Goal: Task Accomplishment & Management: Complete application form

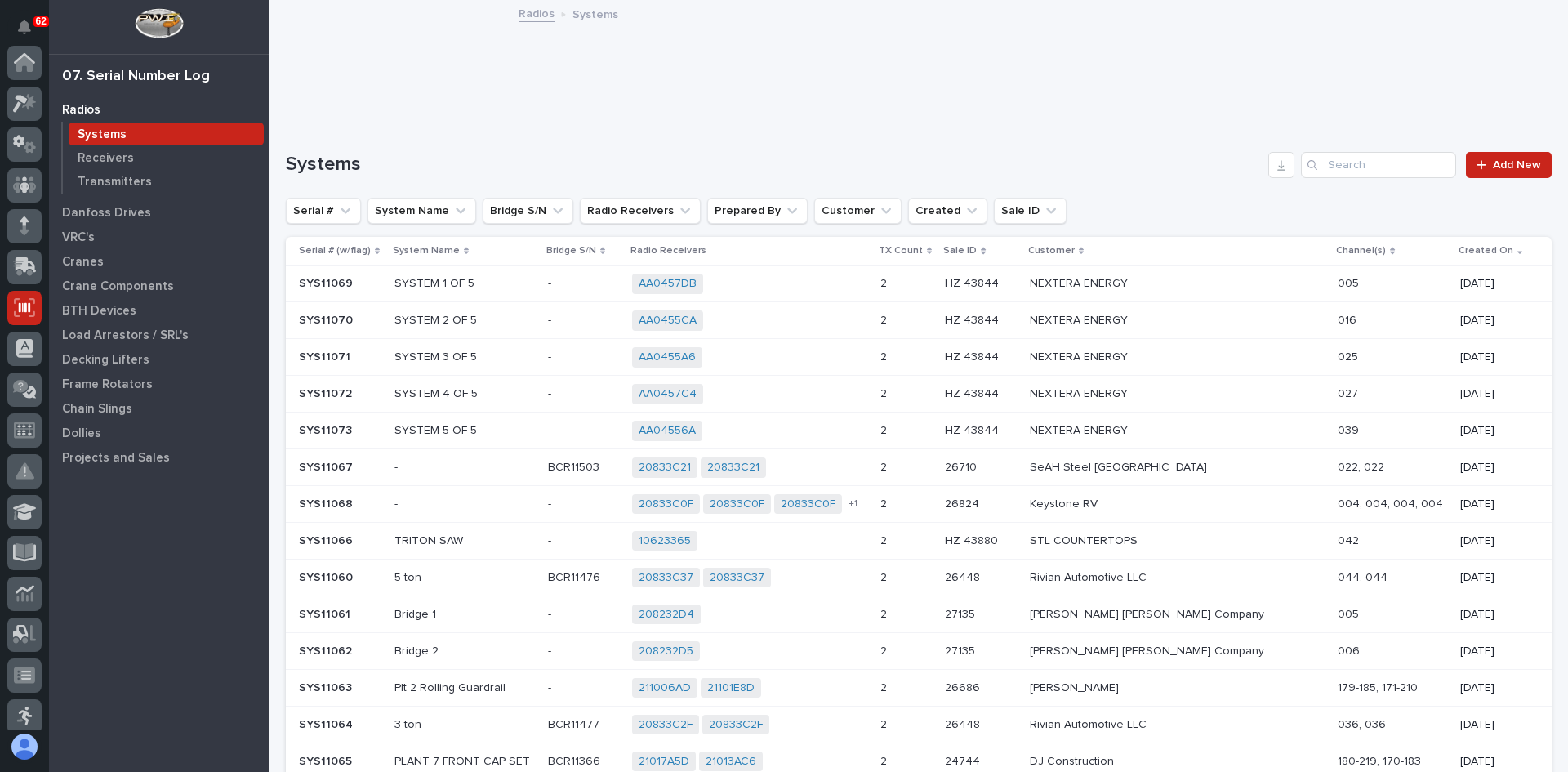
scroll to position [245, 0]
click at [104, 180] on p "Transmitters" at bounding box center [114, 182] width 74 height 14
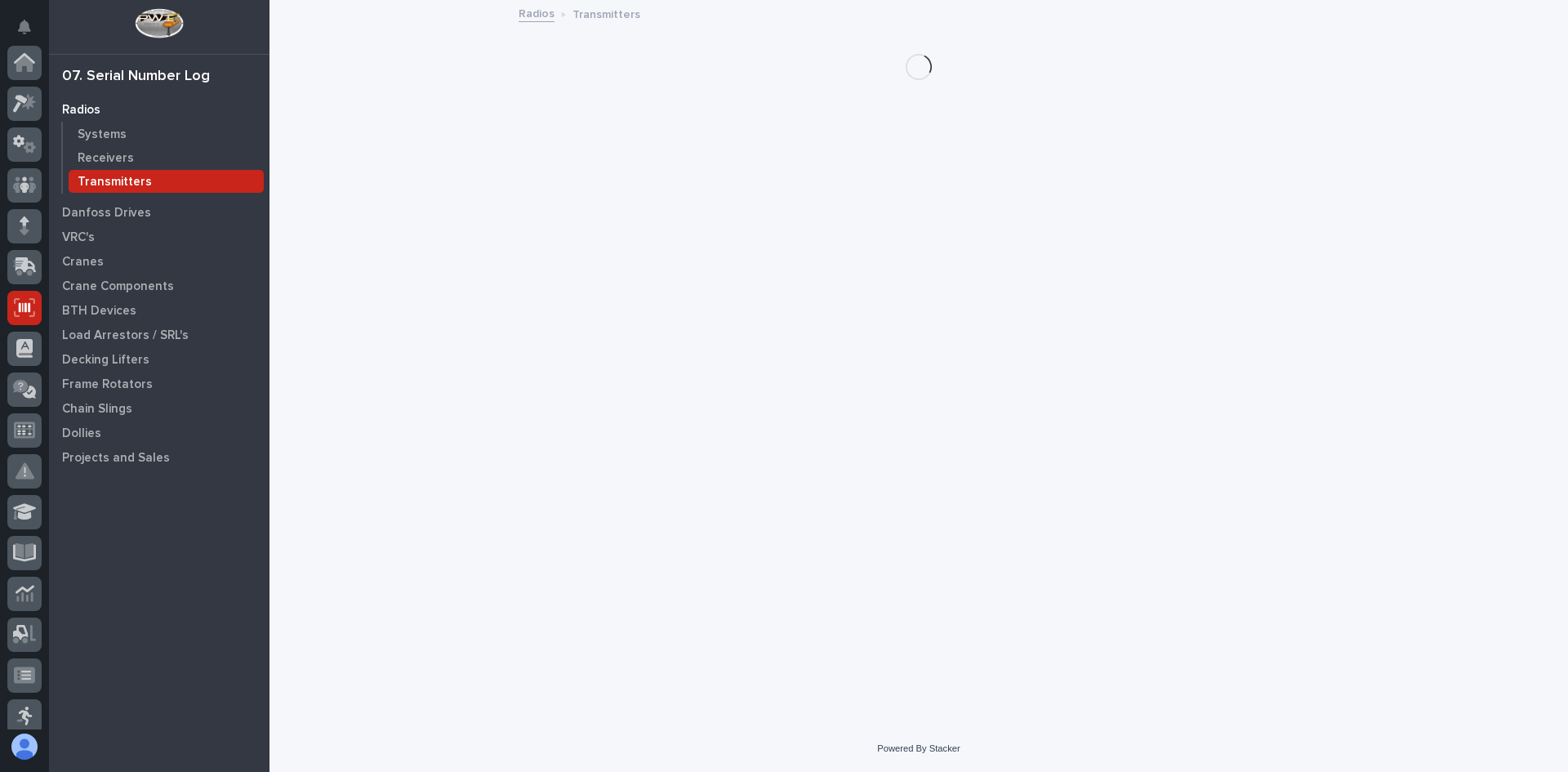
scroll to position [245, 0]
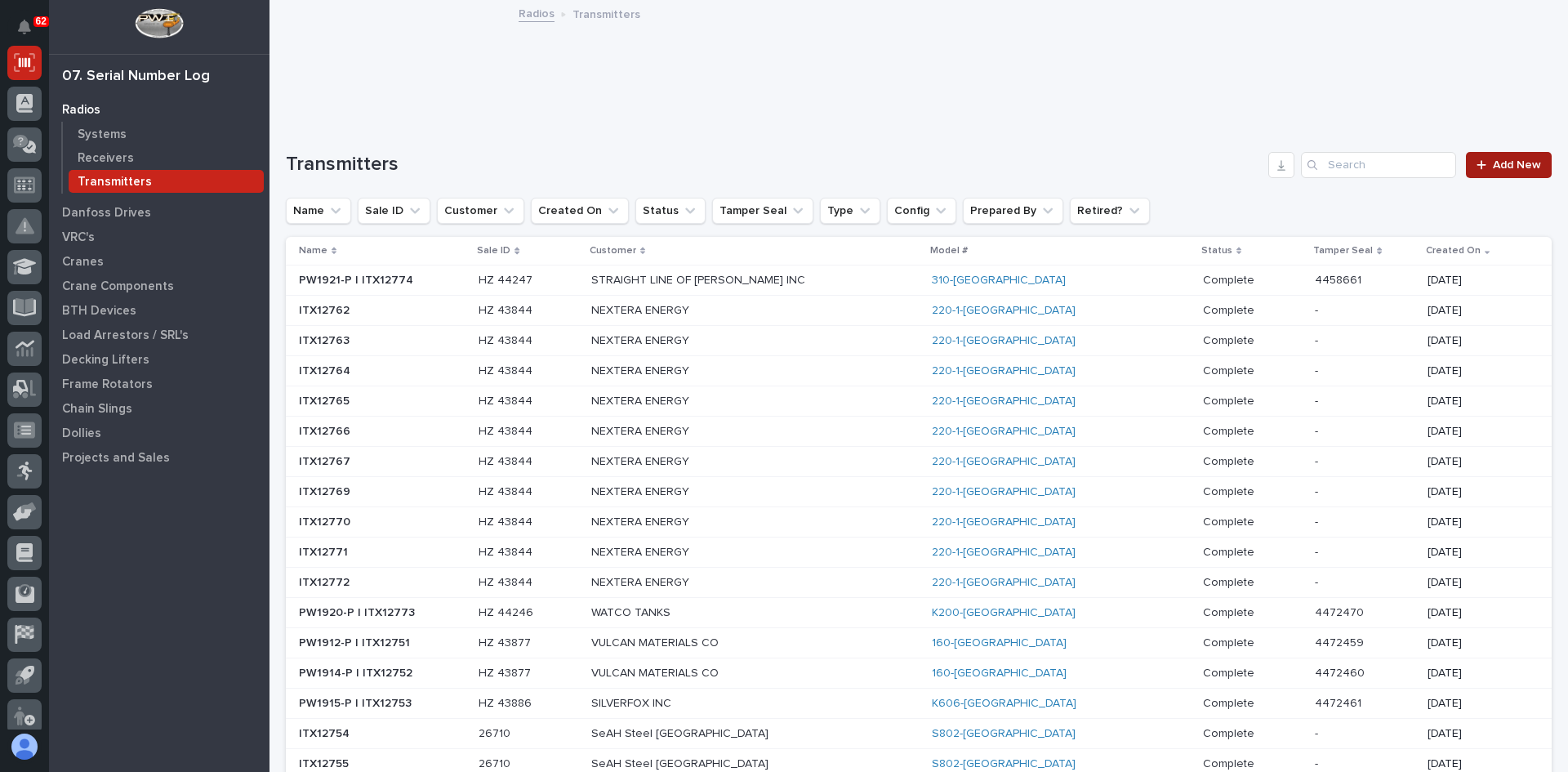
click at [1504, 161] on span "Add New" at bounding box center [1517, 165] width 48 height 12
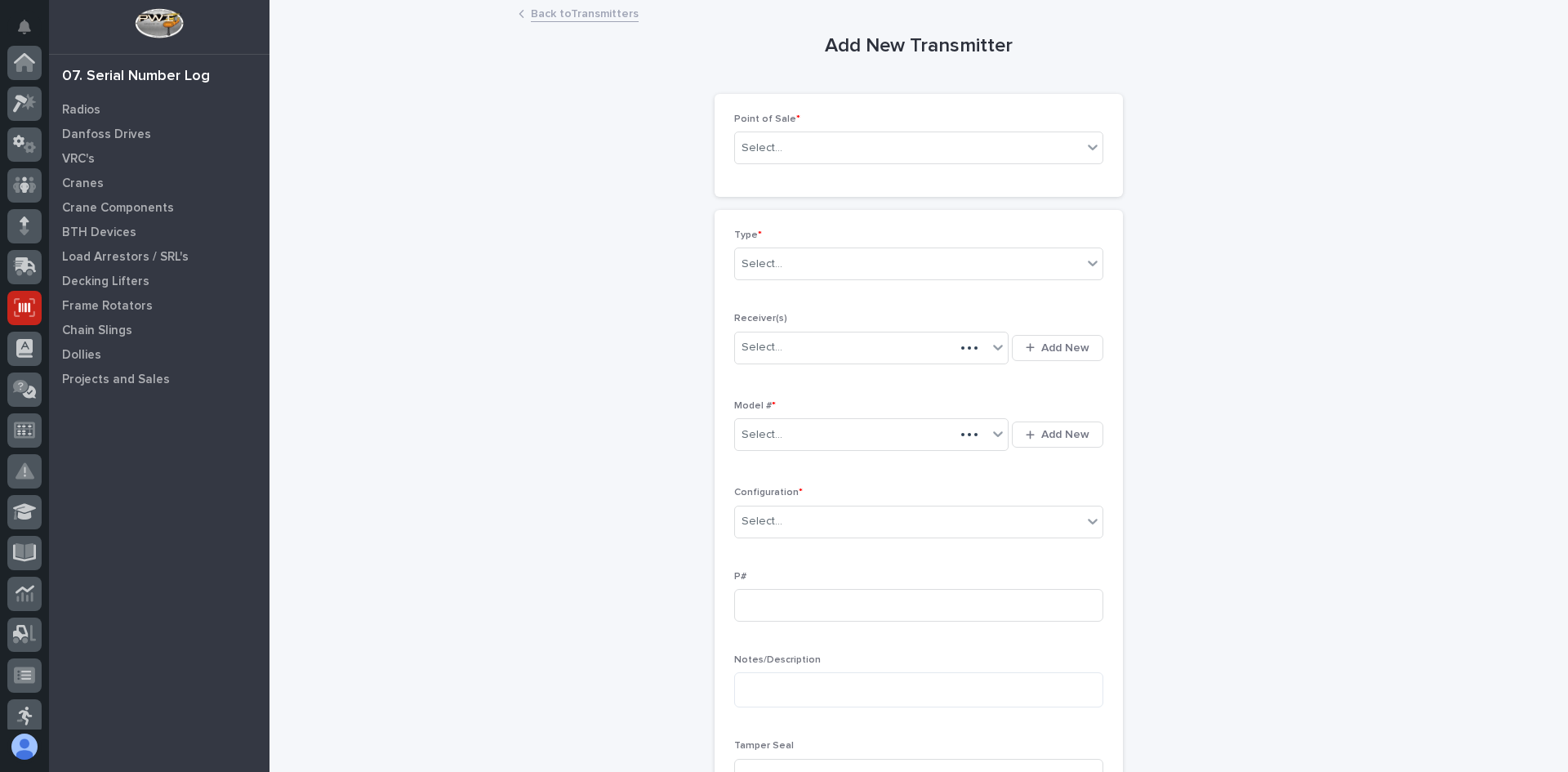
scroll to position [245, 0]
click at [859, 147] on div "Select..." at bounding box center [908, 148] width 347 height 27
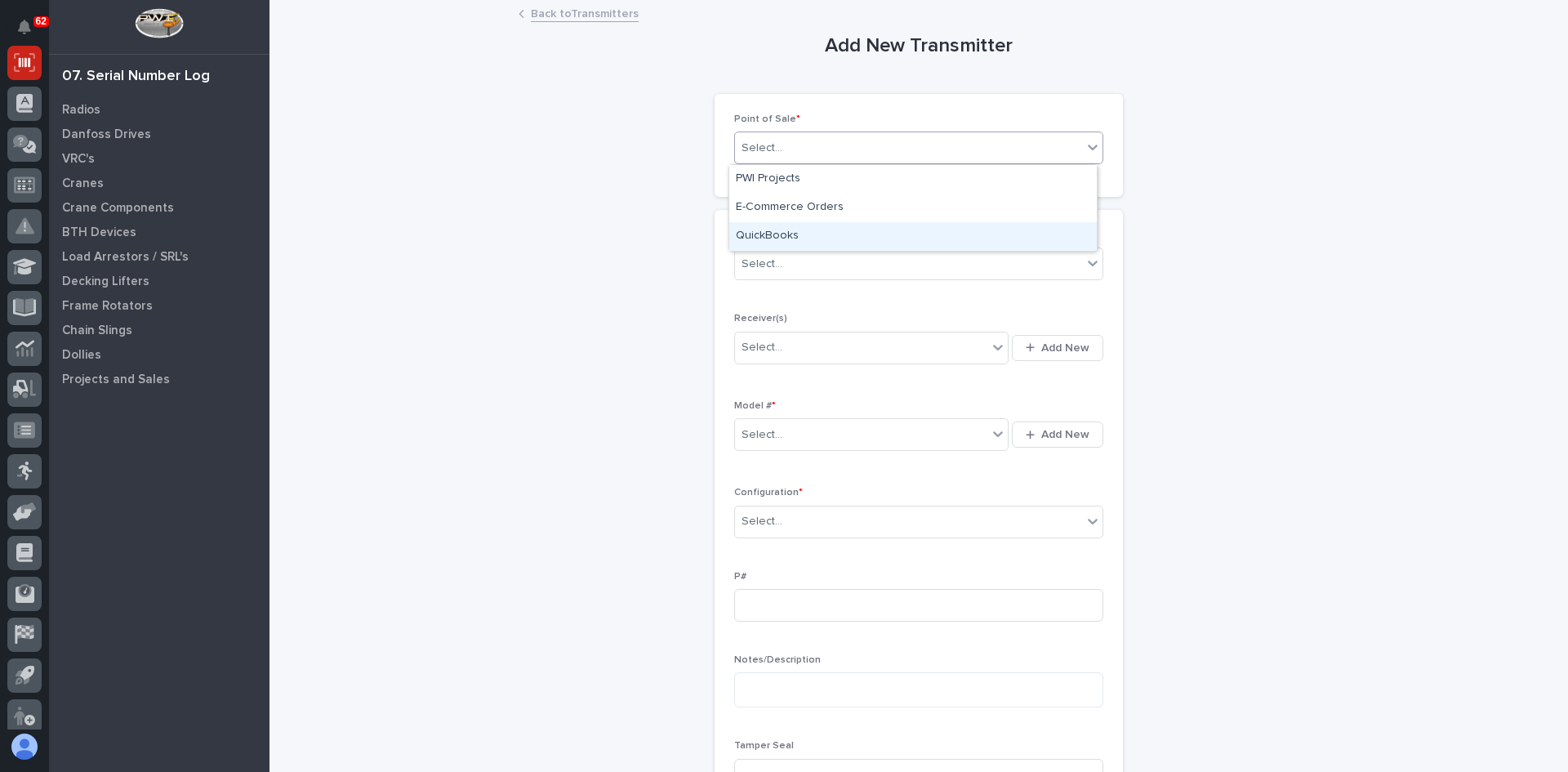
click at [822, 238] on div "QuickBooks" at bounding box center [913, 236] width 367 height 29
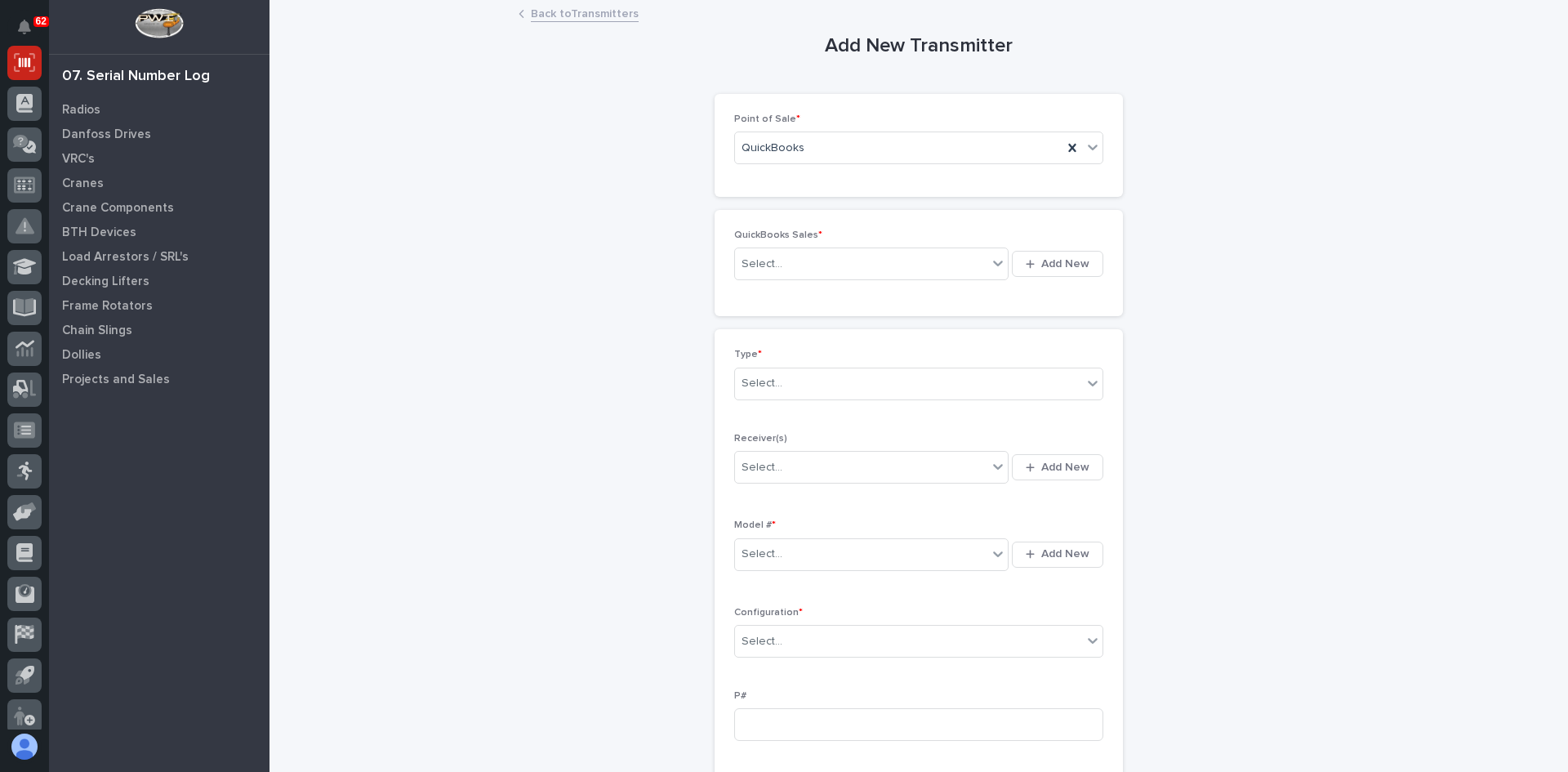
click at [822, 235] on p "QuickBooks Sales *" at bounding box center [919, 234] width 369 height 12
click at [1067, 264] on span "Add New" at bounding box center [1065, 264] width 48 height 14
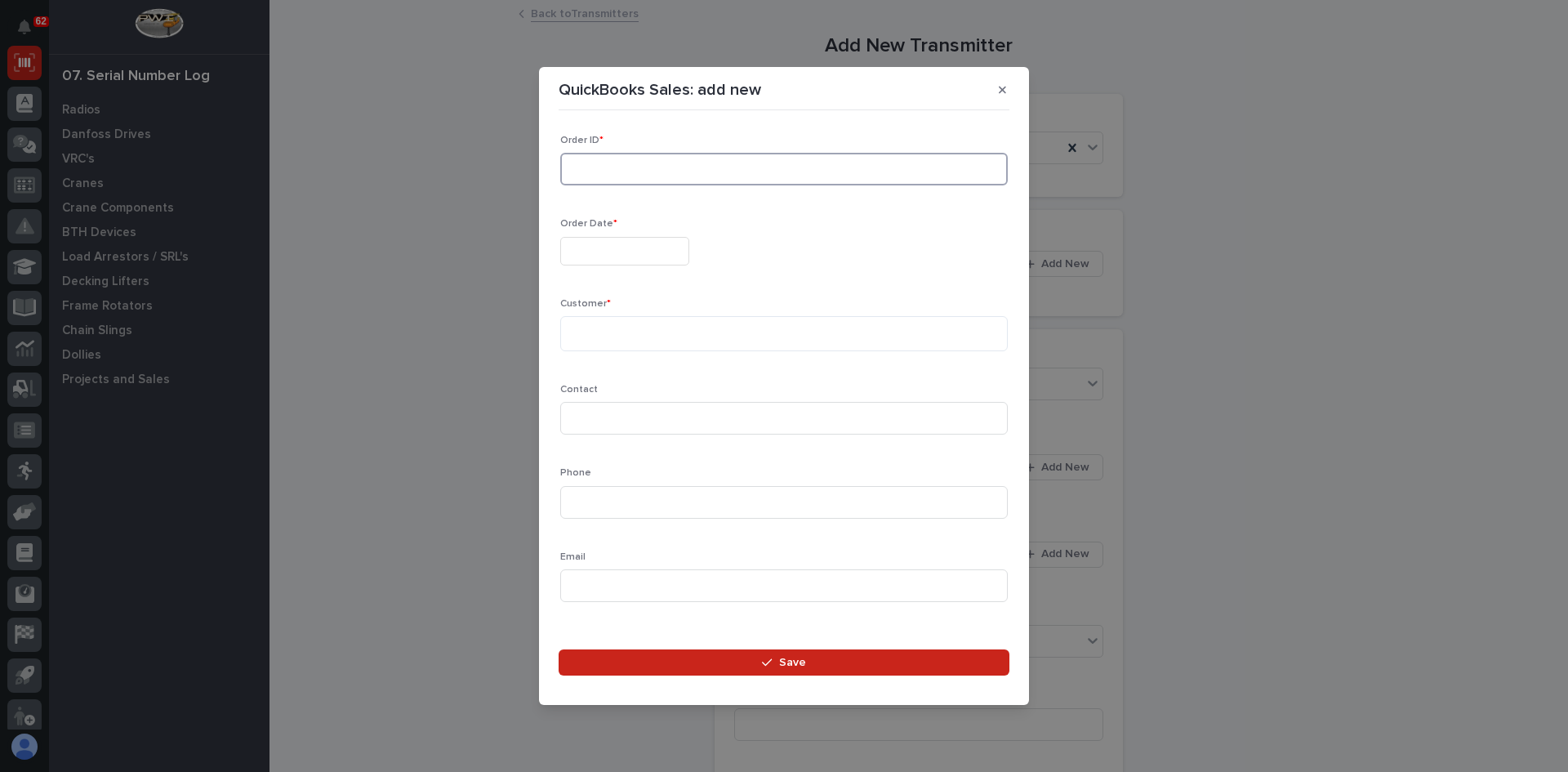
click at [585, 175] on input at bounding box center [784, 168] width 447 height 33
drag, startPoint x: 585, startPoint y: 174, endPoint x: 584, endPoint y: 253, distance: 79.0
click at [584, 253] on div "Order ID * 136983 Order Date * Customer * Contact Phone Email" at bounding box center [784, 374] width 447 height 480
type input "136983"
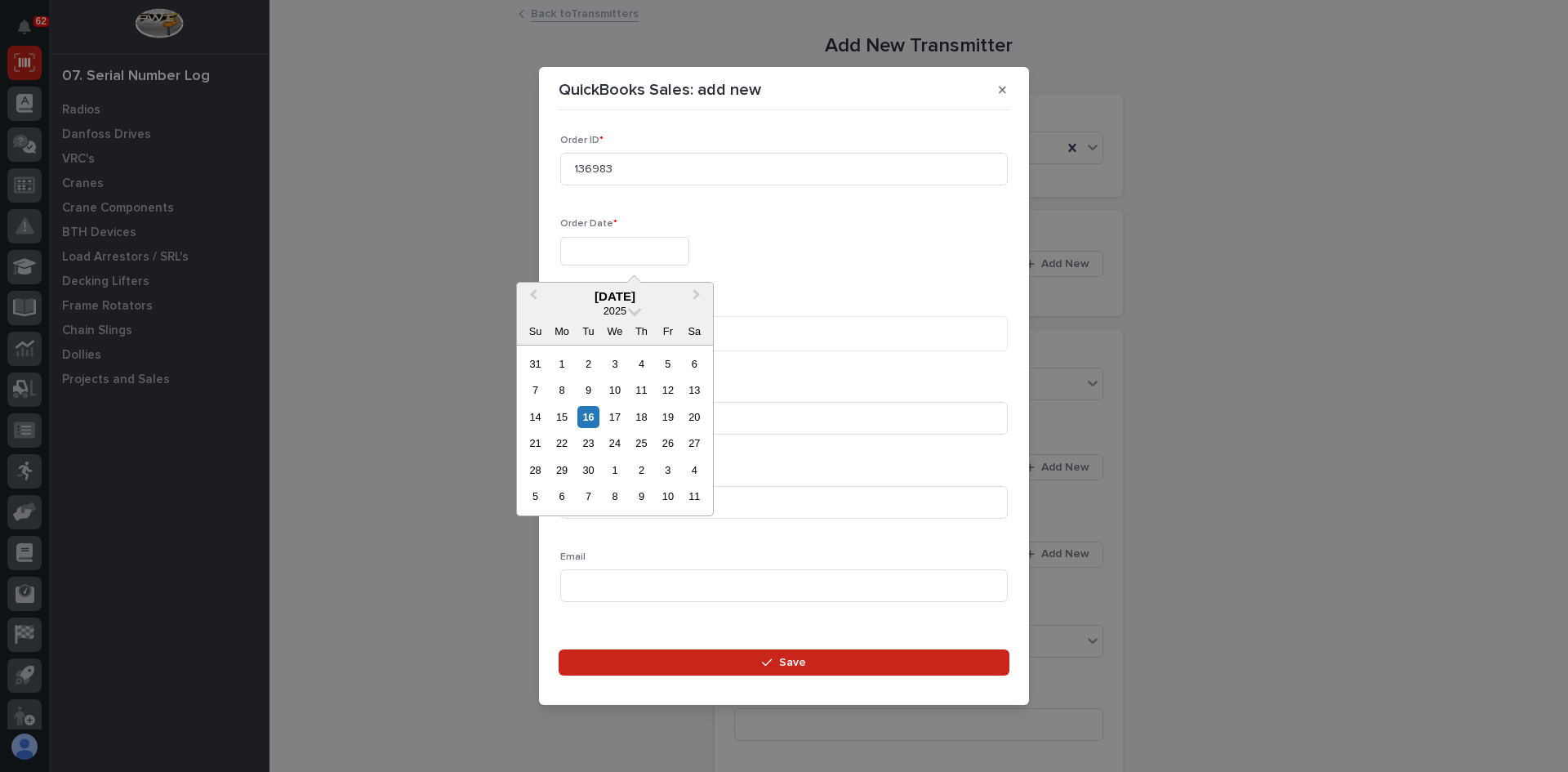
click at [583, 253] on input "text" at bounding box center [624, 251] width 129 height 29
click at [588, 415] on div "16" at bounding box center [588, 416] width 22 height 22
type input "**********"
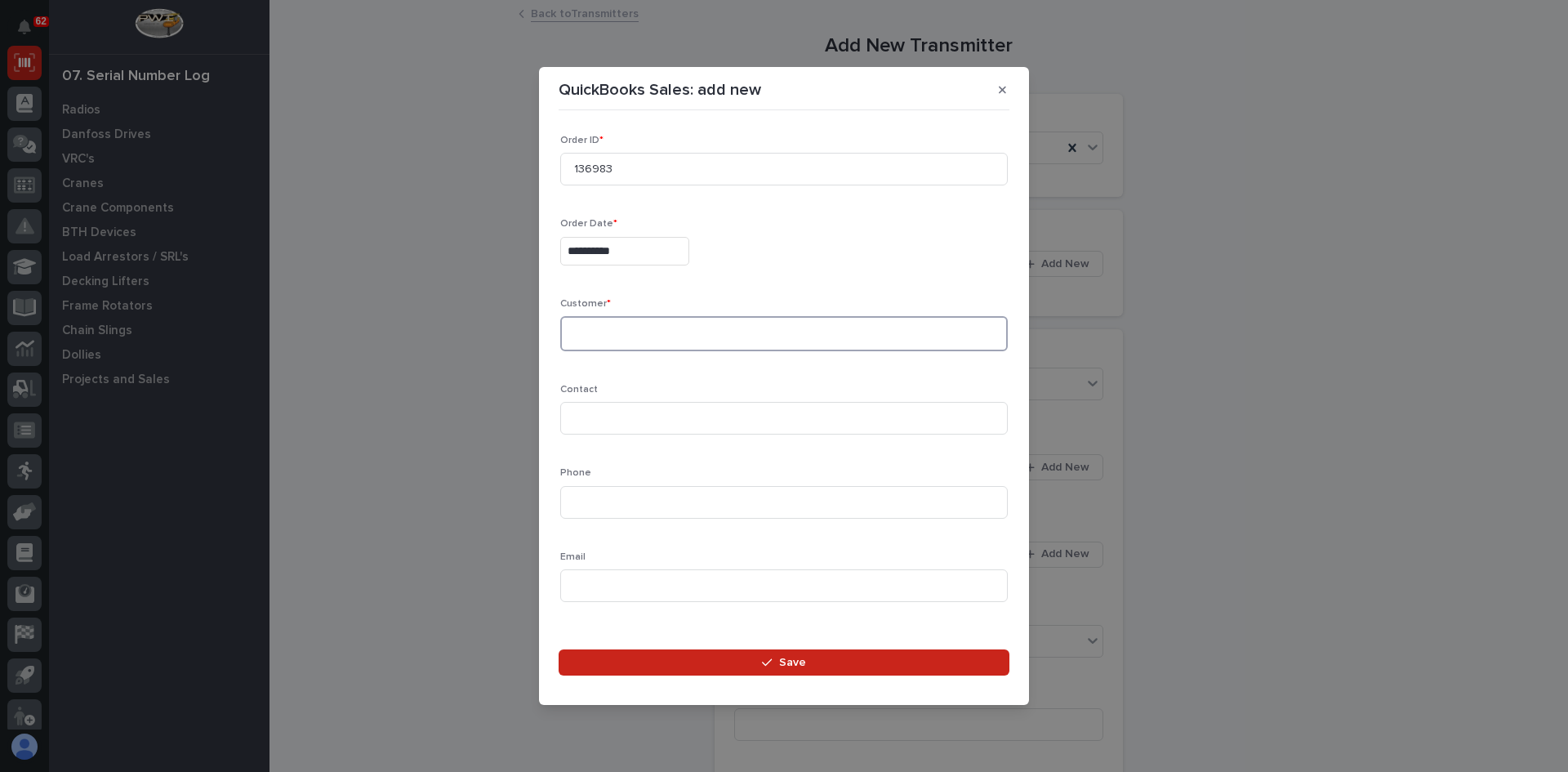
click at [595, 323] on textarea at bounding box center [784, 333] width 447 height 35
type textarea "*"
type textarea "**********"
click at [586, 407] on input at bounding box center [784, 418] width 447 height 33
type input "[PERSON_NAME]"
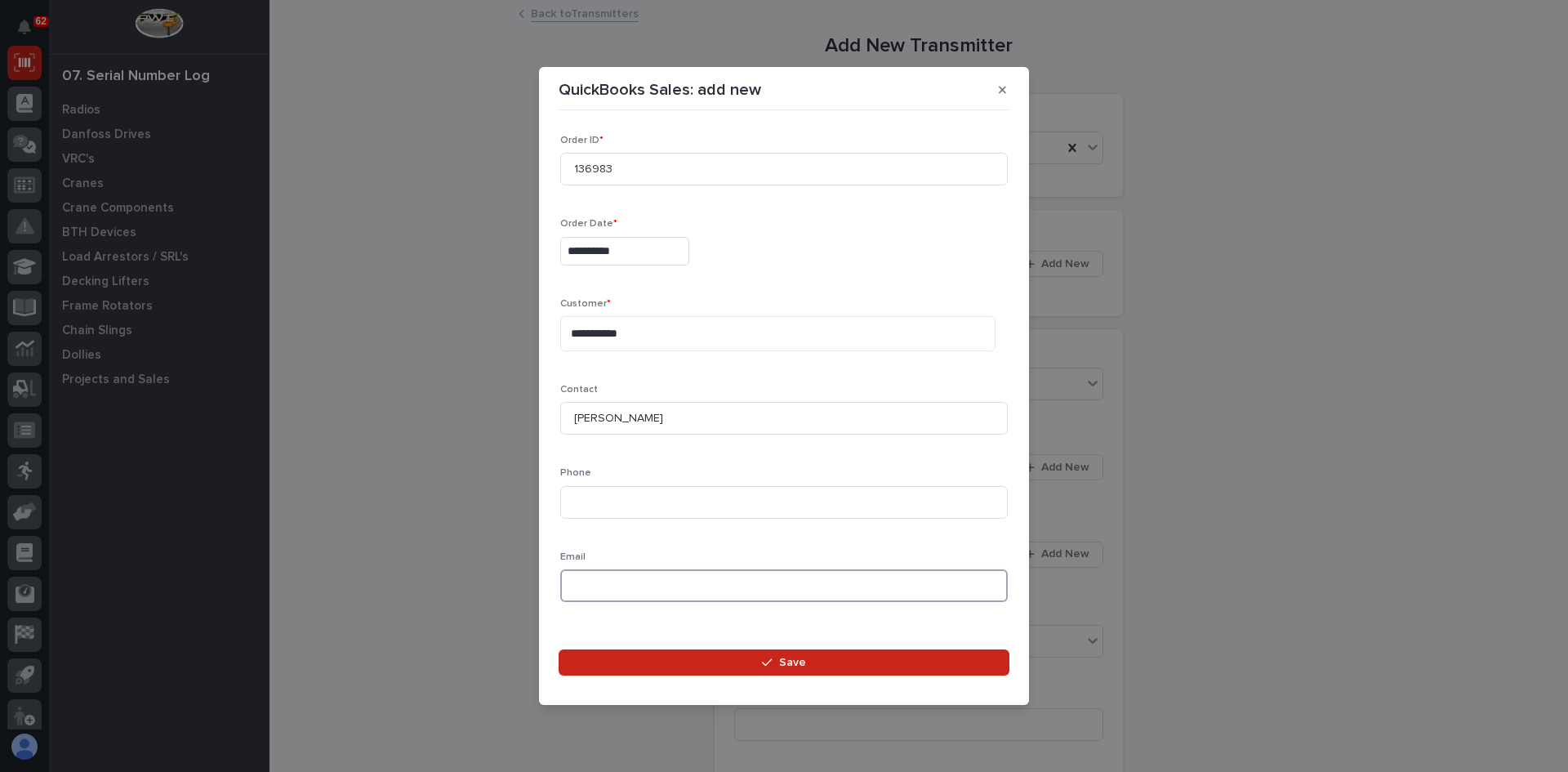
paste input "[PERSON_NAME][EMAIL_ADDRESS][PERSON_NAME][DOMAIN_NAME]"
type input "[PERSON_NAME][EMAIL_ADDRESS][PERSON_NAME][DOMAIN_NAME]"
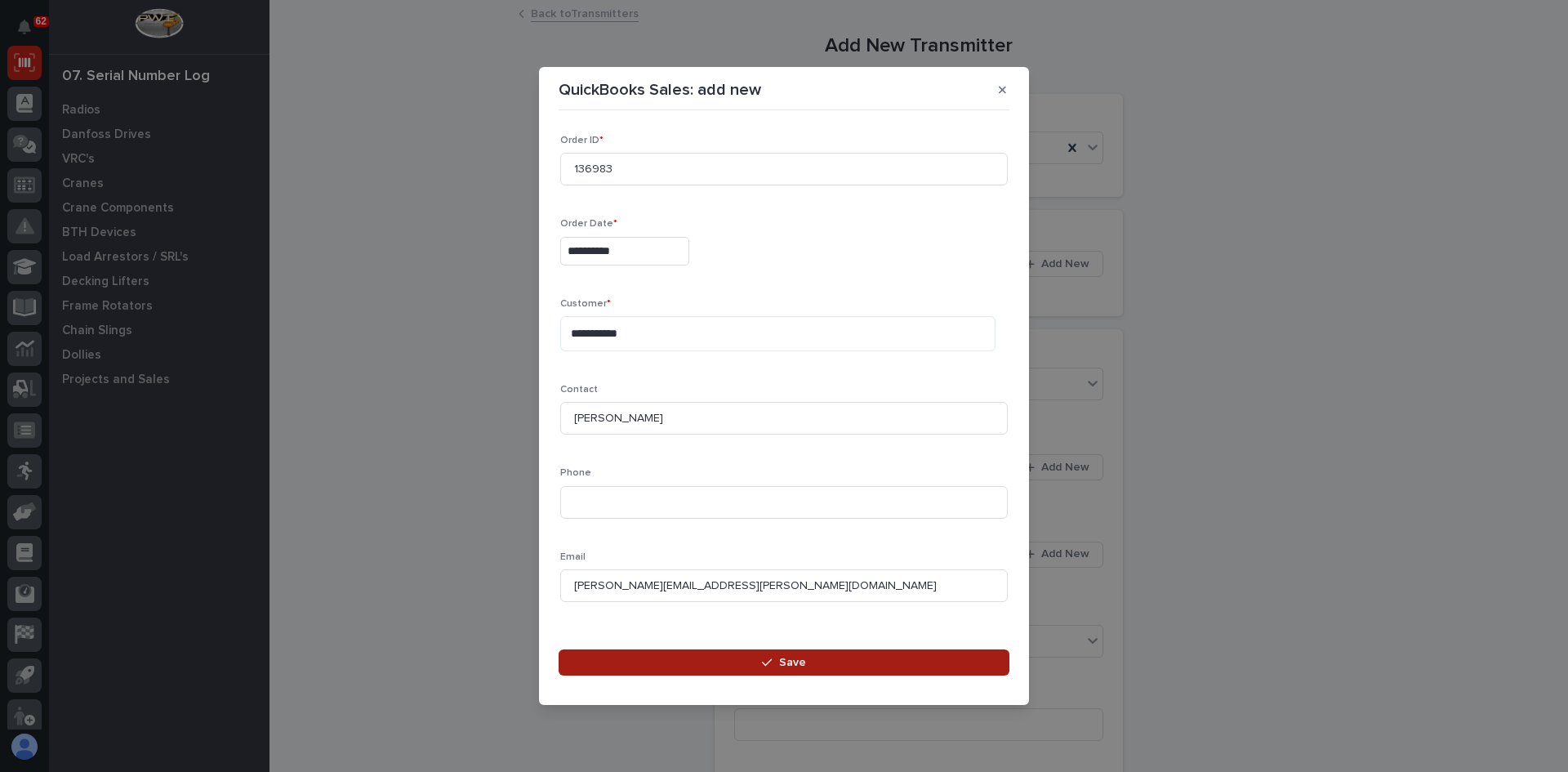
click at [794, 665] on span "Save" at bounding box center [792, 662] width 27 height 14
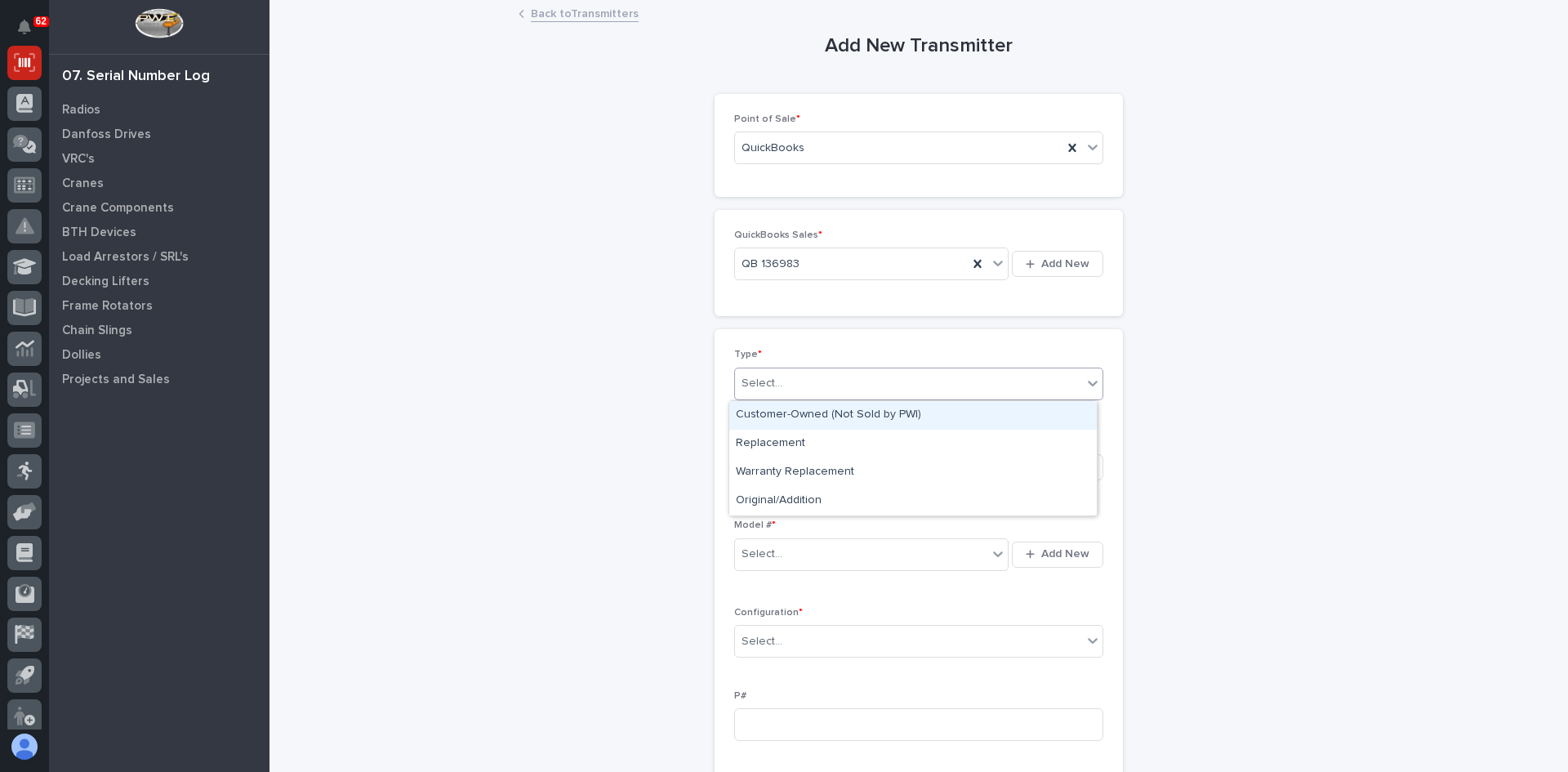
click at [792, 383] on div "Select..." at bounding box center [908, 383] width 347 height 27
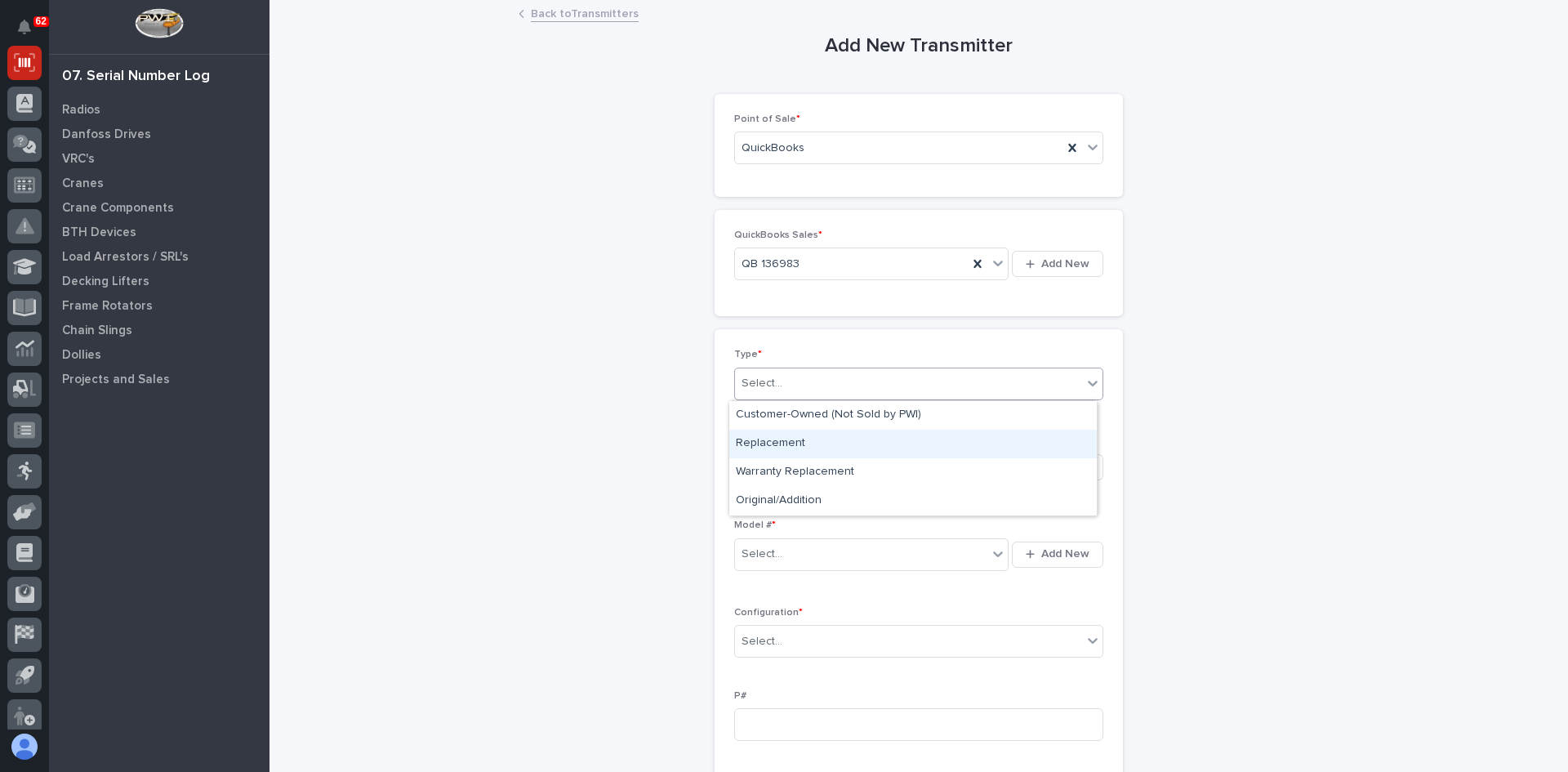
click at [785, 444] on div "Replacement" at bounding box center [913, 444] width 367 height 29
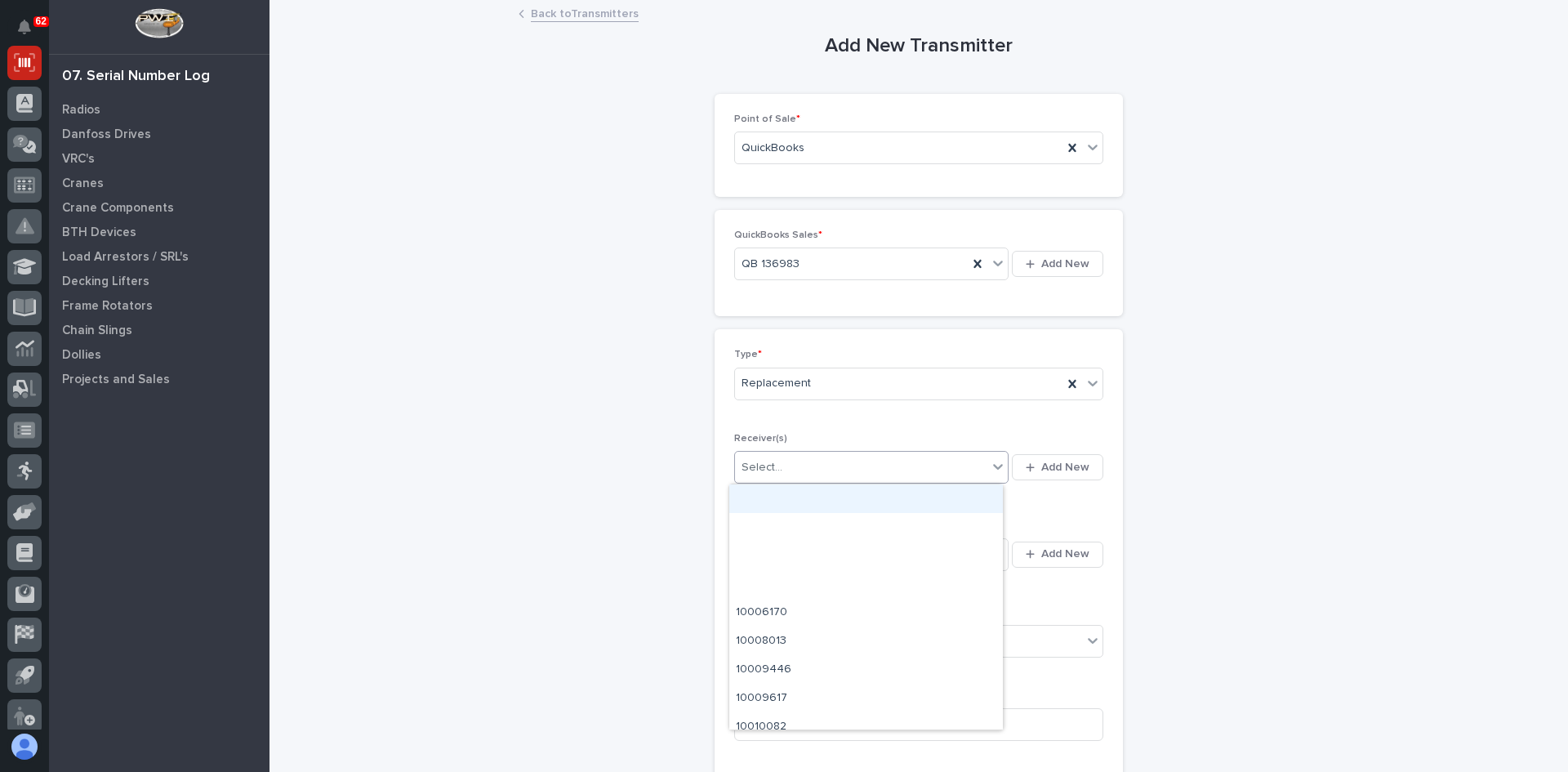
click at [787, 470] on div "Select..." at bounding box center [861, 467] width 252 height 27
type input "********"
click at [771, 501] on div "901002E5" at bounding box center [866, 498] width 274 height 29
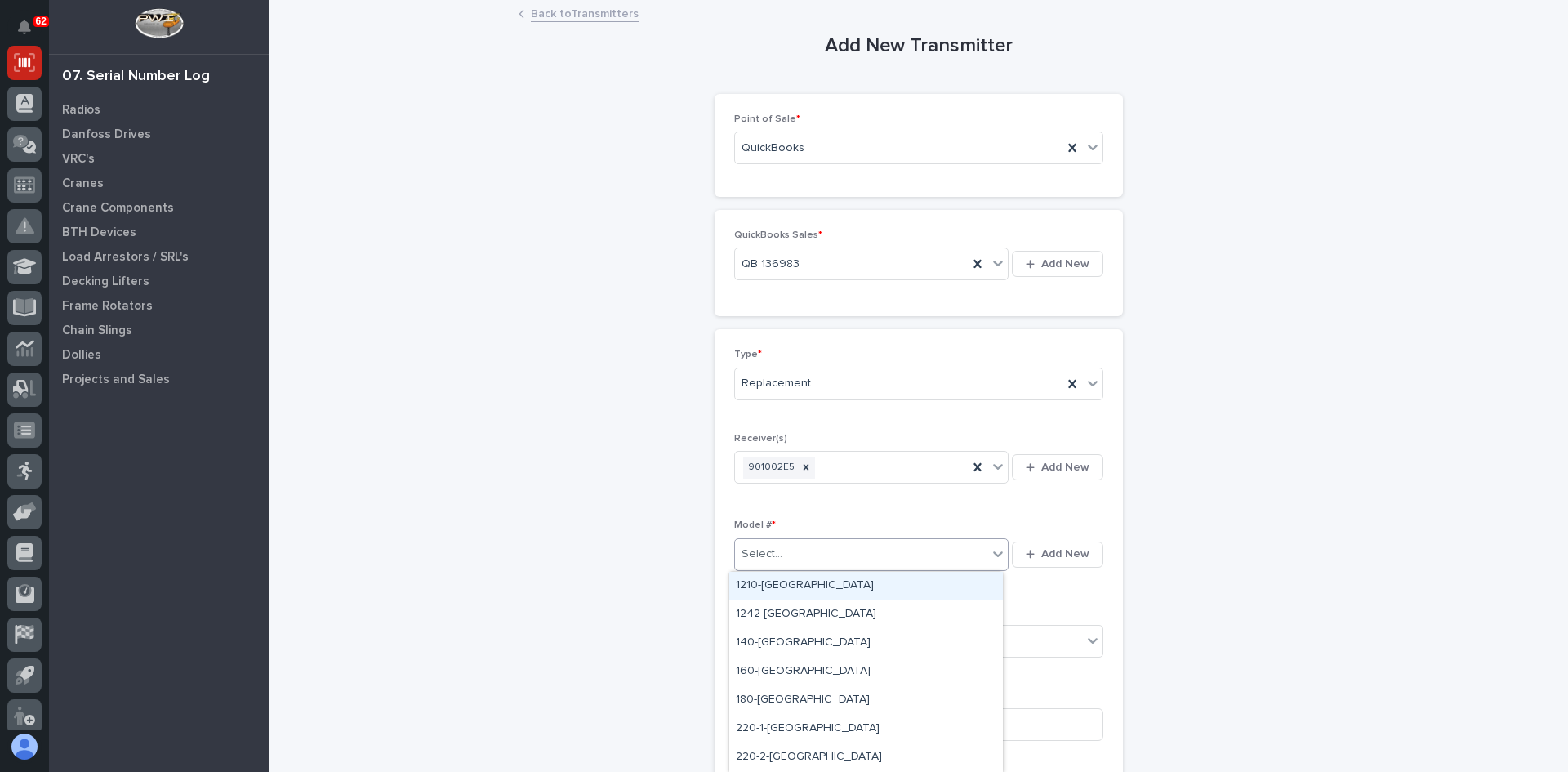
click at [778, 553] on div "Select..." at bounding box center [861, 554] width 252 height 27
type input "***"
click at [783, 584] on div "K200-Plus-[GEOGRAPHIC_DATA]" at bounding box center [866, 586] width 274 height 29
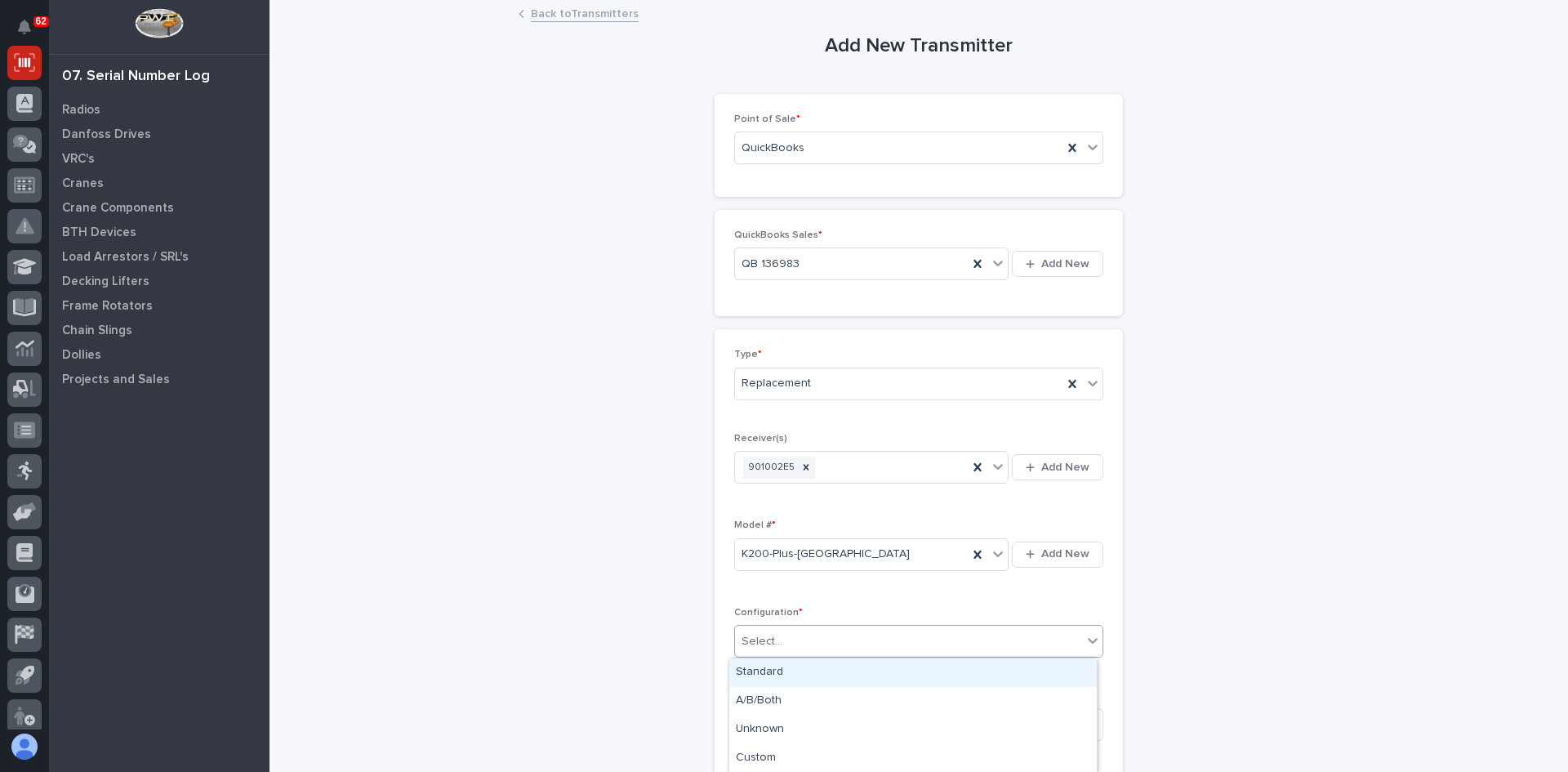
click at [772, 643] on div "Select..." at bounding box center [762, 641] width 41 height 17
click at [765, 671] on div "Standard" at bounding box center [913, 672] width 367 height 29
click at [751, 723] on input at bounding box center [919, 724] width 369 height 33
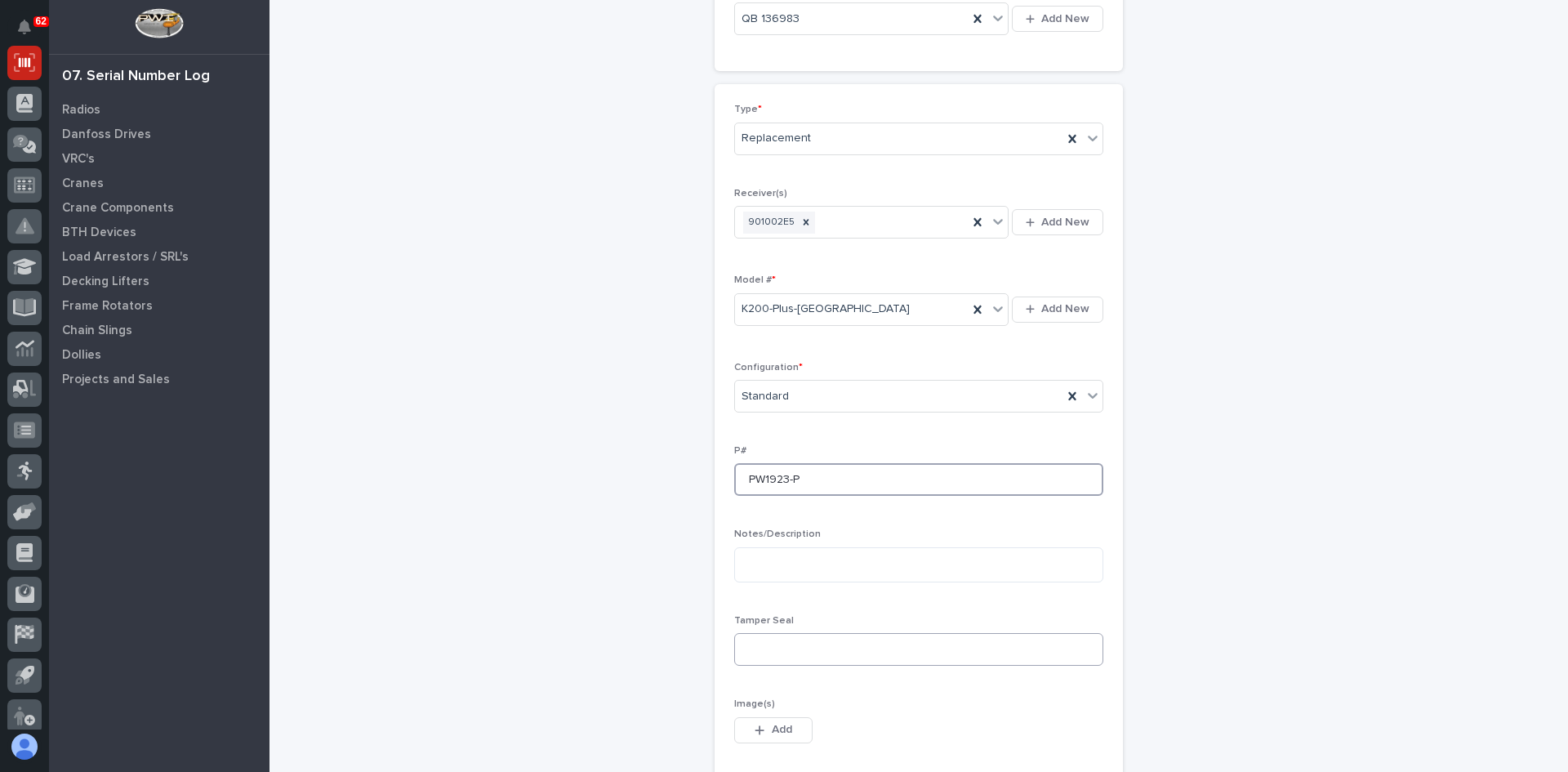
type input "PW1923-P"
click at [772, 646] on input at bounding box center [919, 649] width 369 height 33
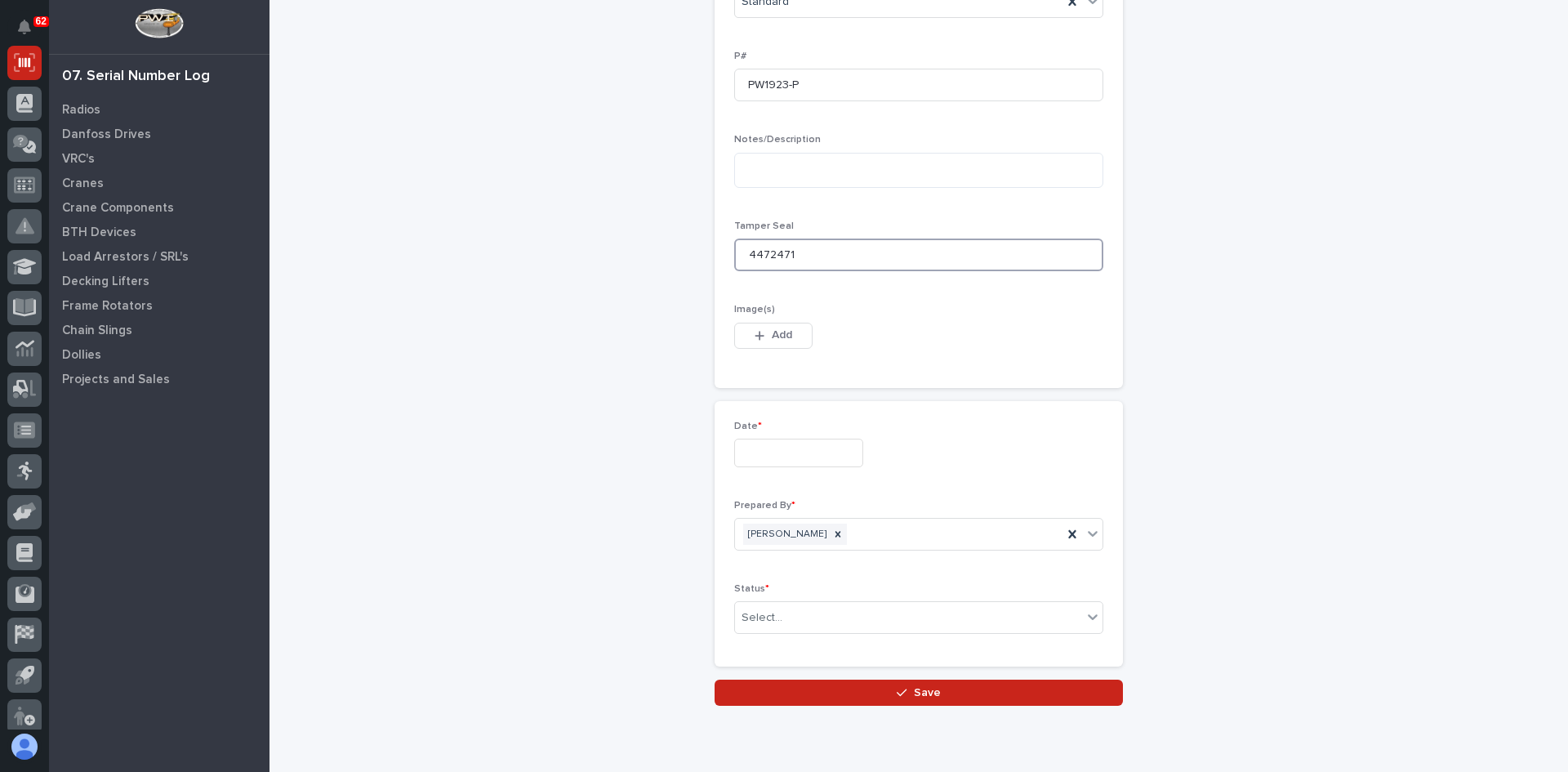
scroll to position [653, 0]
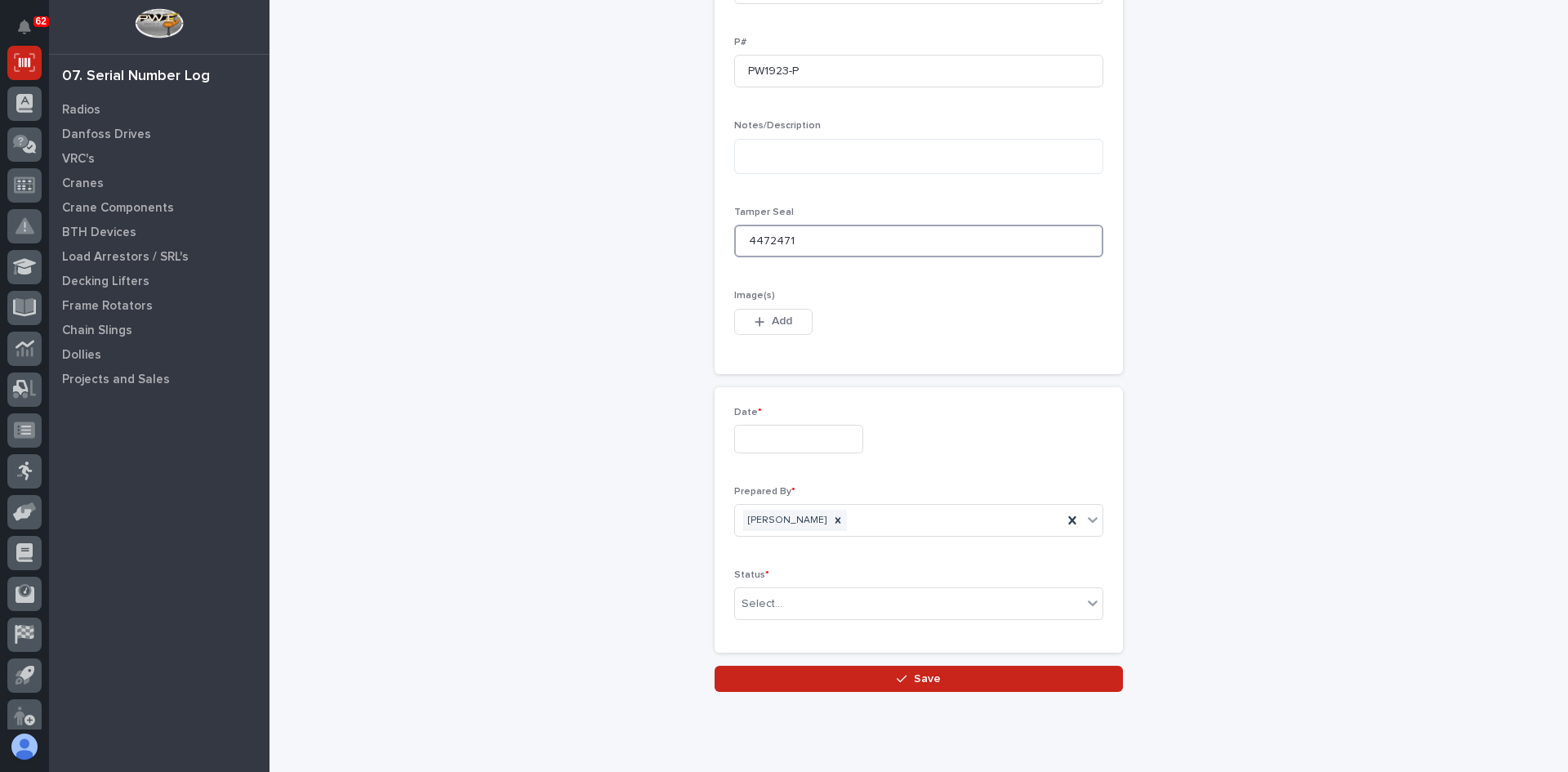
type input "4472471"
click at [753, 440] on input "text" at bounding box center [799, 439] width 129 height 29
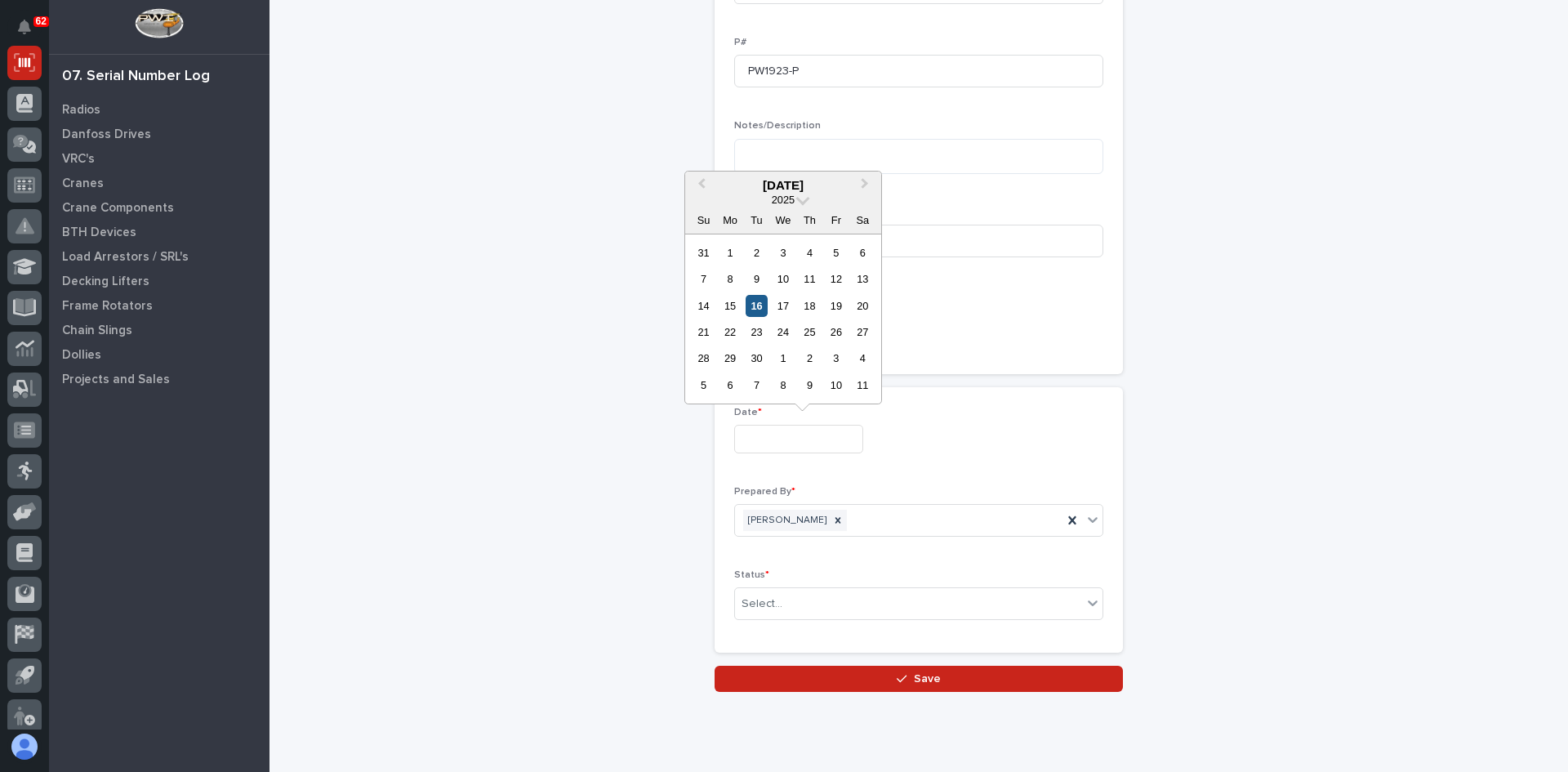
click at [759, 304] on div "16" at bounding box center [756, 306] width 22 height 22
type input "**********"
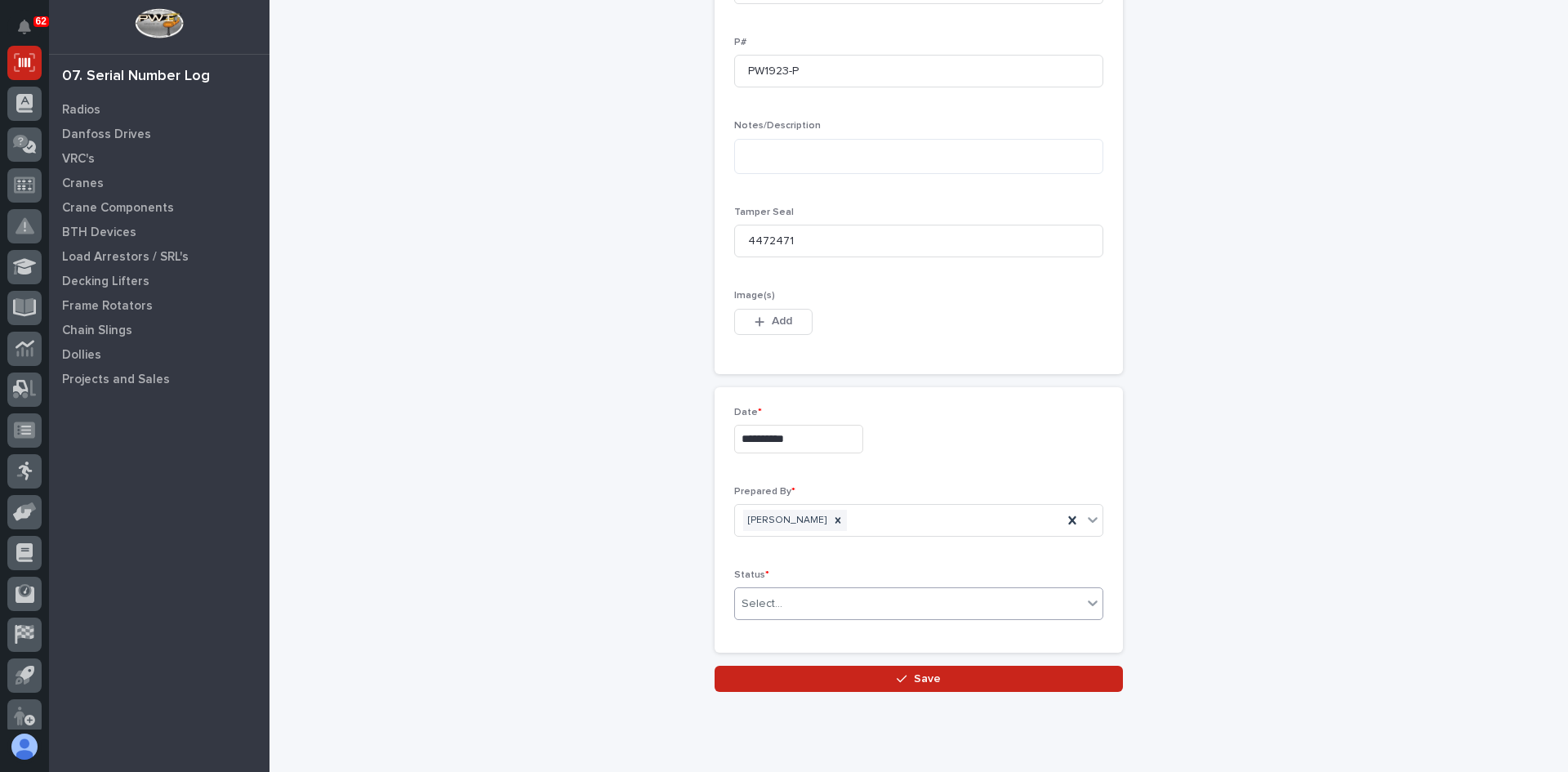
click at [793, 599] on div "Select..." at bounding box center [908, 604] width 347 height 27
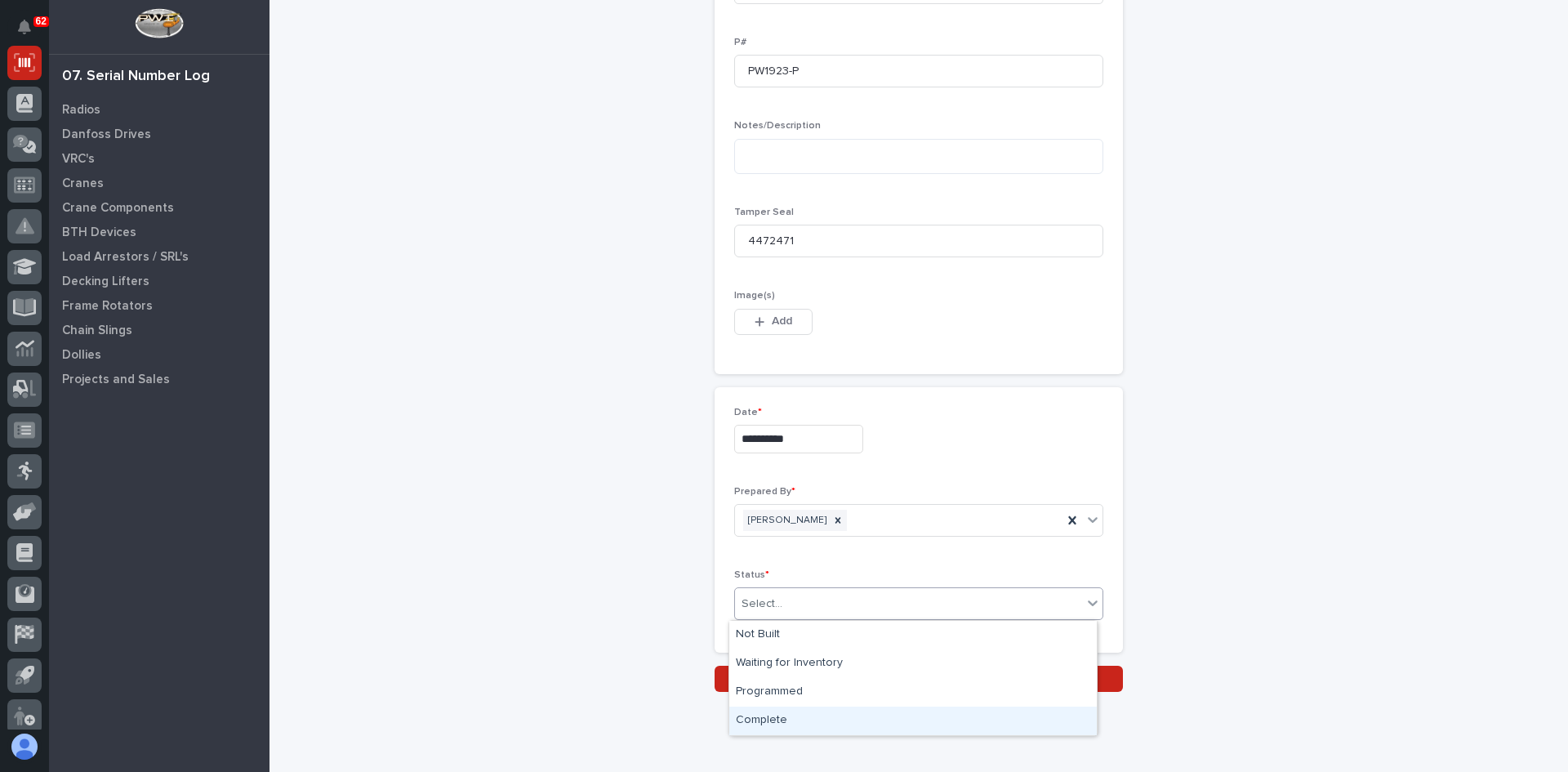
click at [765, 714] on div "Complete" at bounding box center [913, 720] width 367 height 29
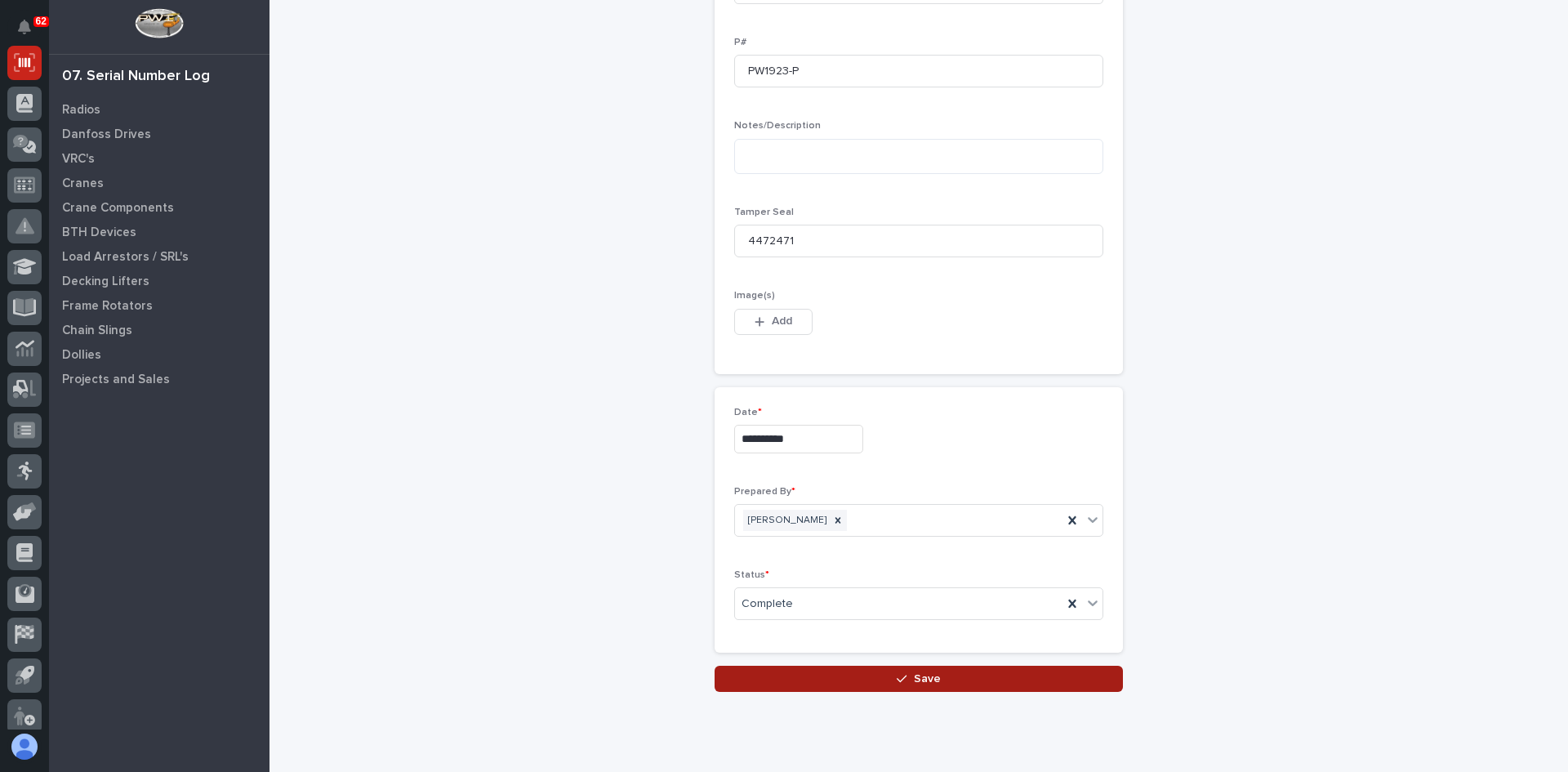
click at [928, 677] on span "Save" at bounding box center [927, 678] width 27 height 14
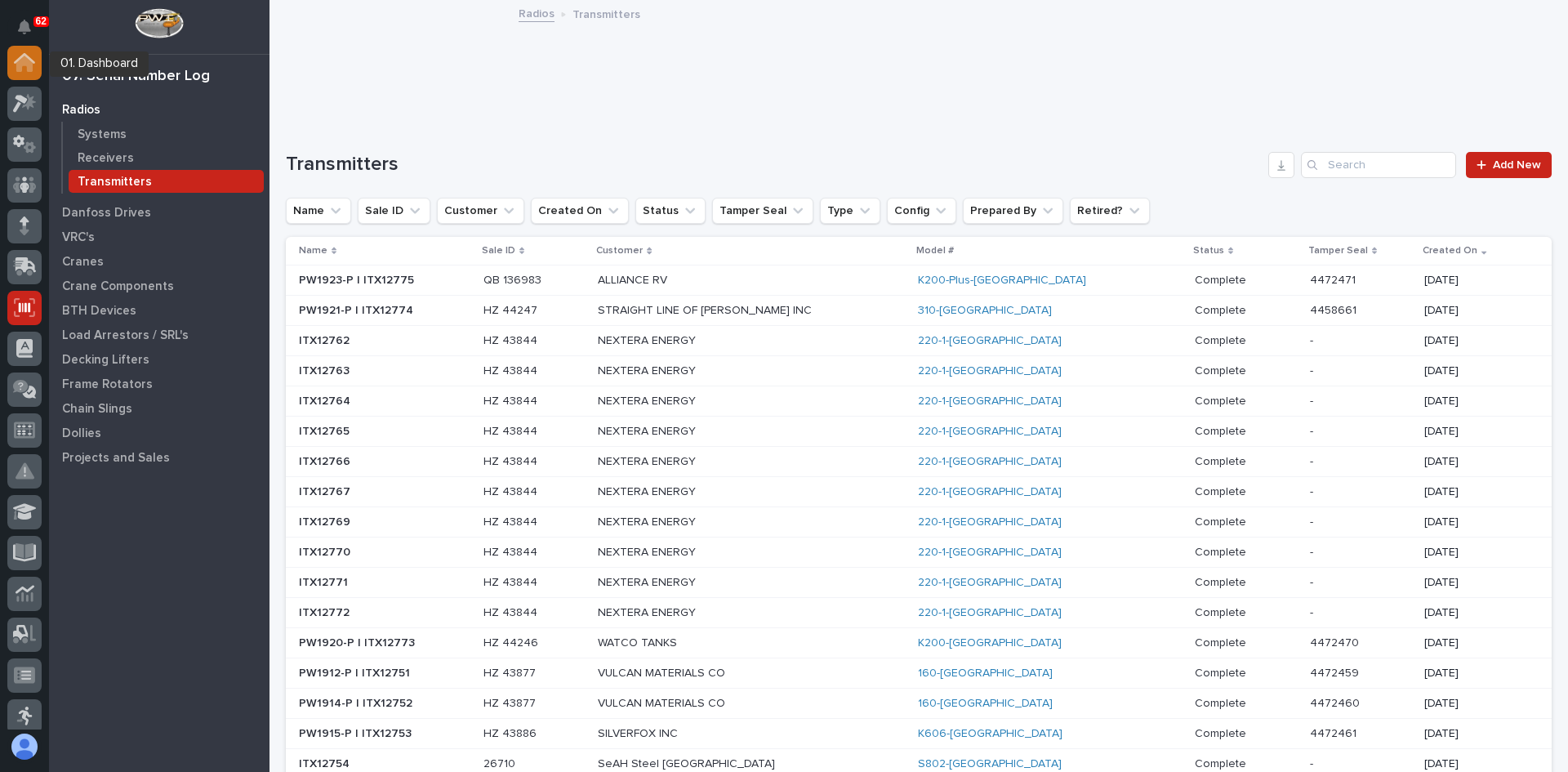
click at [24, 60] on icon at bounding box center [24, 63] width 16 height 16
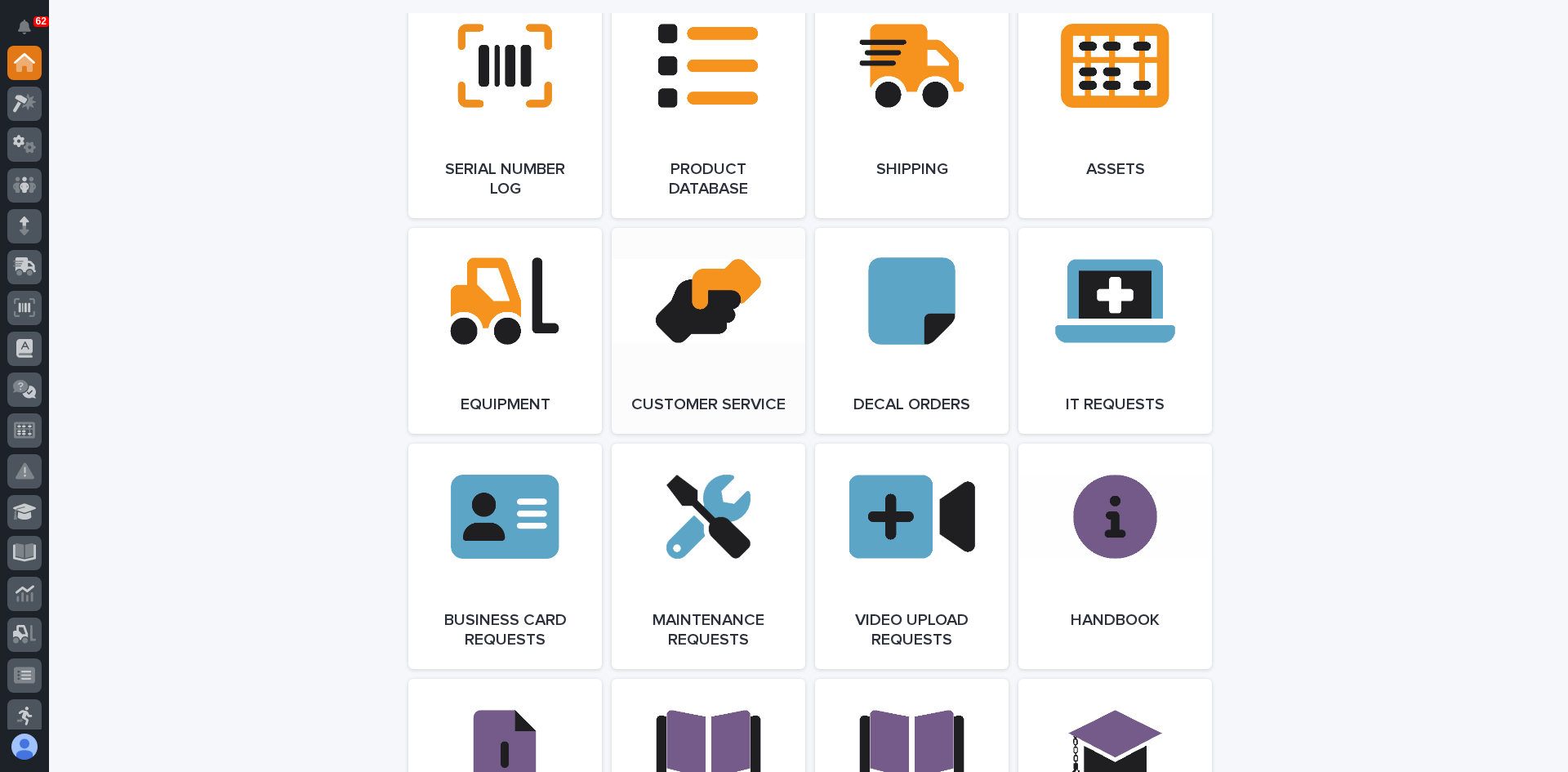
scroll to position [2123, 0]
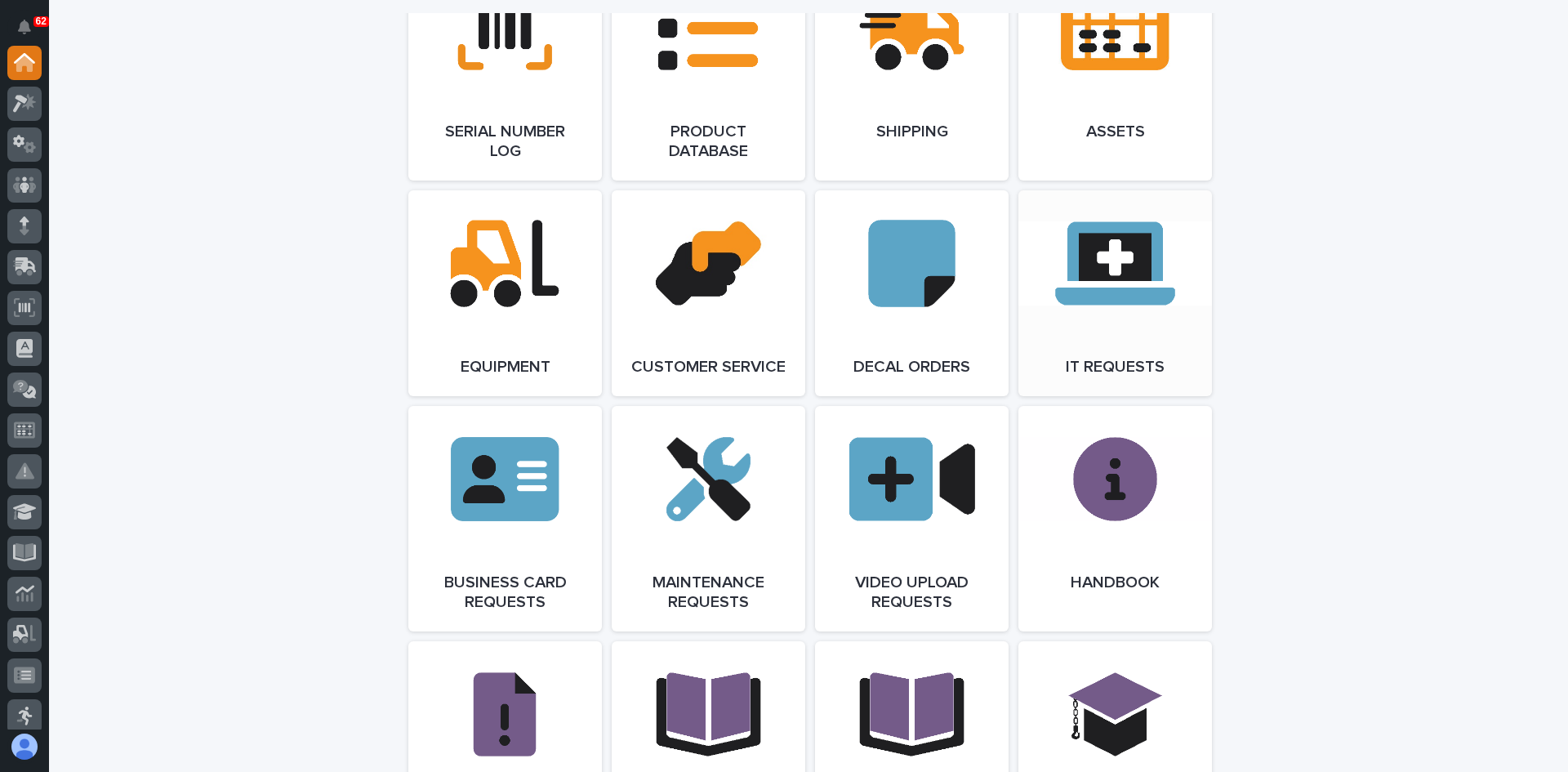
click at [1112, 267] on link "Open Link" at bounding box center [1114, 292] width 193 height 206
click at [24, 264] on icon at bounding box center [26, 265] width 21 height 15
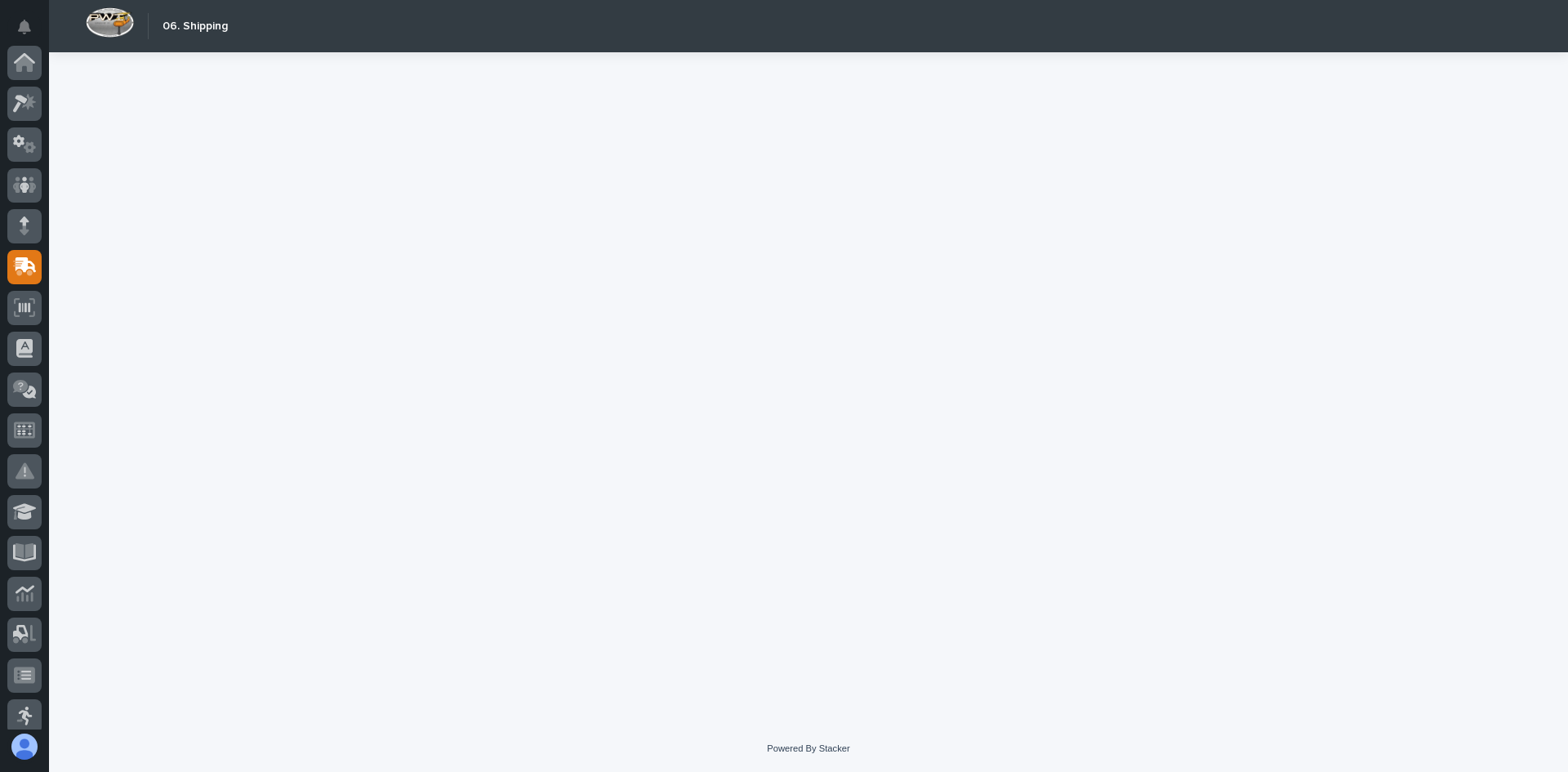
scroll to position [204, 0]
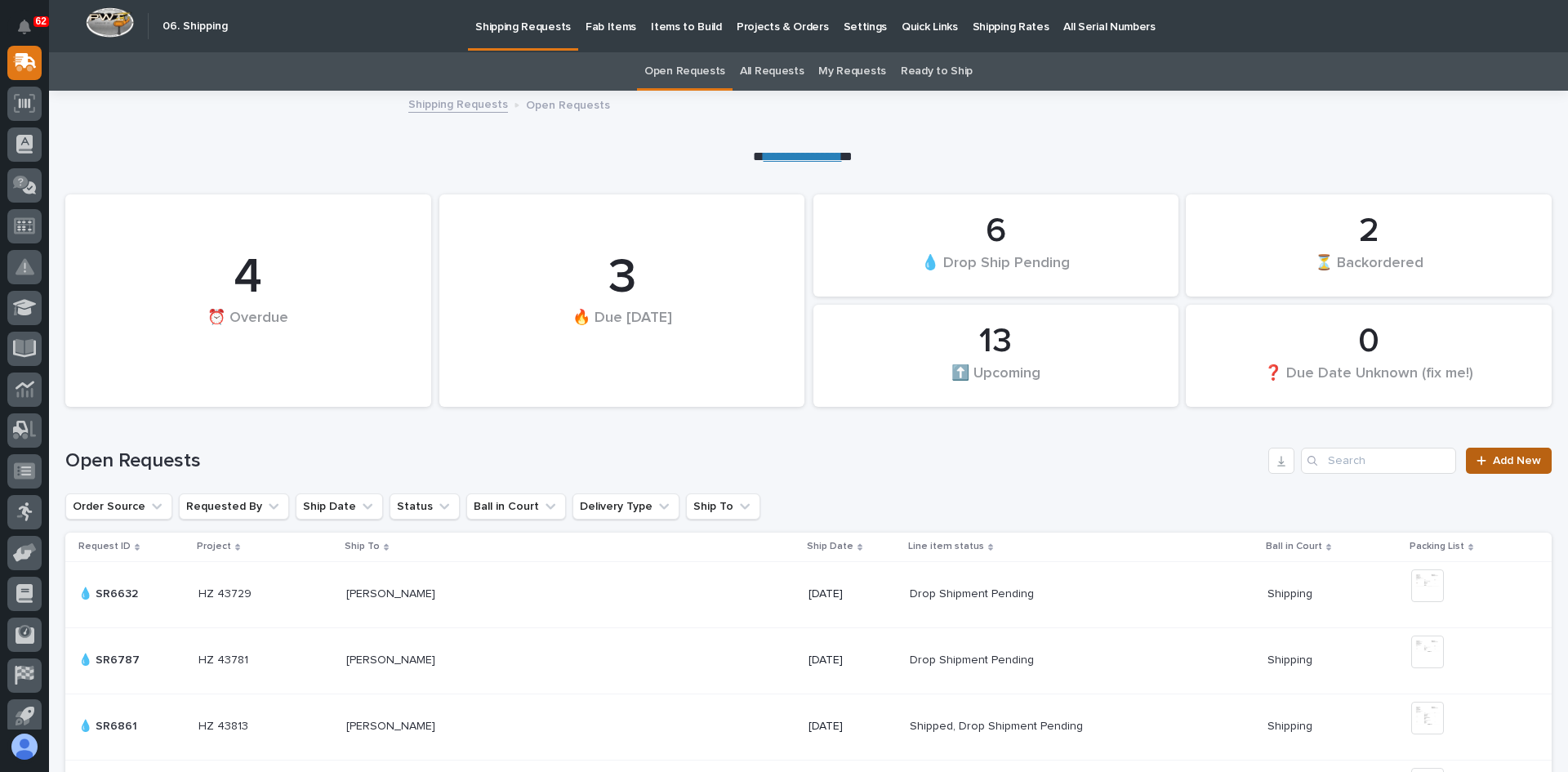
click at [1504, 459] on span "Add New" at bounding box center [1517, 460] width 48 height 12
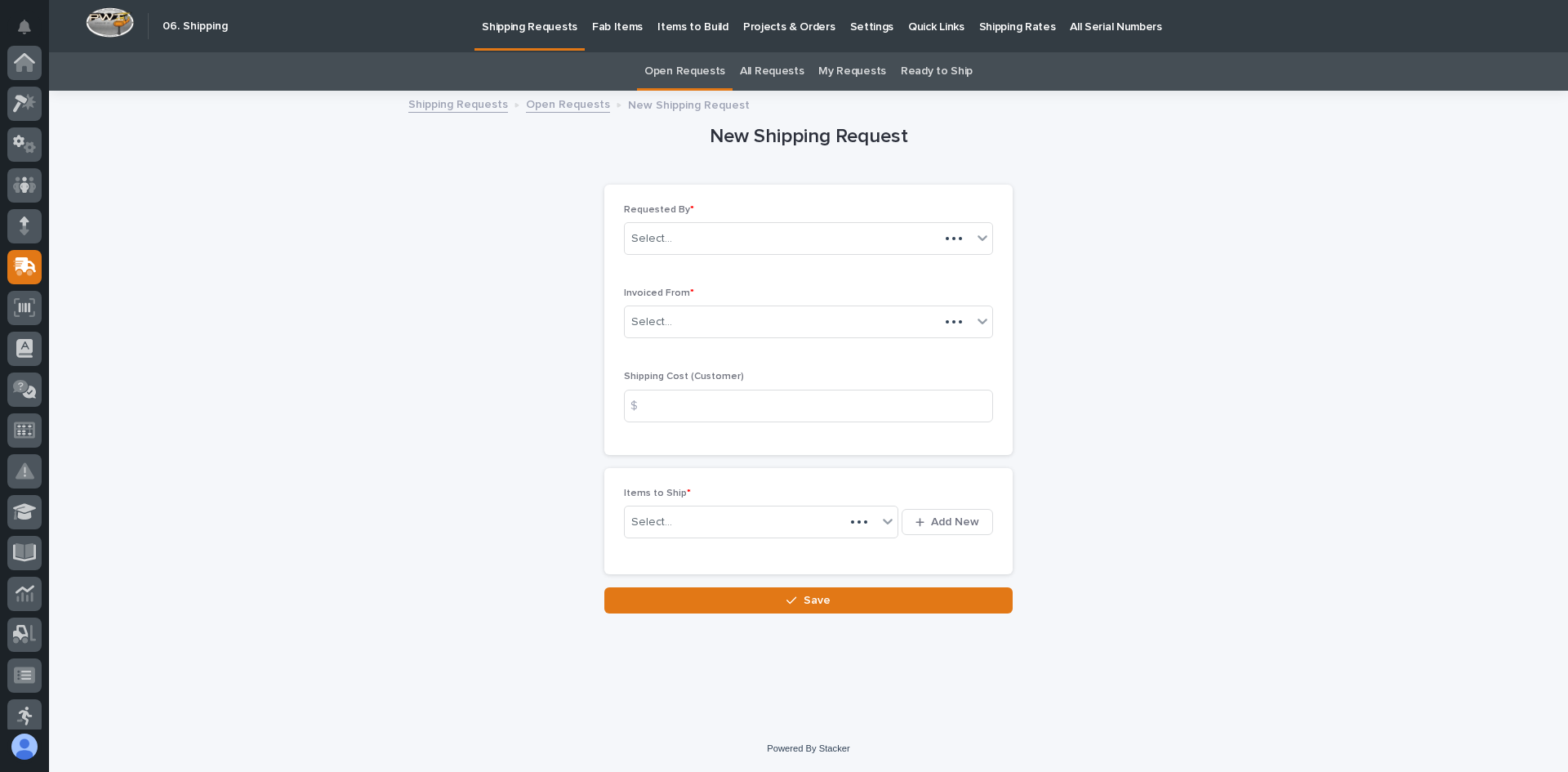
scroll to position [204, 0]
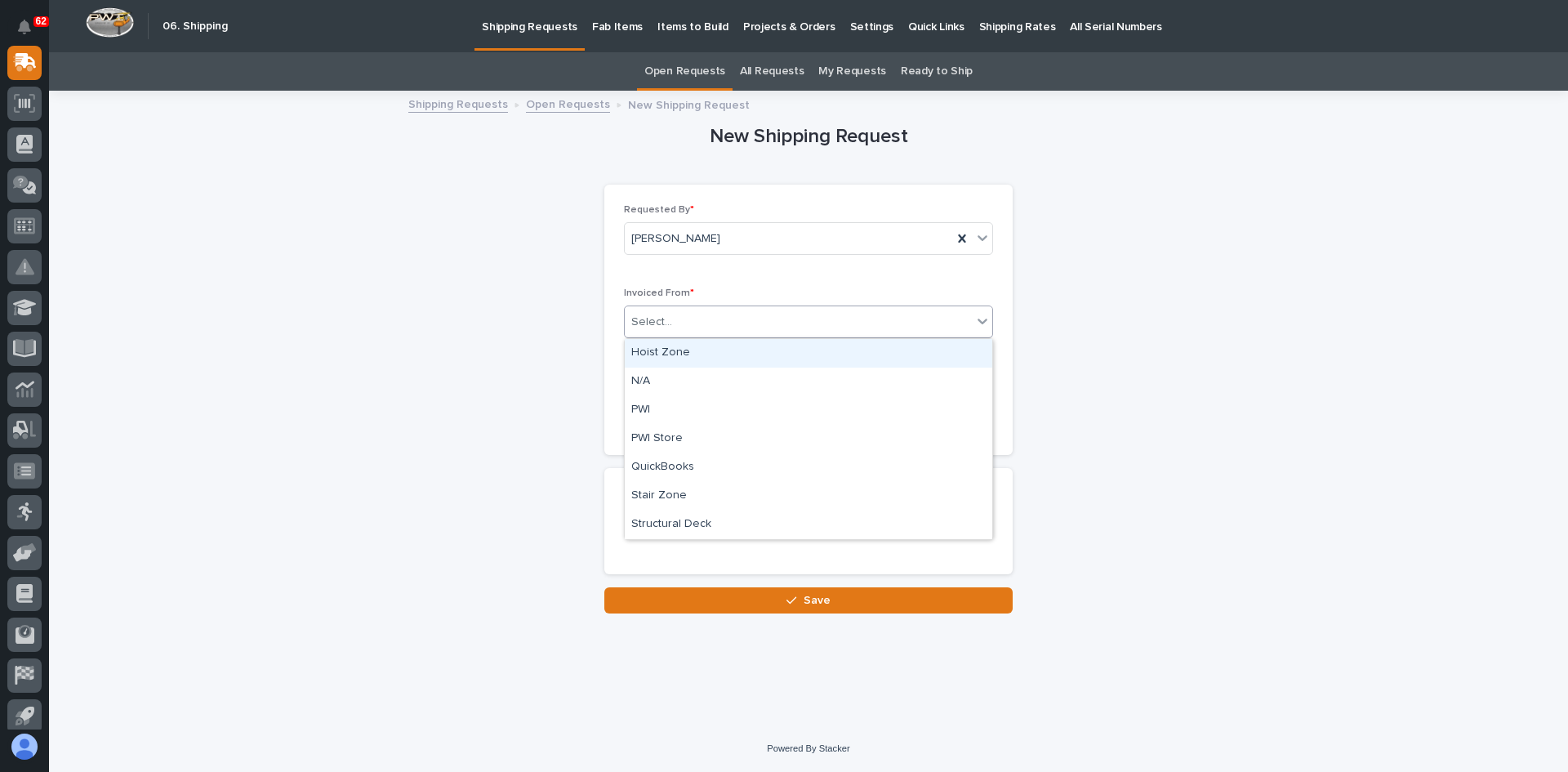
click at [686, 323] on div "Select..." at bounding box center [798, 322] width 347 height 27
click at [667, 464] on div "QuickBooks" at bounding box center [809, 467] width 367 height 29
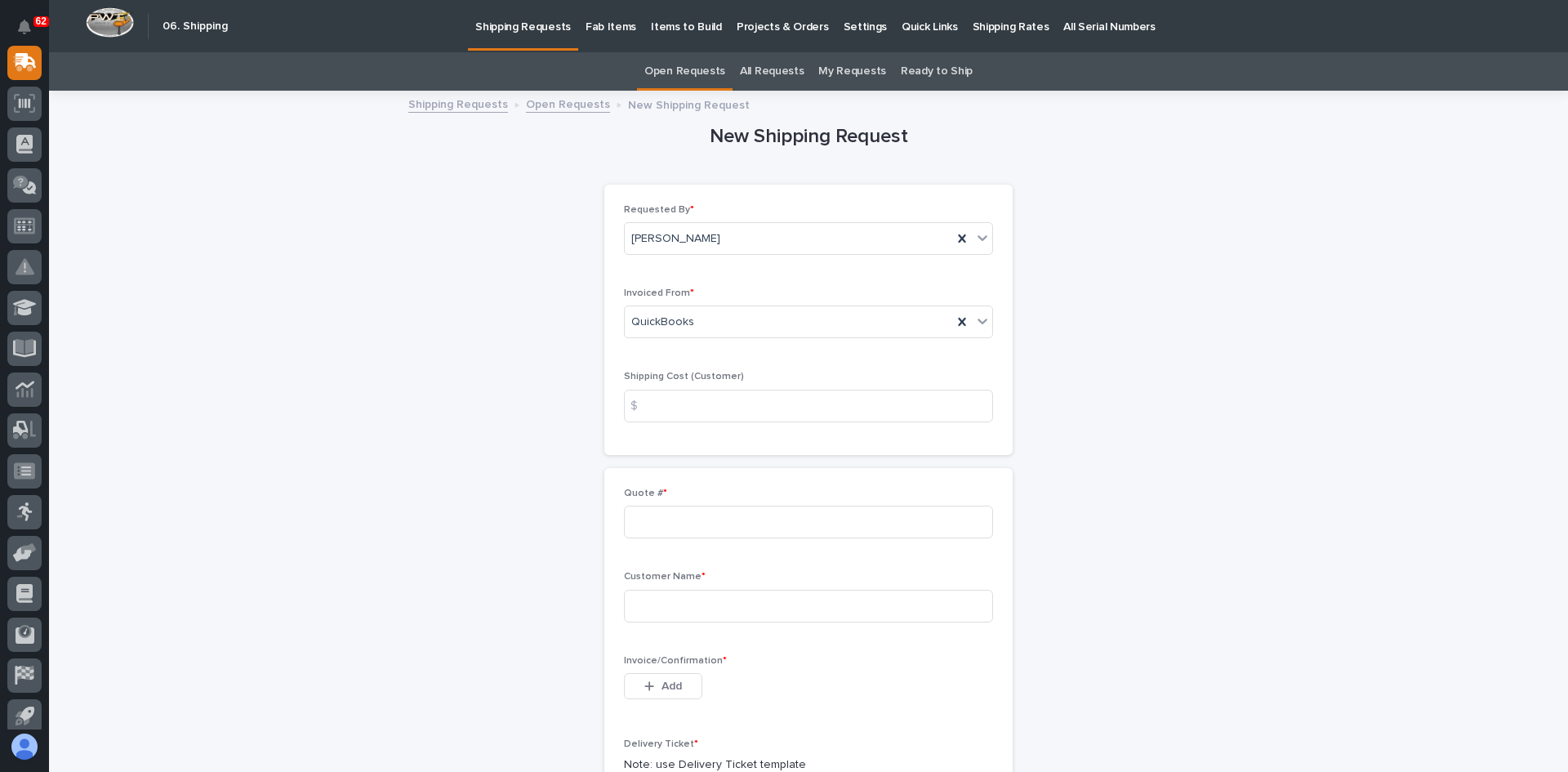
click at [643, 391] on div "$" at bounding box center [640, 406] width 33 height 33
click at [674, 406] on input at bounding box center [809, 406] width 369 height 33
type input "150.00"
click at [648, 523] on input at bounding box center [809, 522] width 369 height 33
type input "136980"
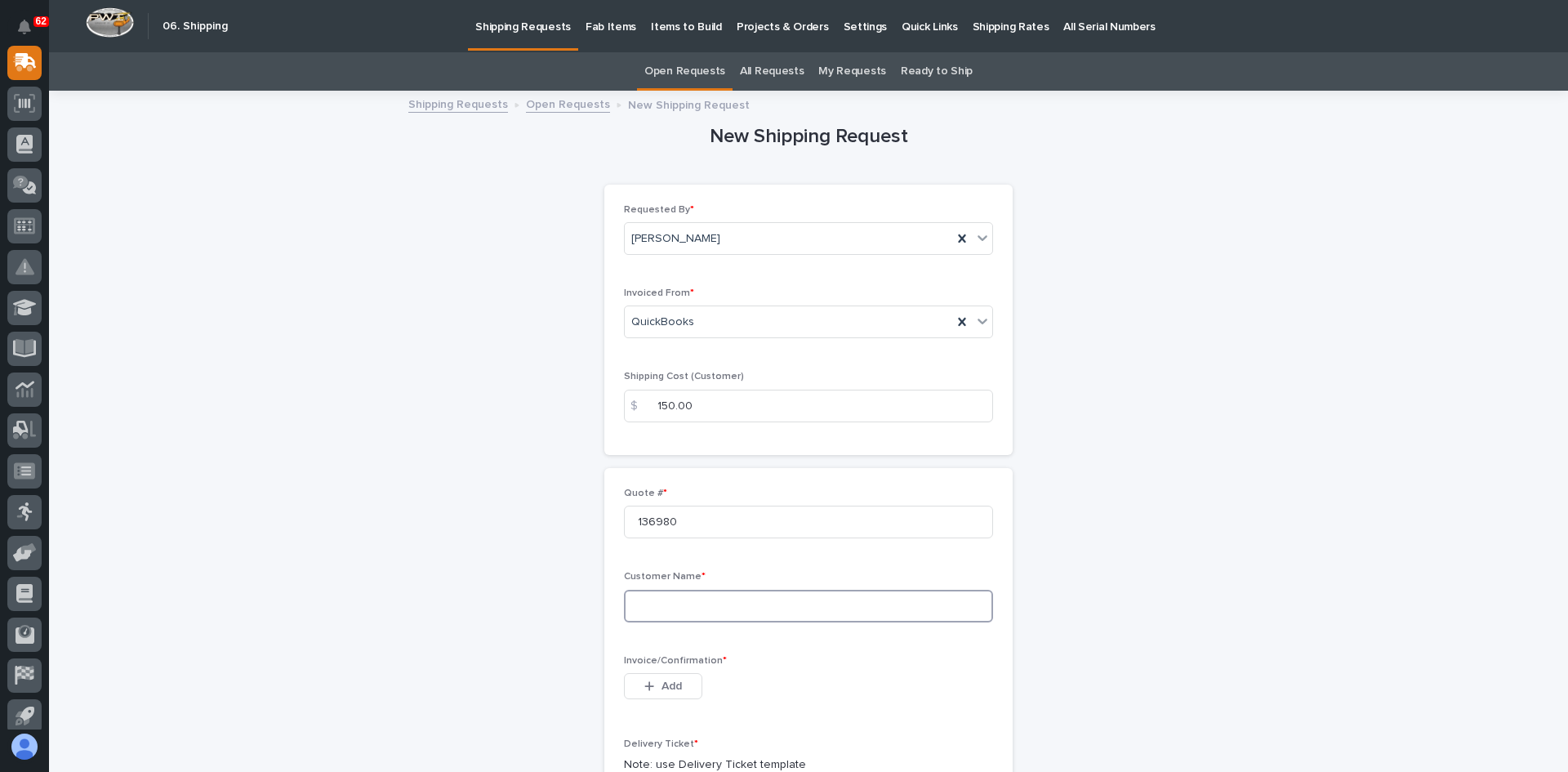
click at [640, 607] on input at bounding box center [809, 605] width 369 height 33
type input "[PERSON_NAME]"
click at [668, 687] on span "Add" at bounding box center [671, 686] width 21 height 14
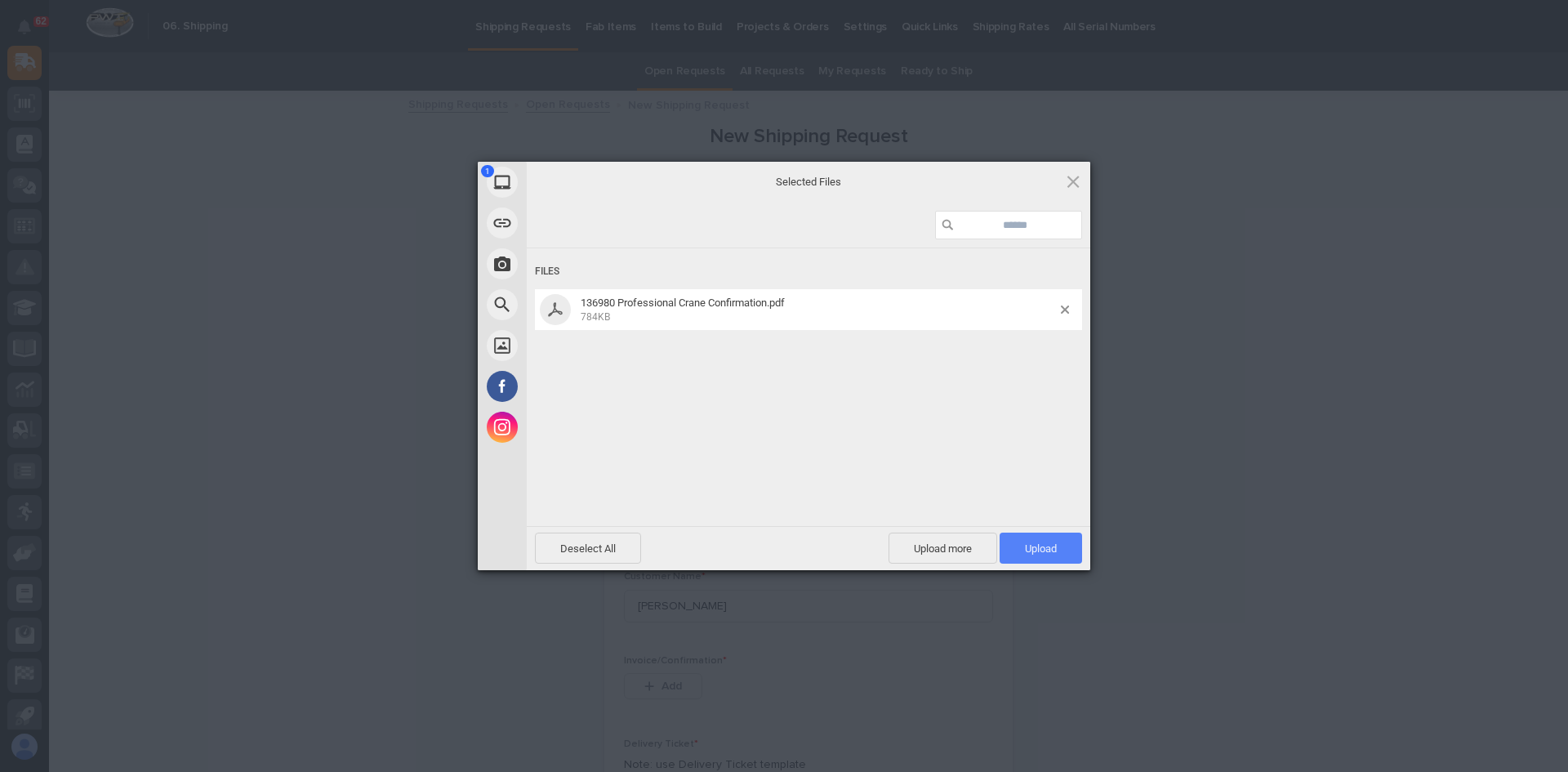
click at [1044, 548] on span "Upload 1" at bounding box center [1041, 548] width 32 height 12
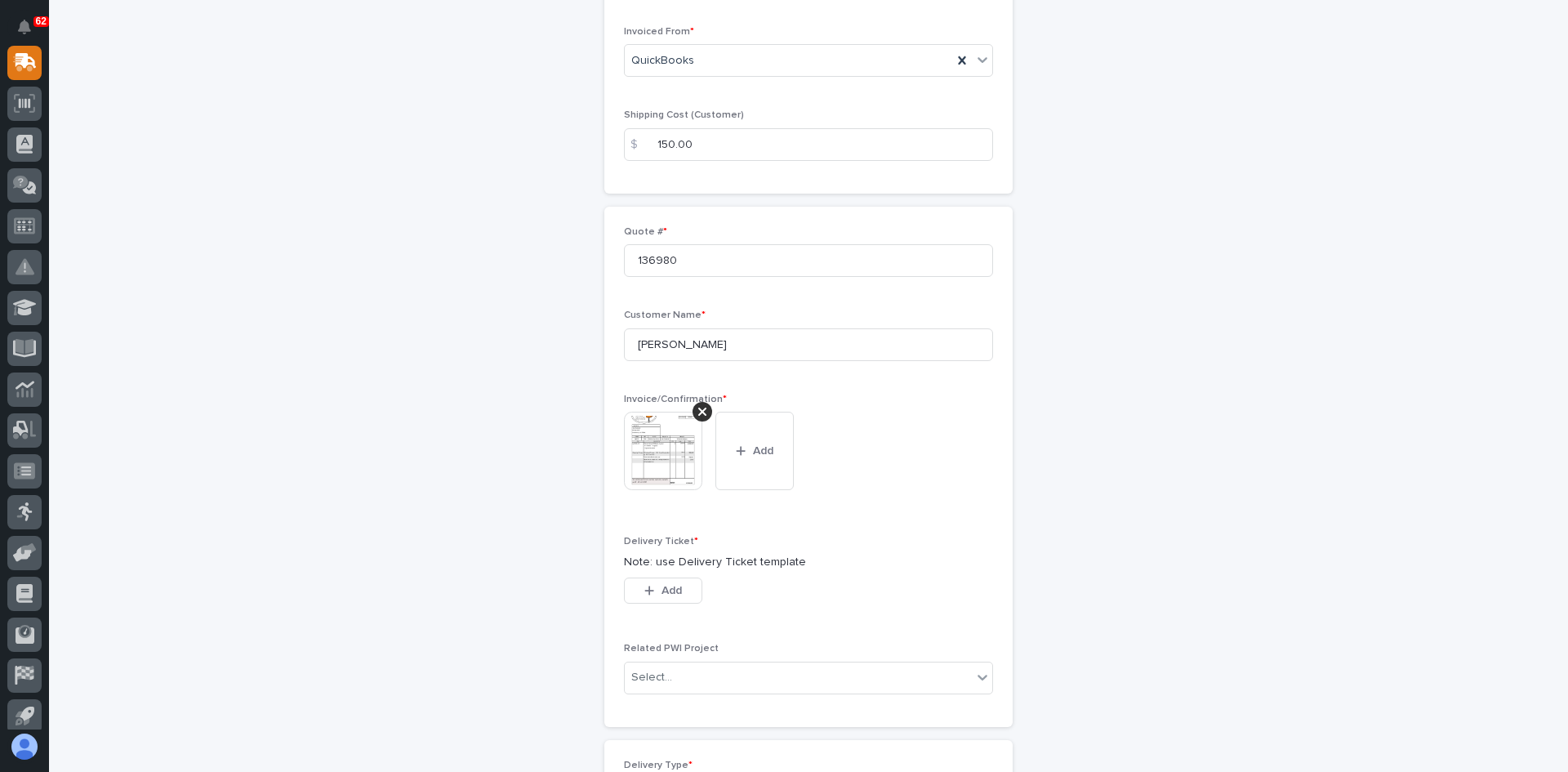
scroll to position [408, 0]
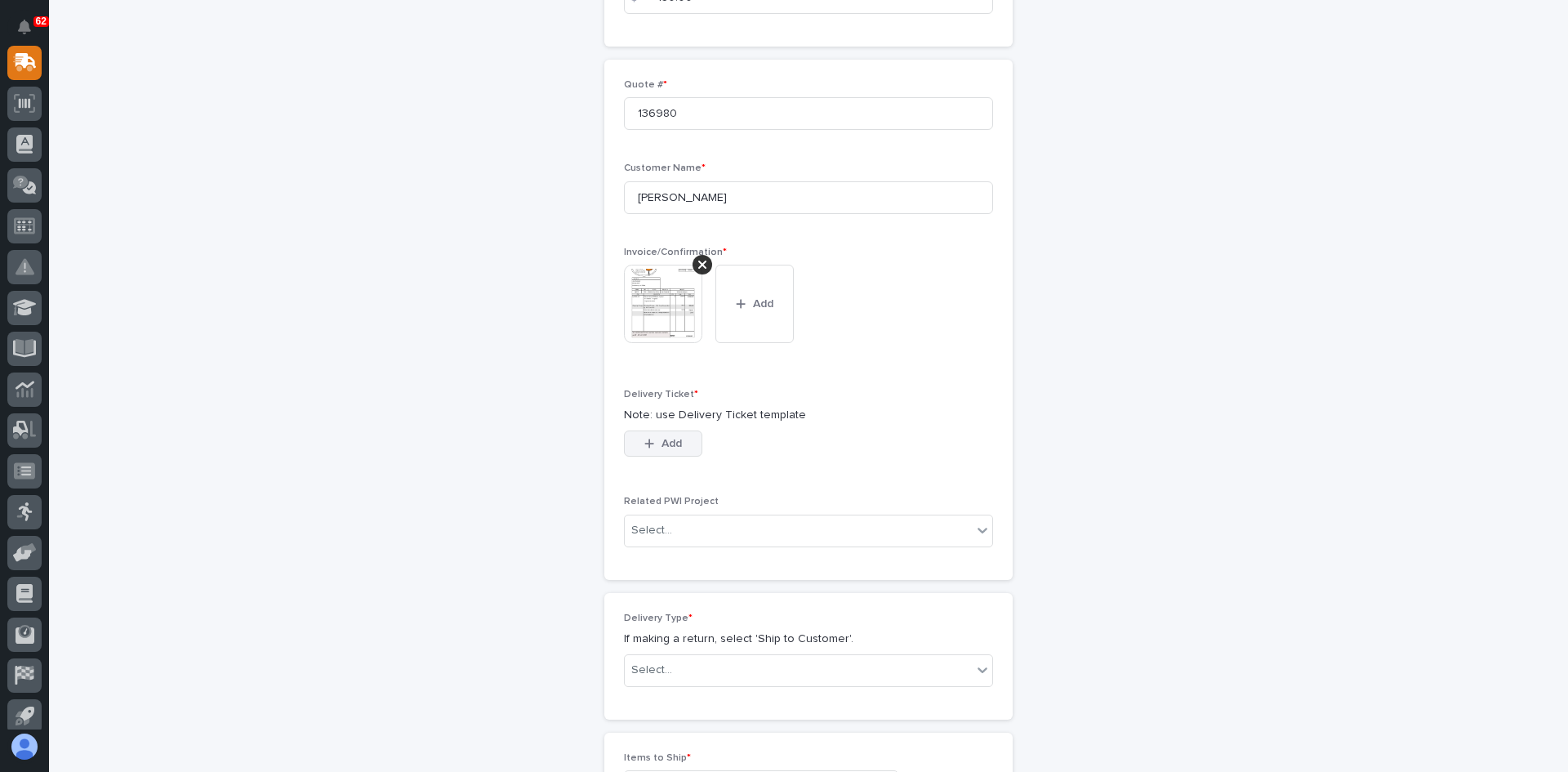
click at [661, 448] on span "Add" at bounding box center [671, 443] width 21 height 14
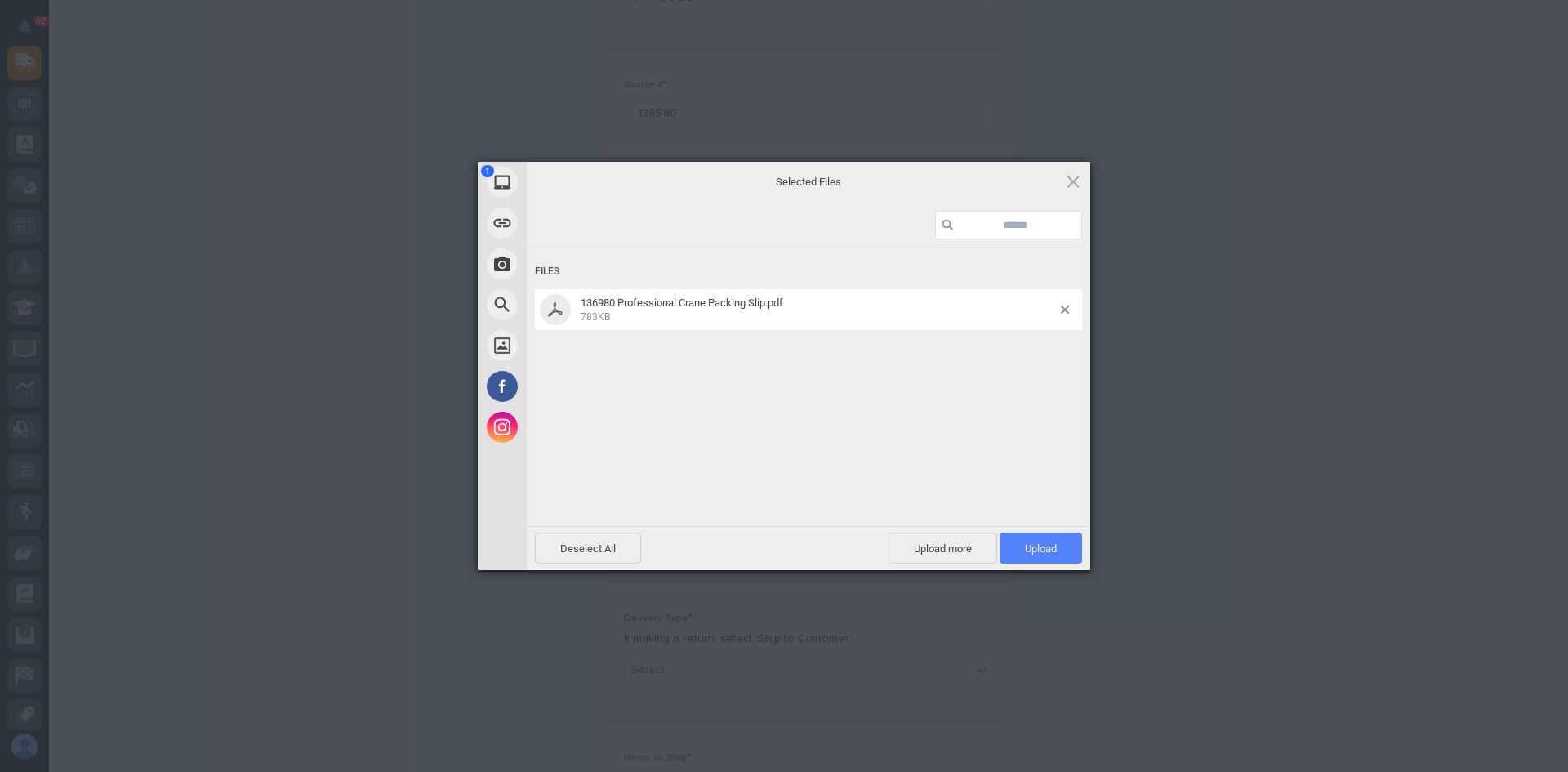
click at [1030, 549] on span "Upload 1" at bounding box center [1041, 548] width 32 height 12
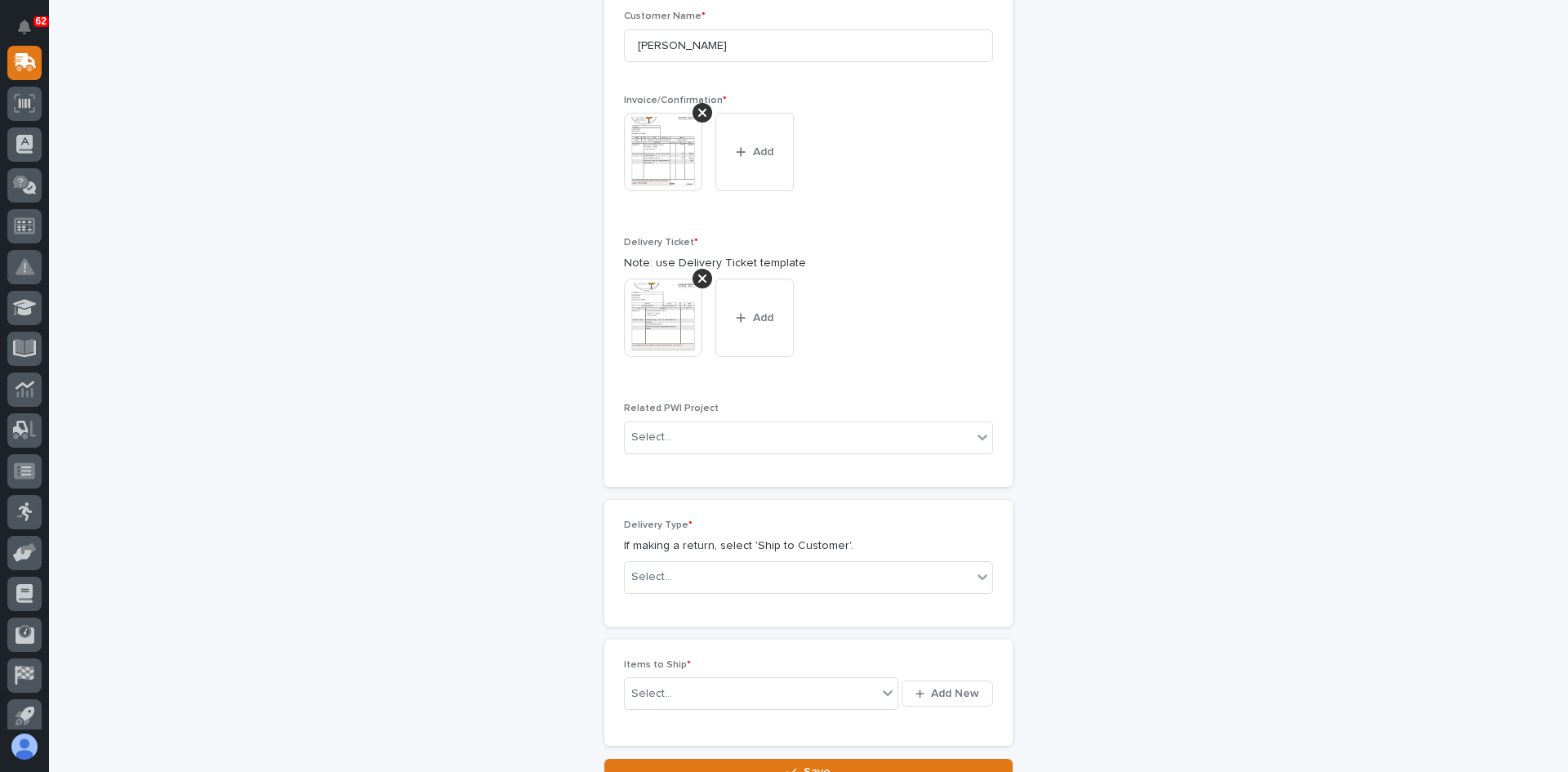
scroll to position [683, 0]
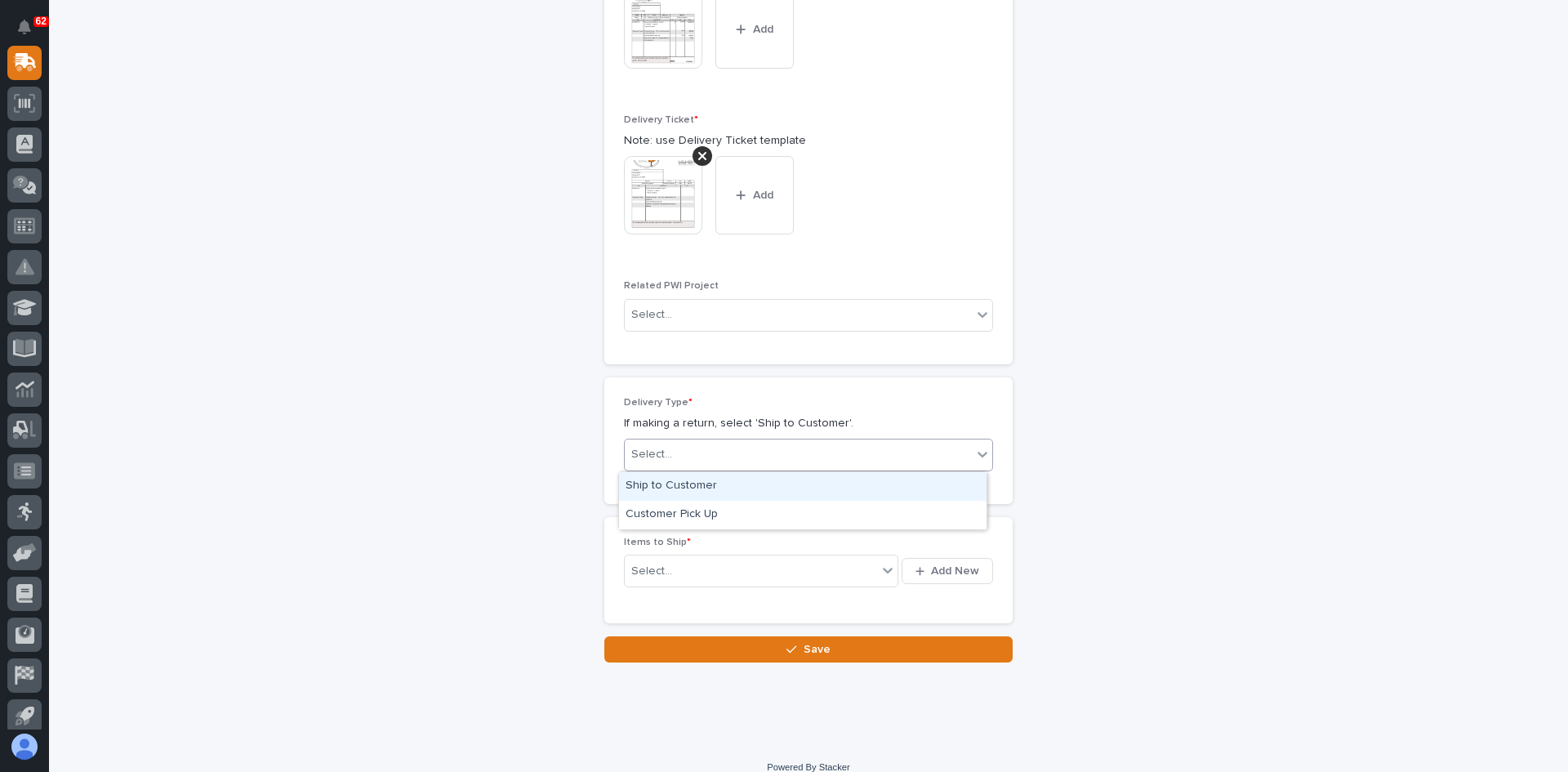
click at [677, 456] on div "Select..." at bounding box center [798, 455] width 347 height 27
click at [672, 480] on div "Ship to Customer" at bounding box center [802, 487] width 367 height 29
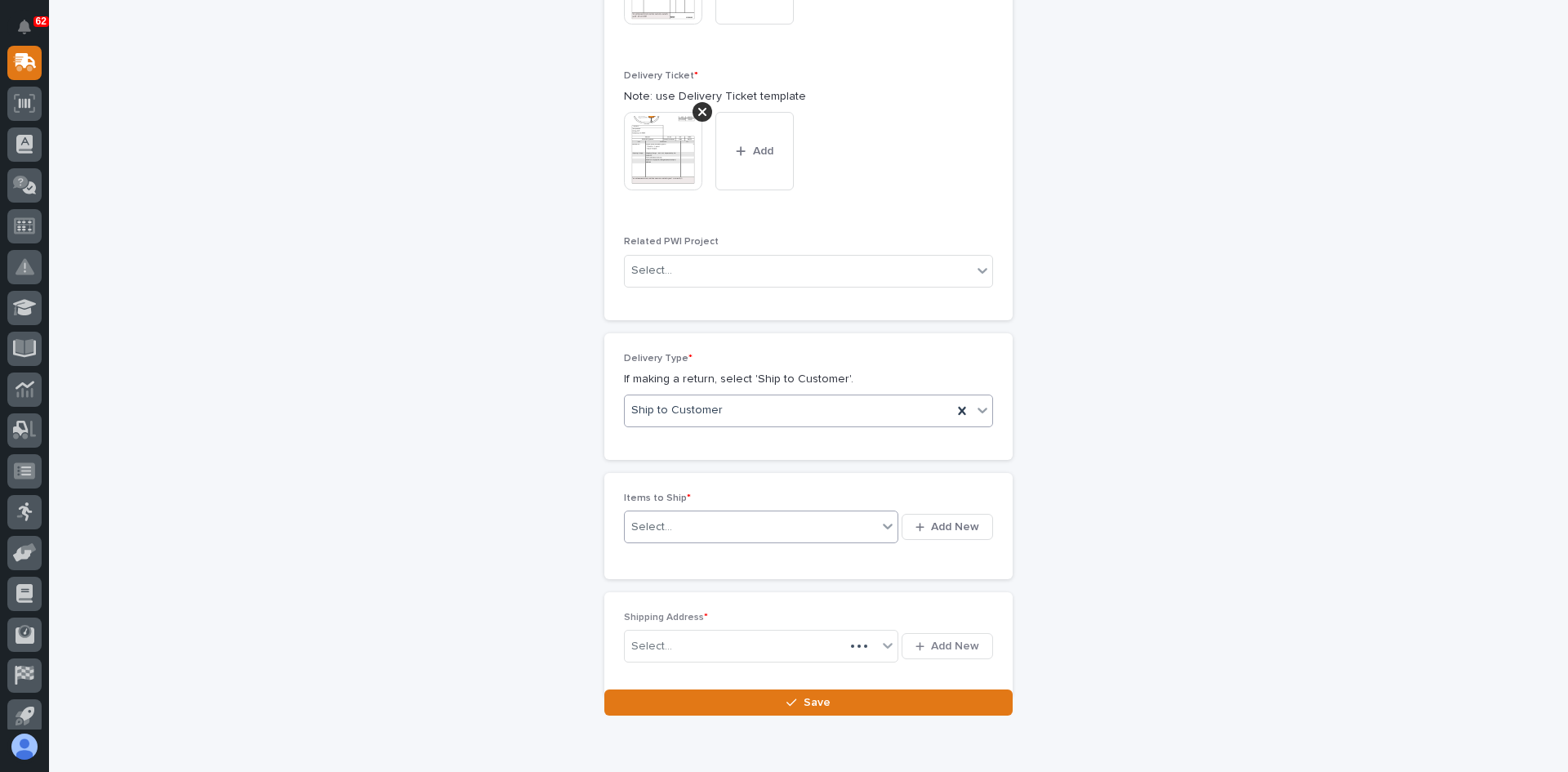
scroll to position [743, 0]
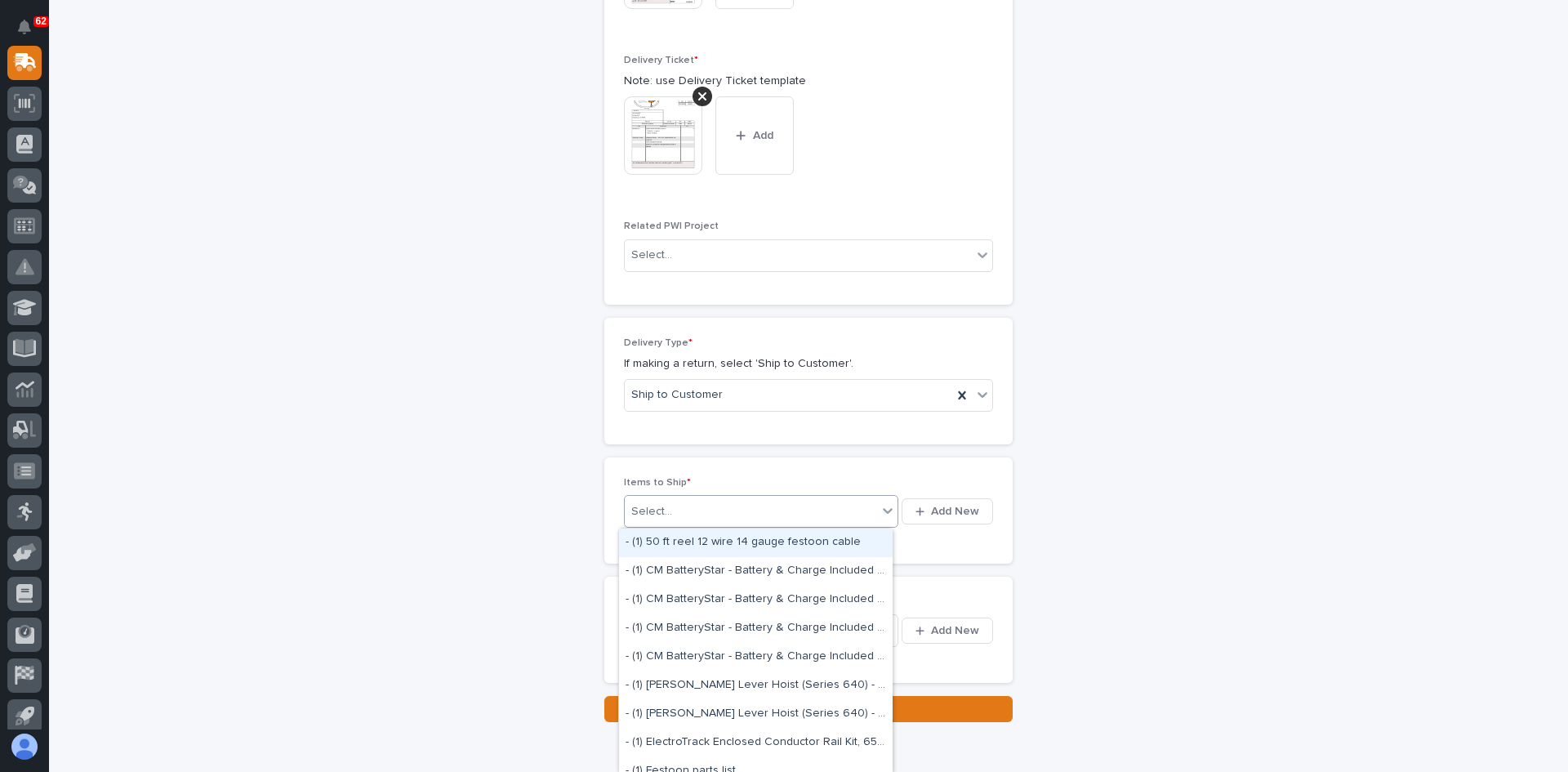
click at [667, 513] on div "Select..." at bounding box center [751, 512] width 252 height 21
click at [948, 519] on span "Add New" at bounding box center [955, 511] width 48 height 14
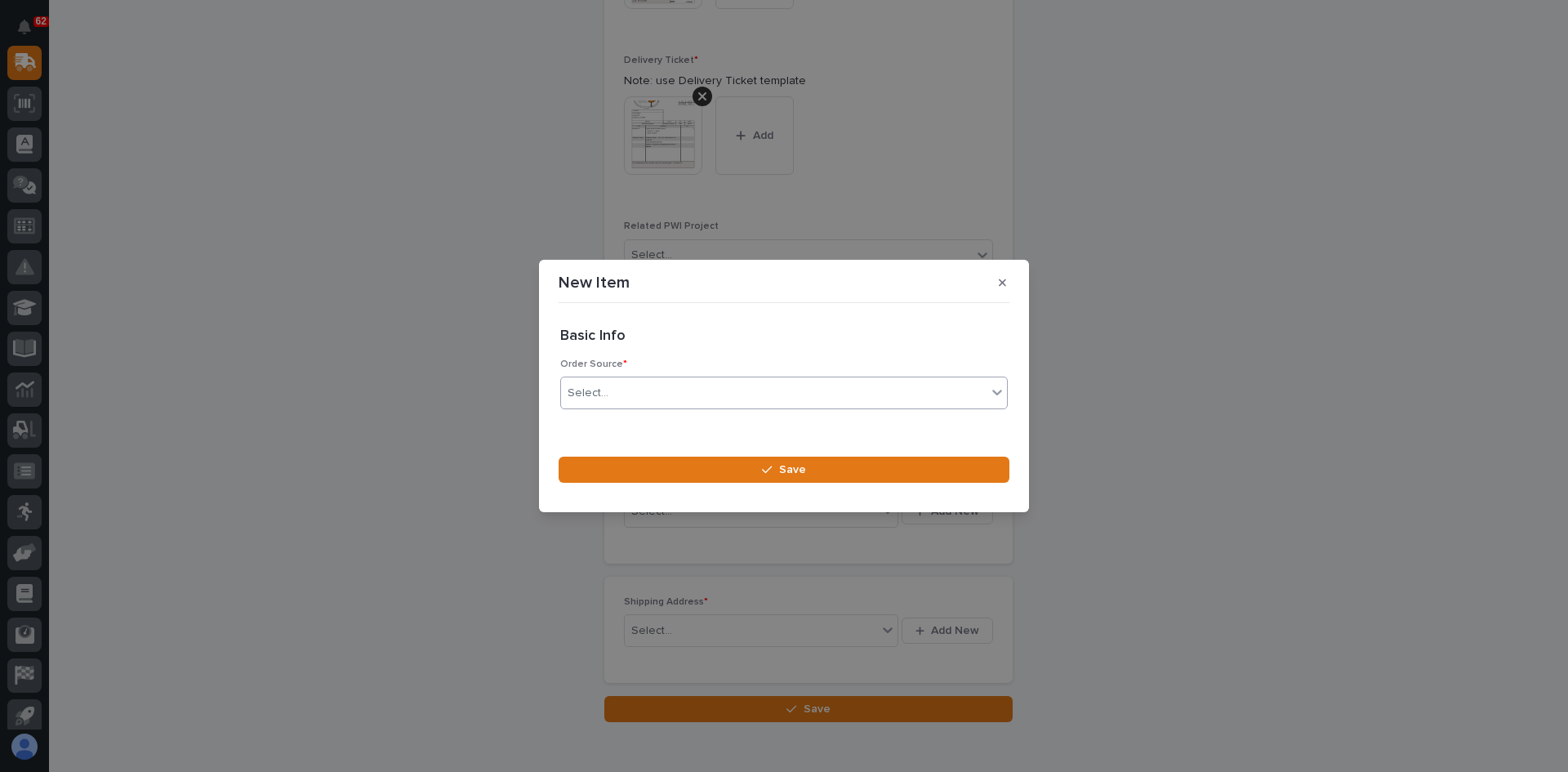
click at [670, 391] on div "Select..." at bounding box center [773, 393] width 425 height 27
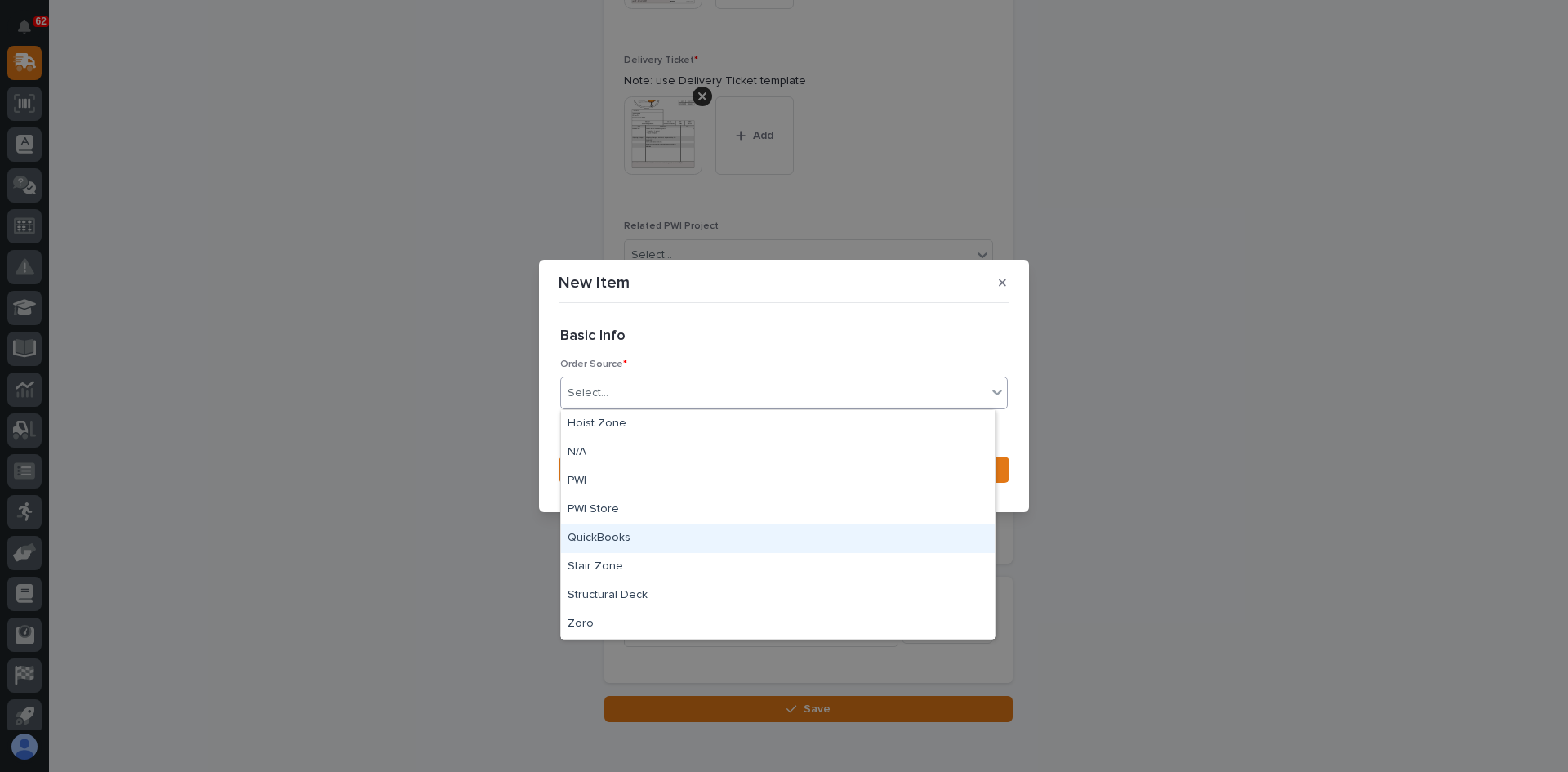
click at [613, 535] on div "QuickBooks" at bounding box center [777, 538] width 433 height 29
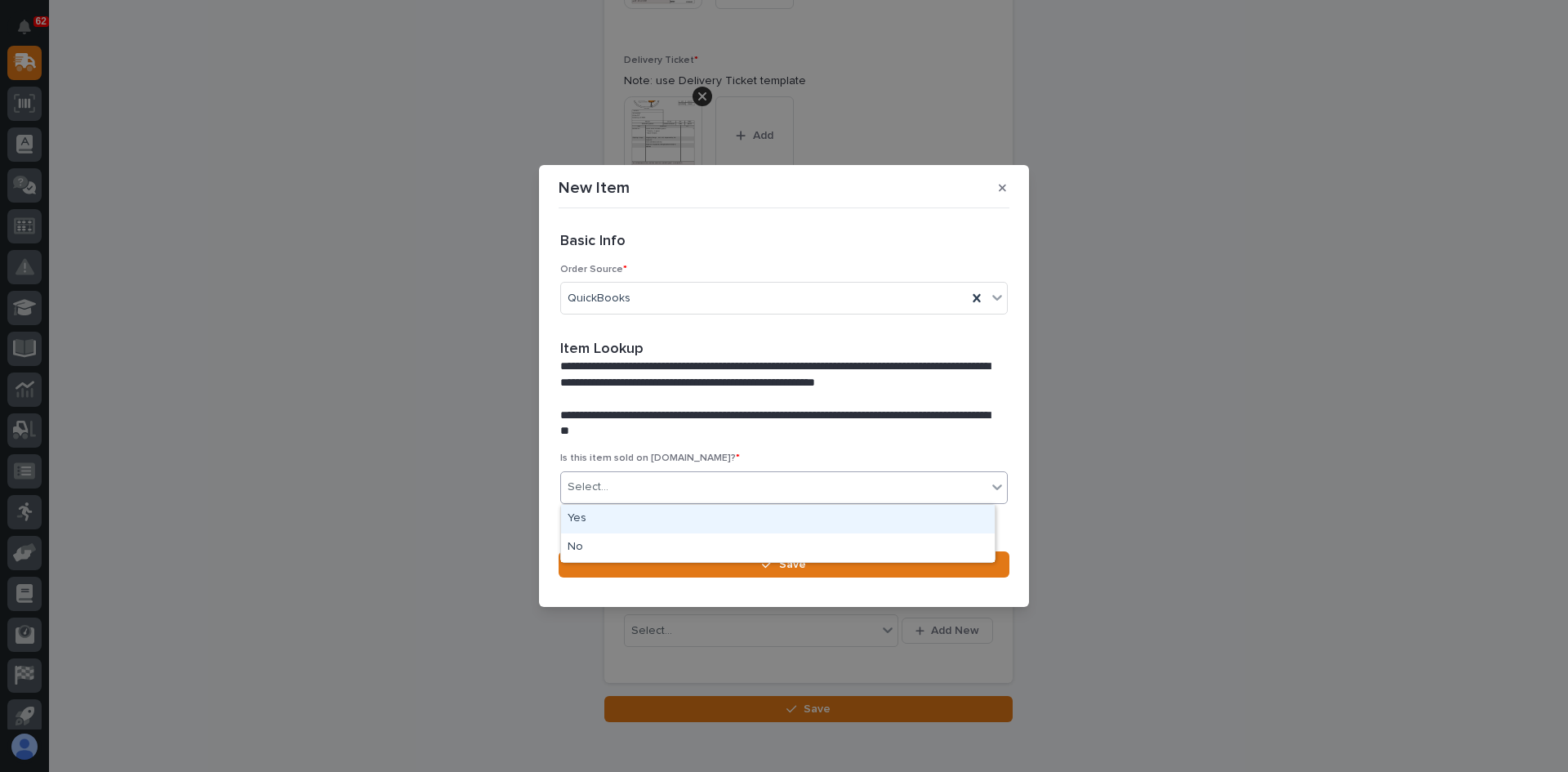
click at [619, 489] on div "Select..." at bounding box center [773, 487] width 425 height 27
drag, startPoint x: 599, startPoint y: 534, endPoint x: 598, endPoint y: 523, distance: 11.0
click at [598, 523] on div "Yes" at bounding box center [777, 519] width 433 height 29
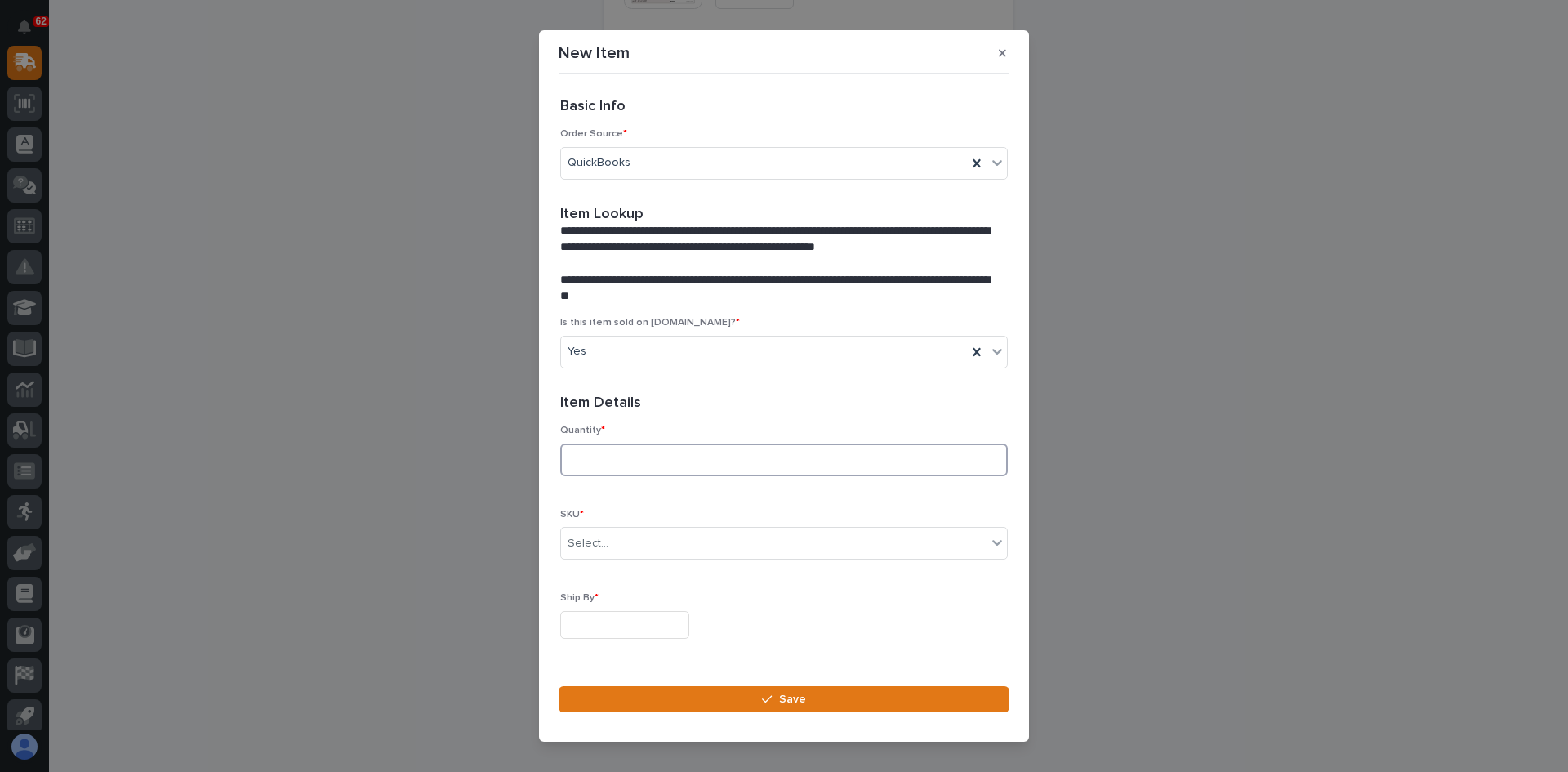
click at [603, 454] on input at bounding box center [784, 459] width 447 height 33
type input "2"
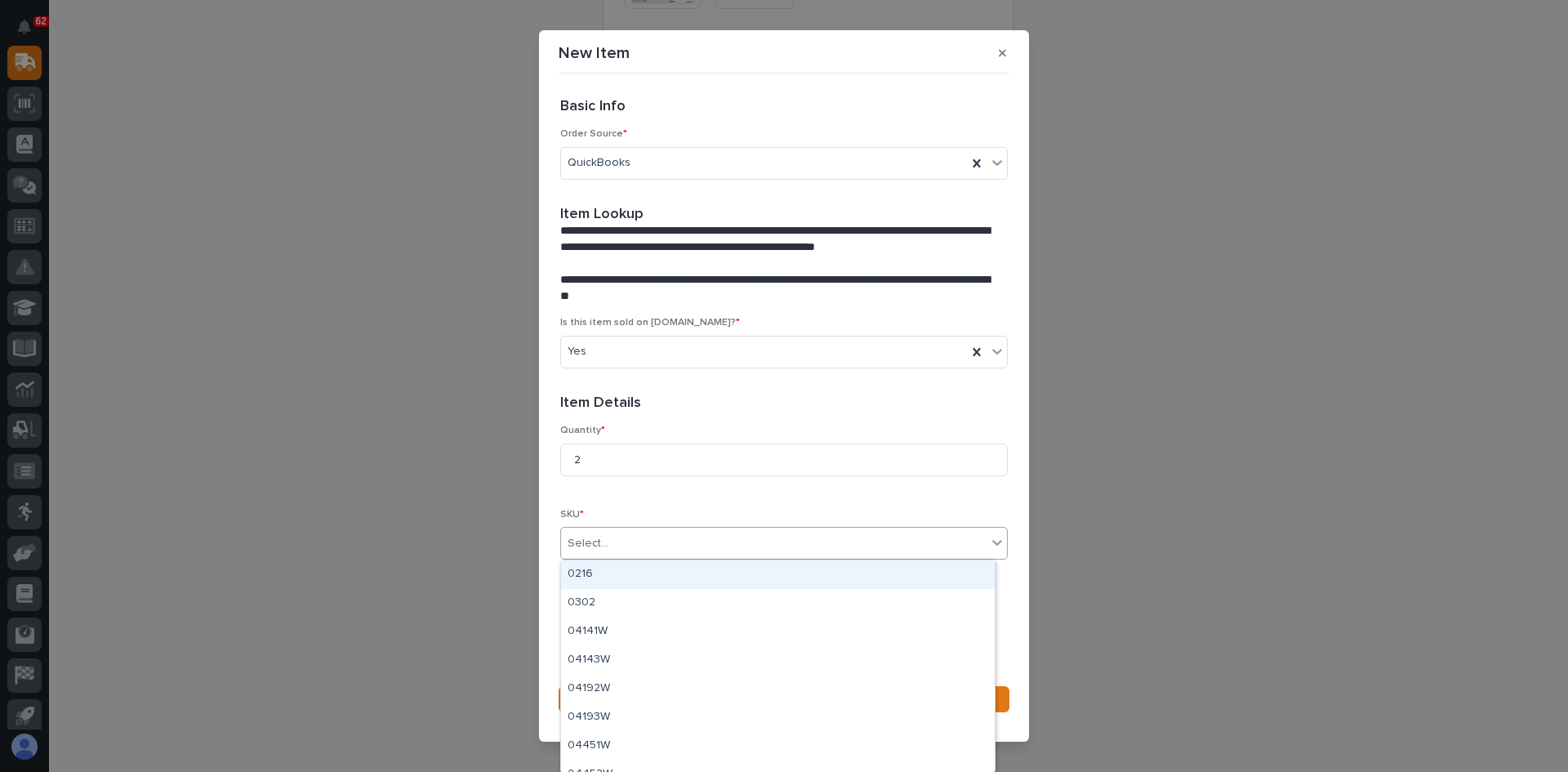
click at [628, 551] on div "Select..." at bounding box center [773, 544] width 425 height 27
type input "***"
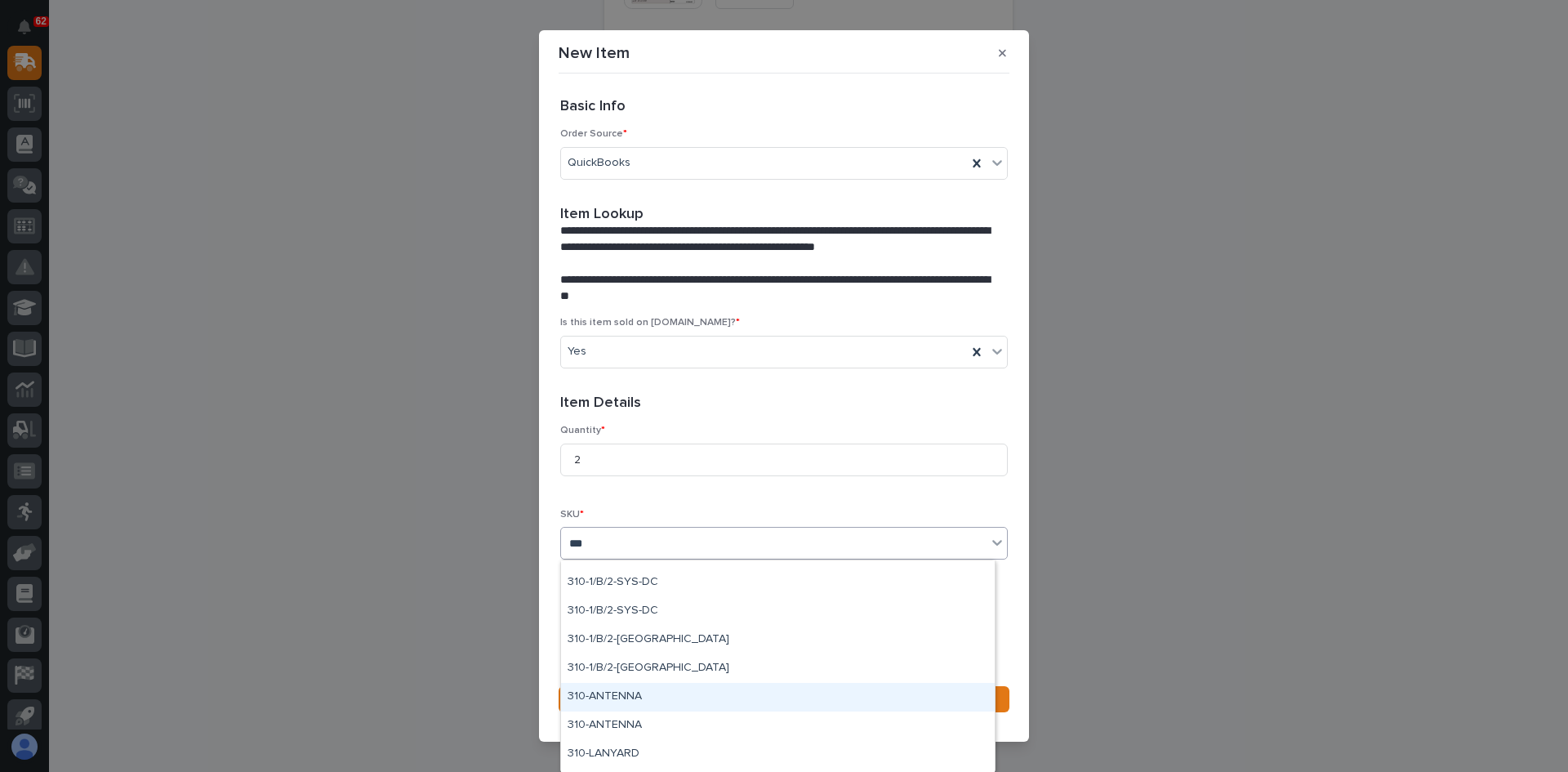
scroll to position [326, 0]
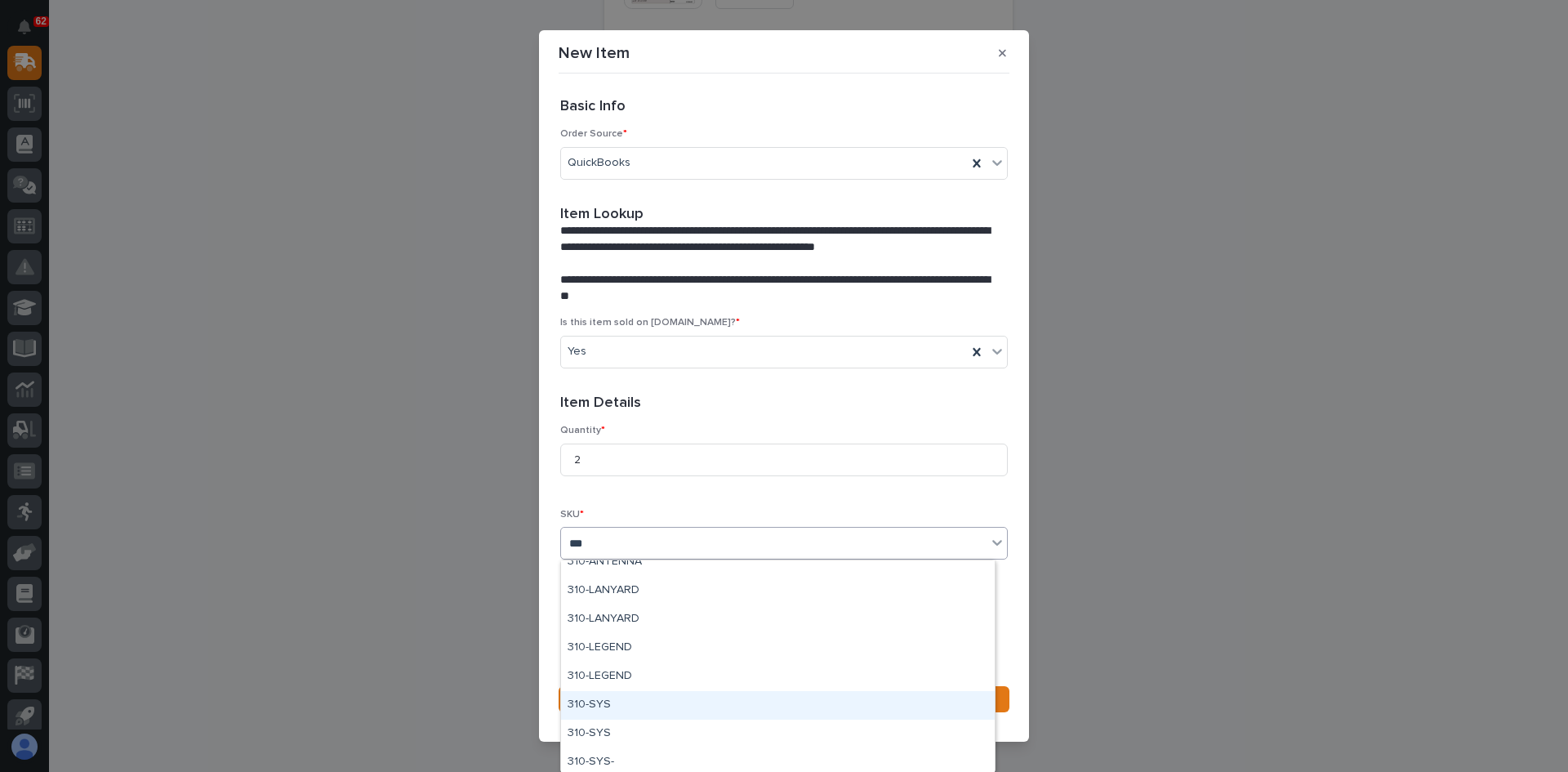
click at [599, 703] on div "310-SYS" at bounding box center [777, 705] width 433 height 29
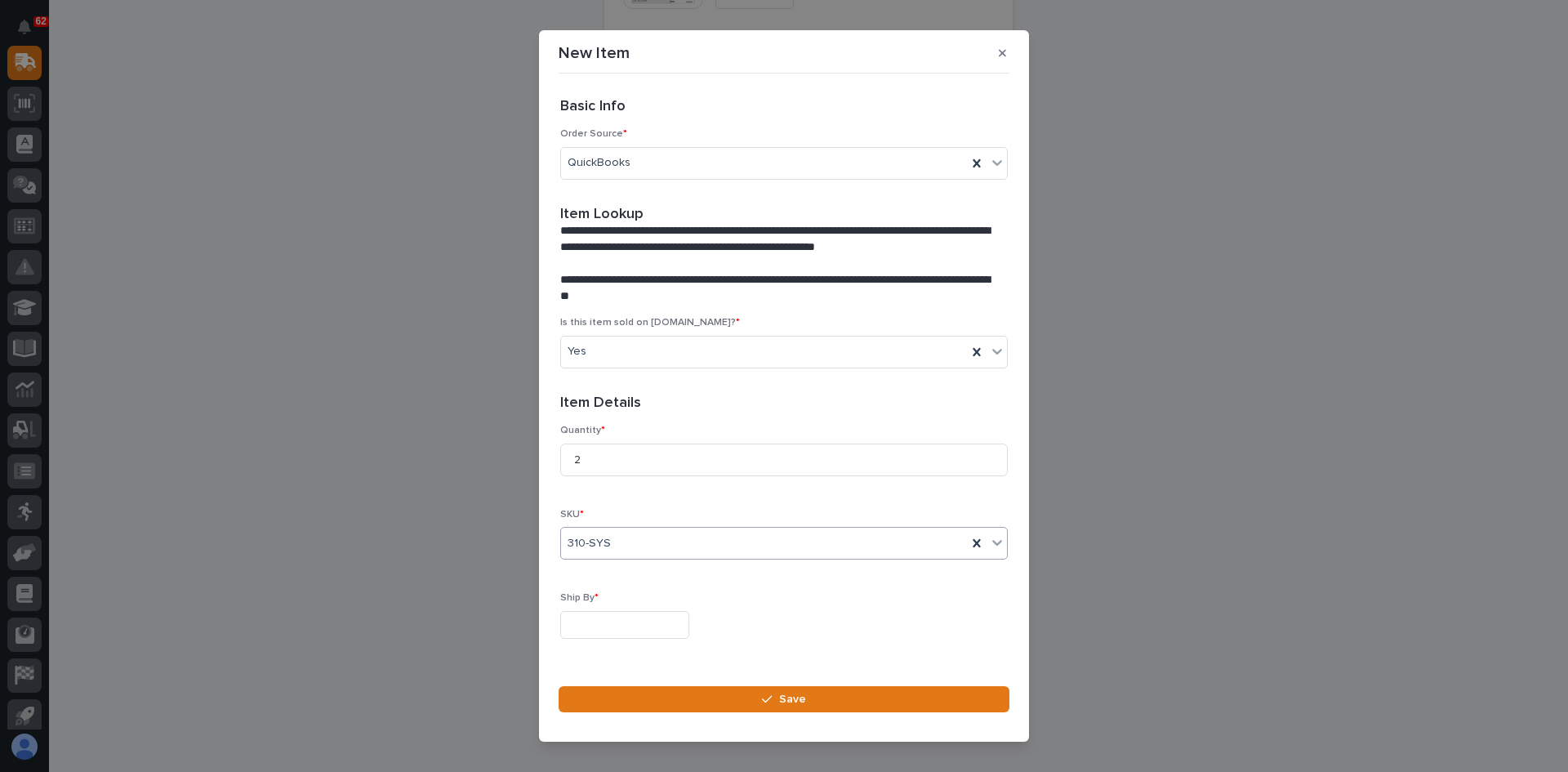
click at [579, 617] on input "text" at bounding box center [624, 625] width 129 height 29
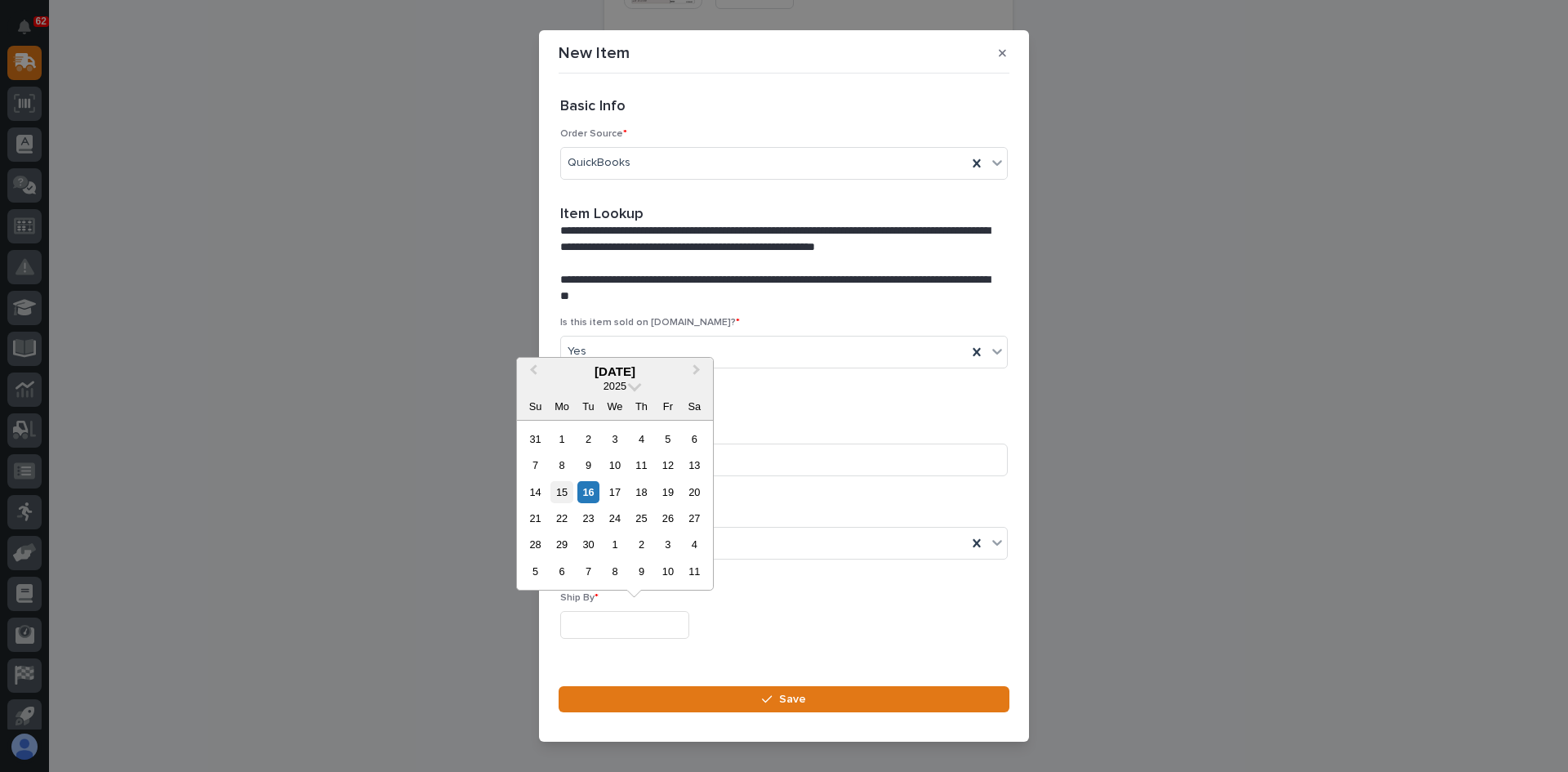
click at [561, 489] on div "15" at bounding box center [561, 492] width 22 height 22
type input "**********"
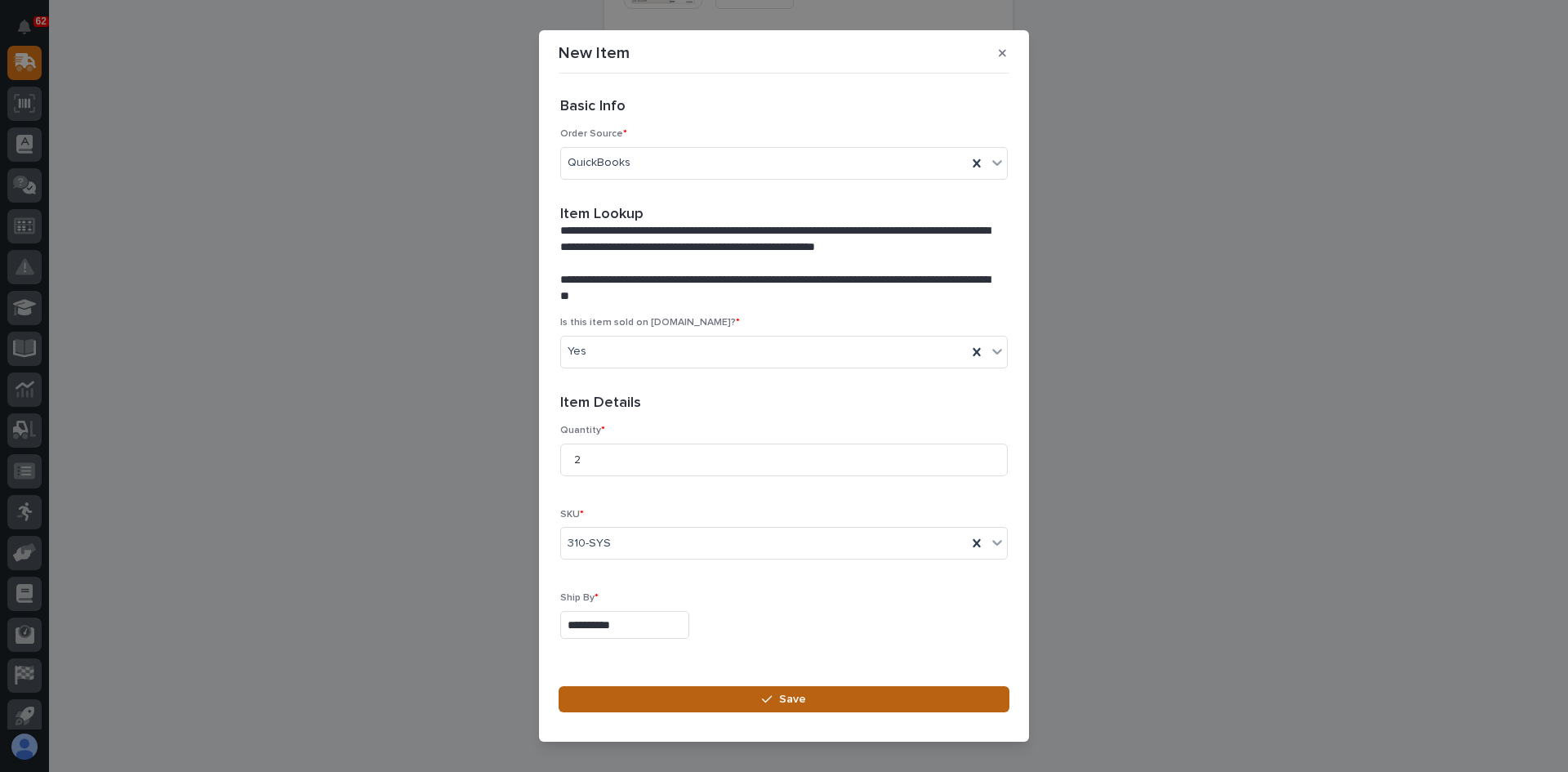
click at [798, 699] on span "Save" at bounding box center [792, 699] width 27 height 14
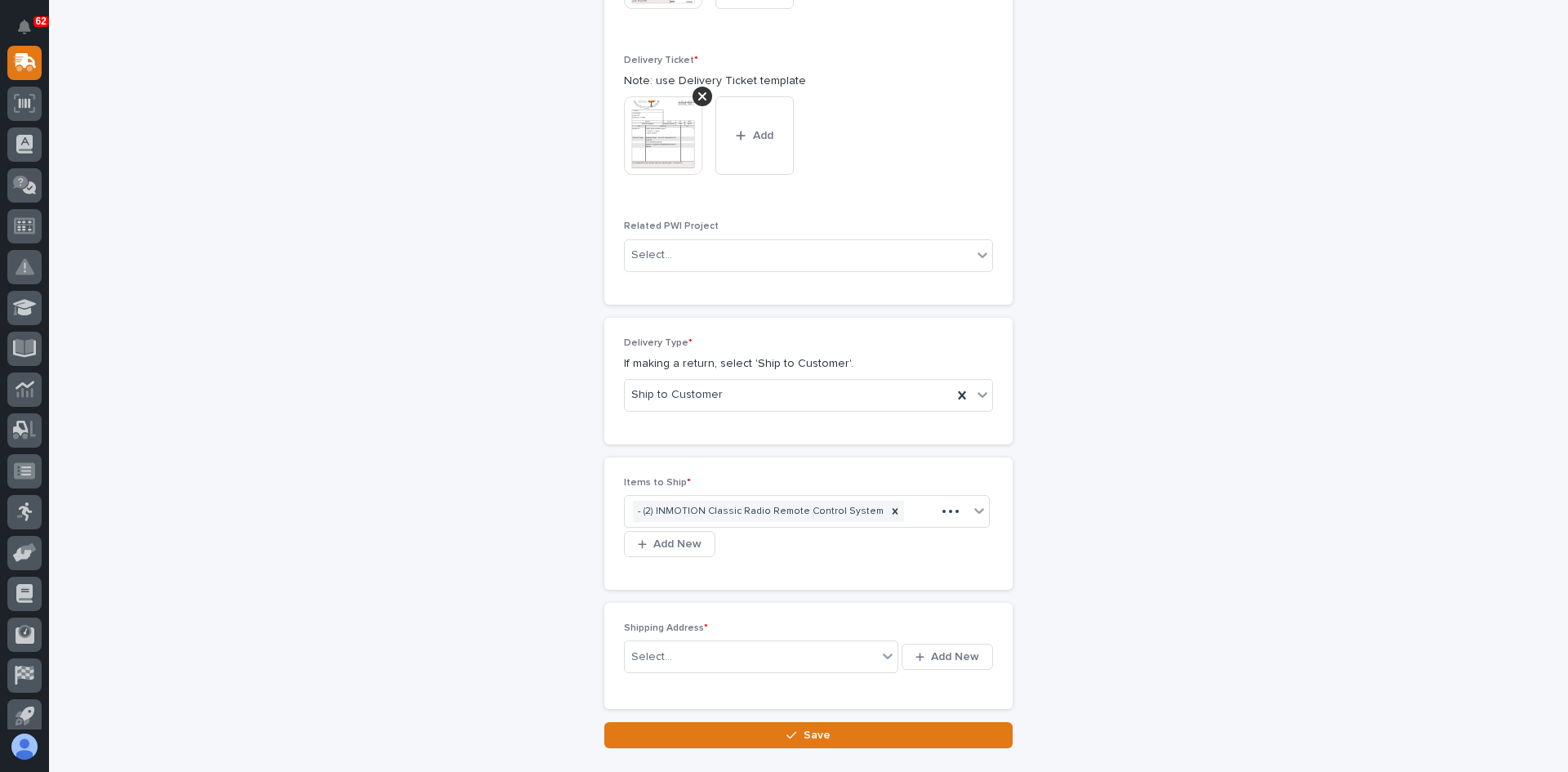
scroll to position [748, 0]
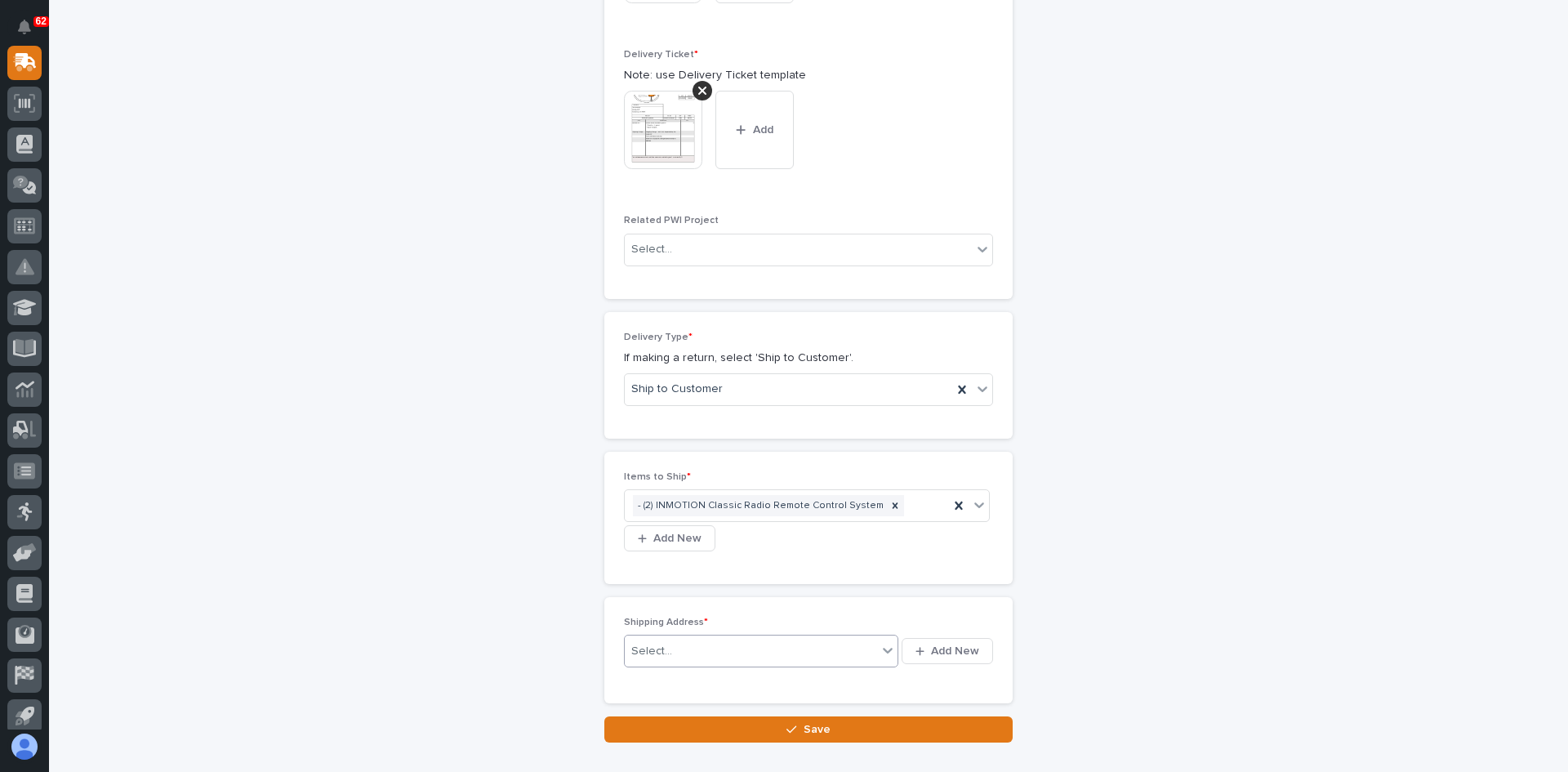
click at [711, 638] on div "Select..." at bounding box center [751, 652] width 252 height 27
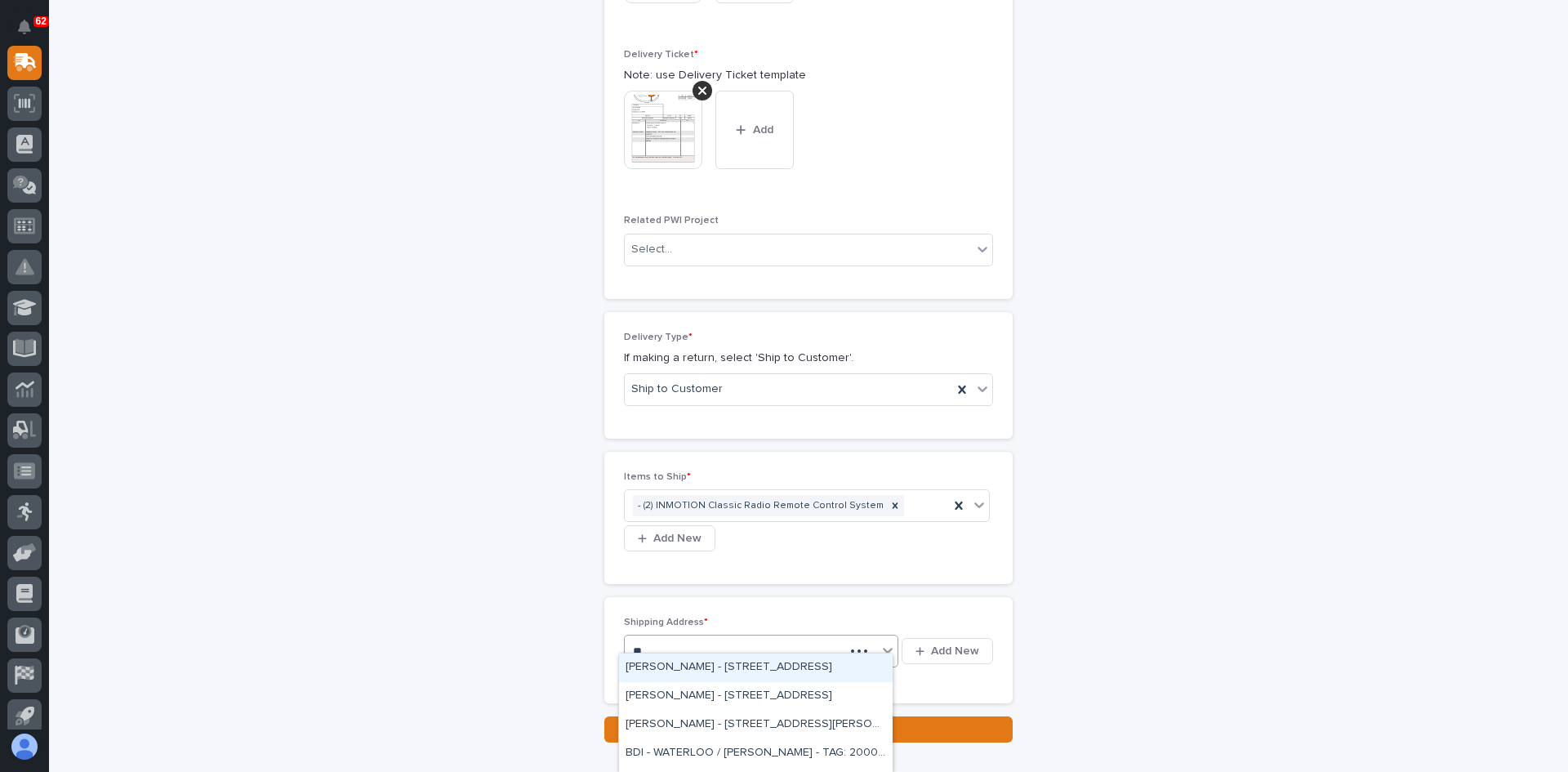
type input "***"
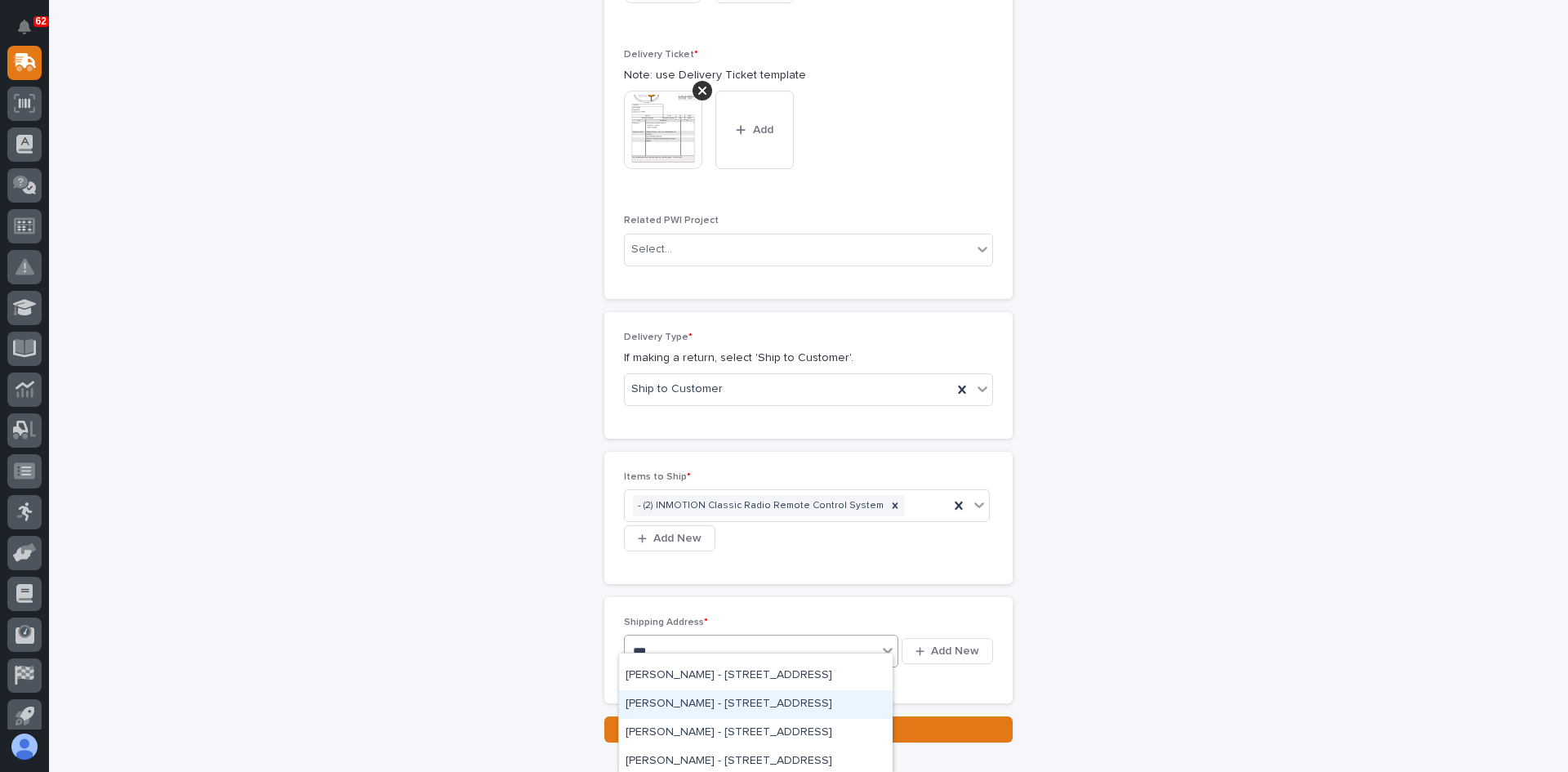
click at [668, 698] on div "[PERSON_NAME] - [STREET_ADDRESS]" at bounding box center [755, 704] width 274 height 29
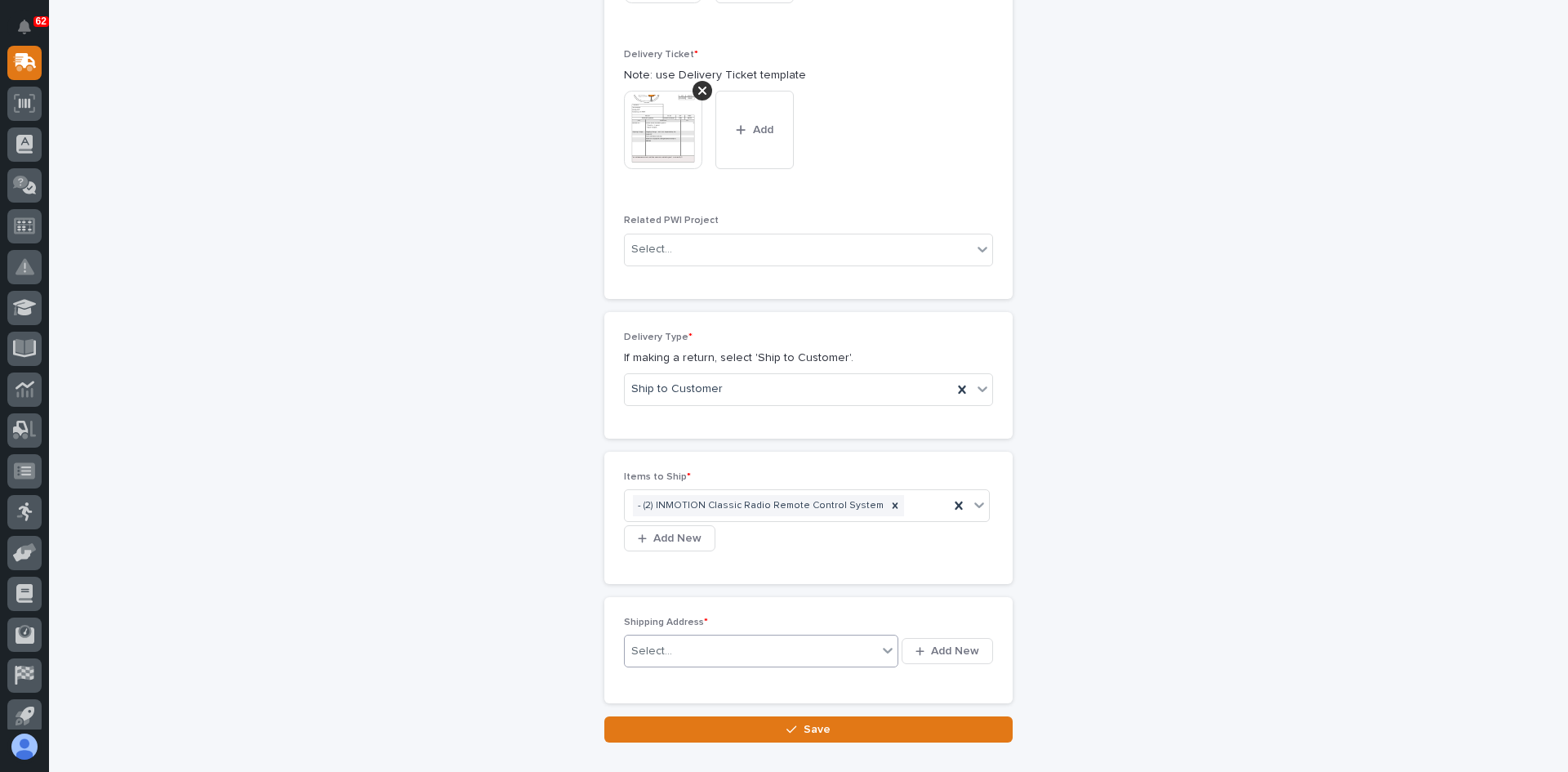
scroll to position [763, 0]
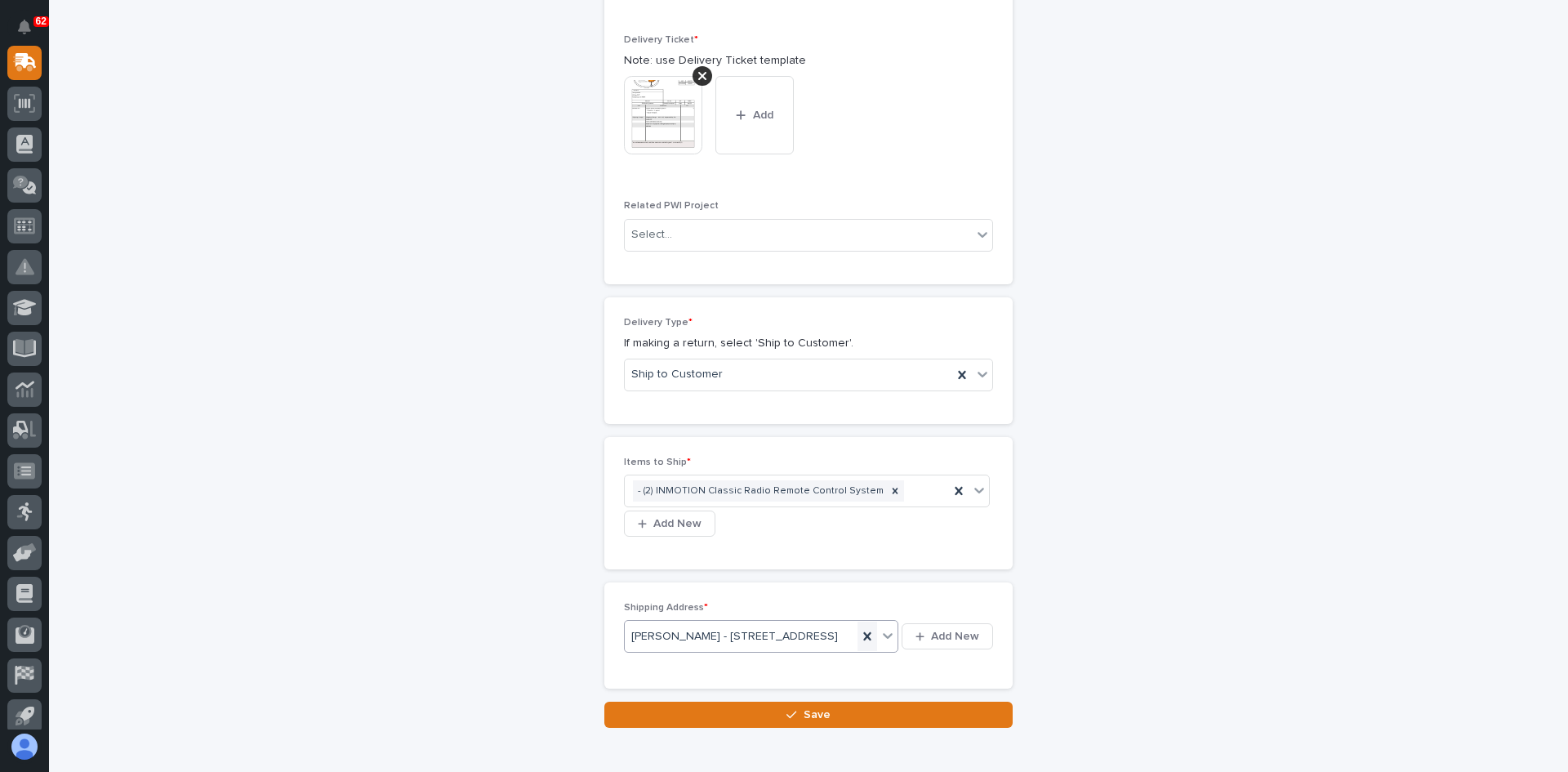
click at [859, 634] on icon at bounding box center [867, 636] width 16 height 16
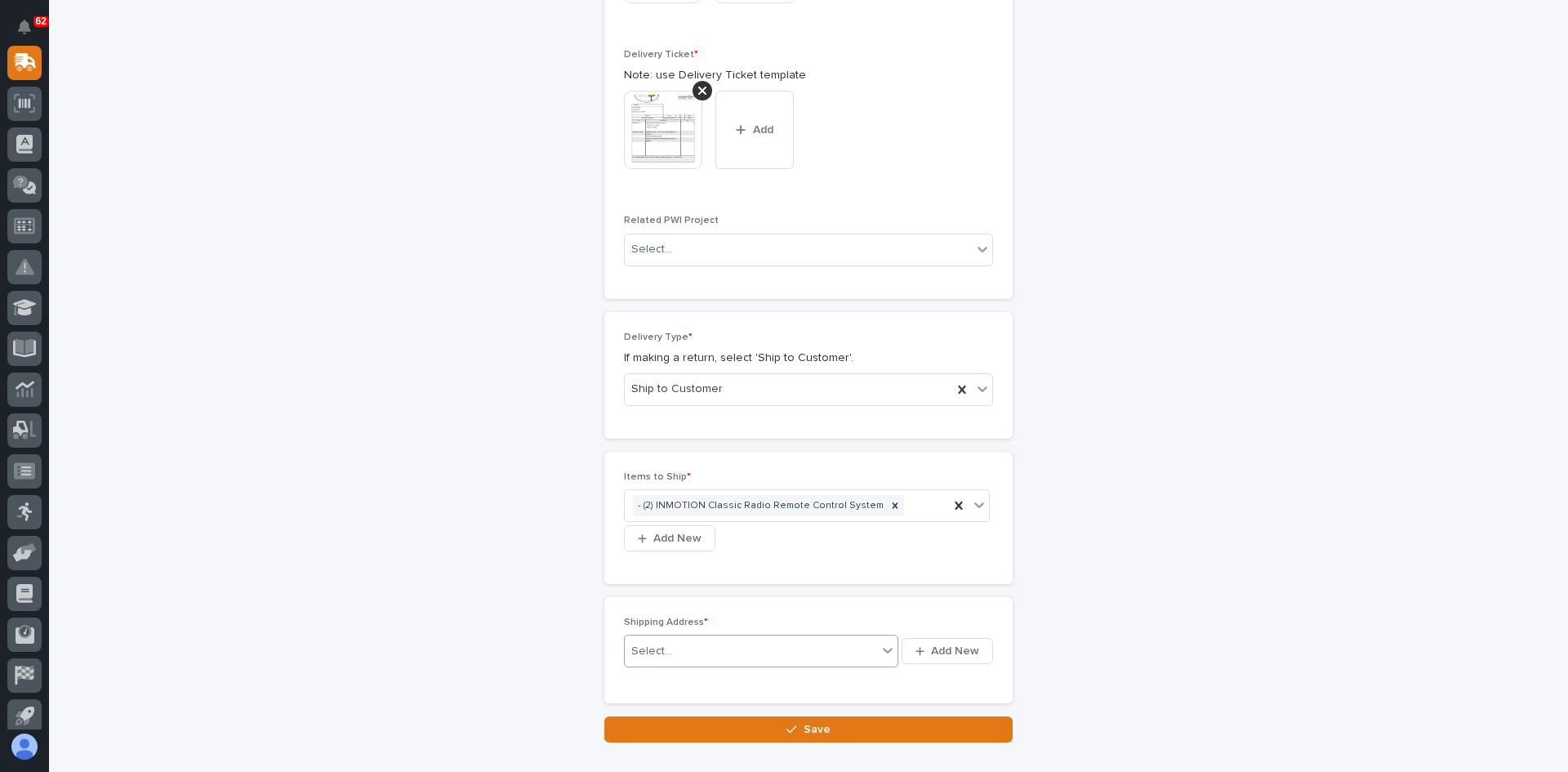
click at [746, 638] on div "Select..." at bounding box center [751, 652] width 252 height 27
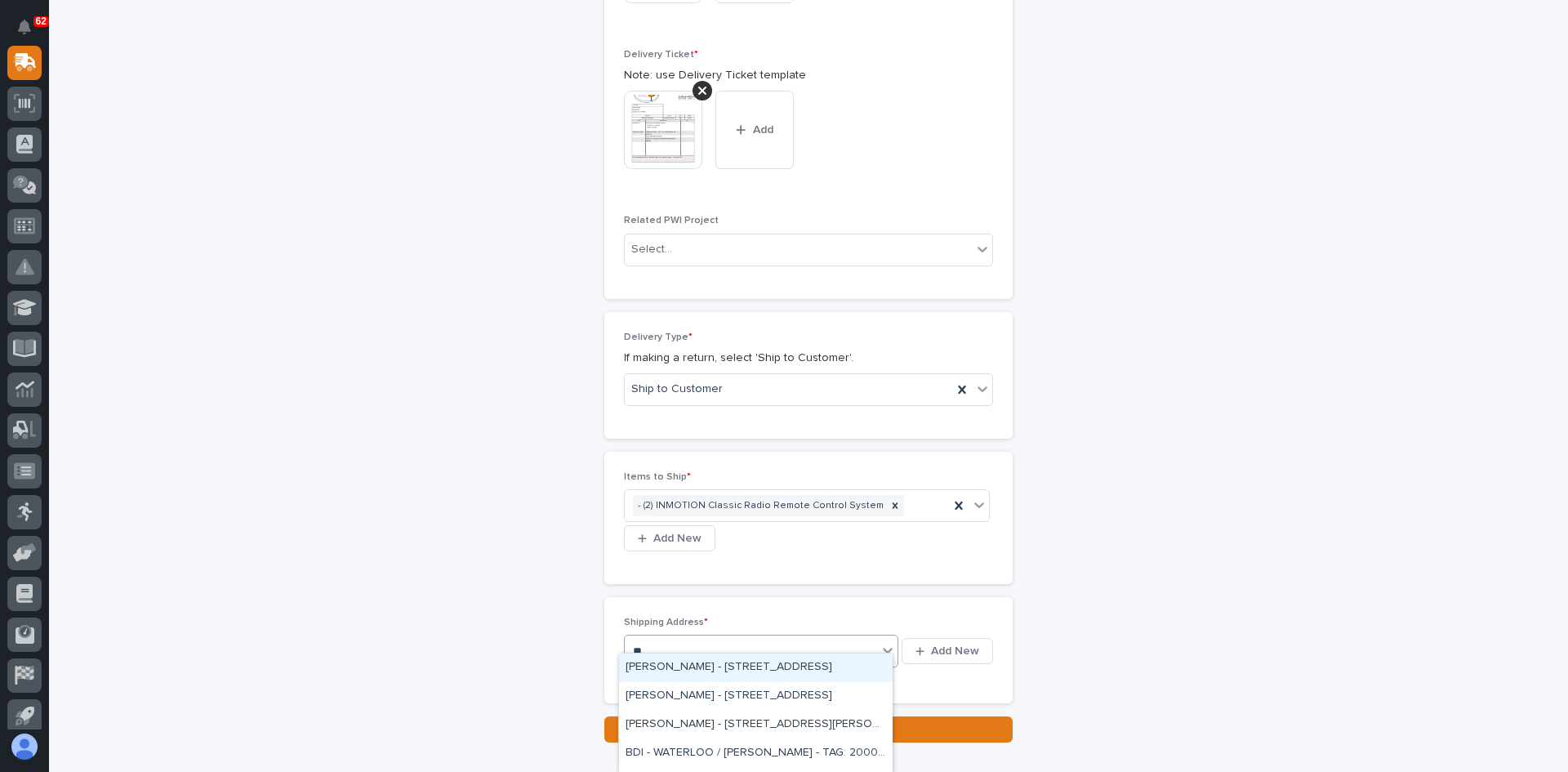
type input "***"
click at [669, 726] on div "[PERSON_NAME] - [STREET_ADDRESS]" at bounding box center [755, 733] width 274 height 29
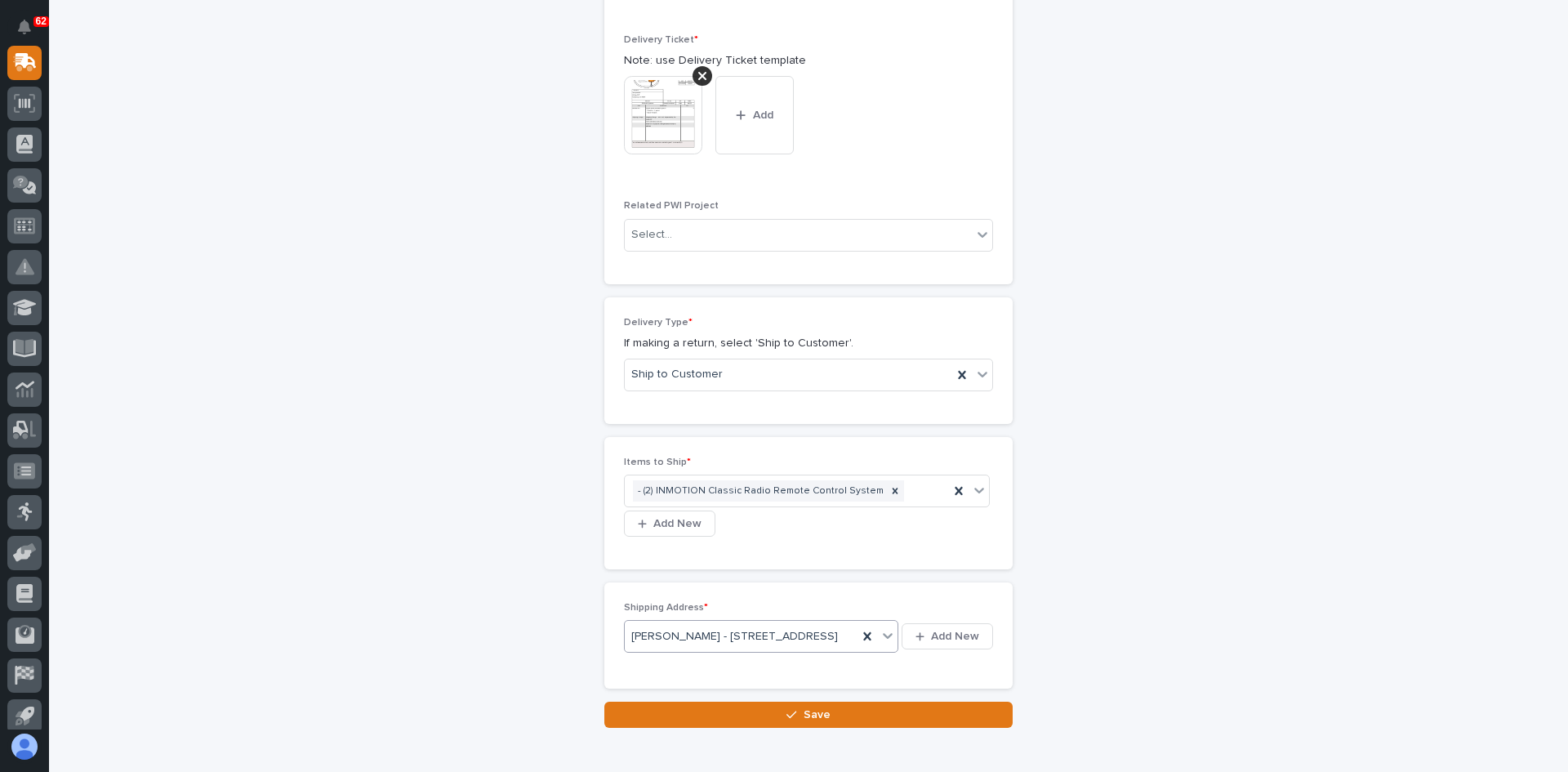
scroll to position [862, 0]
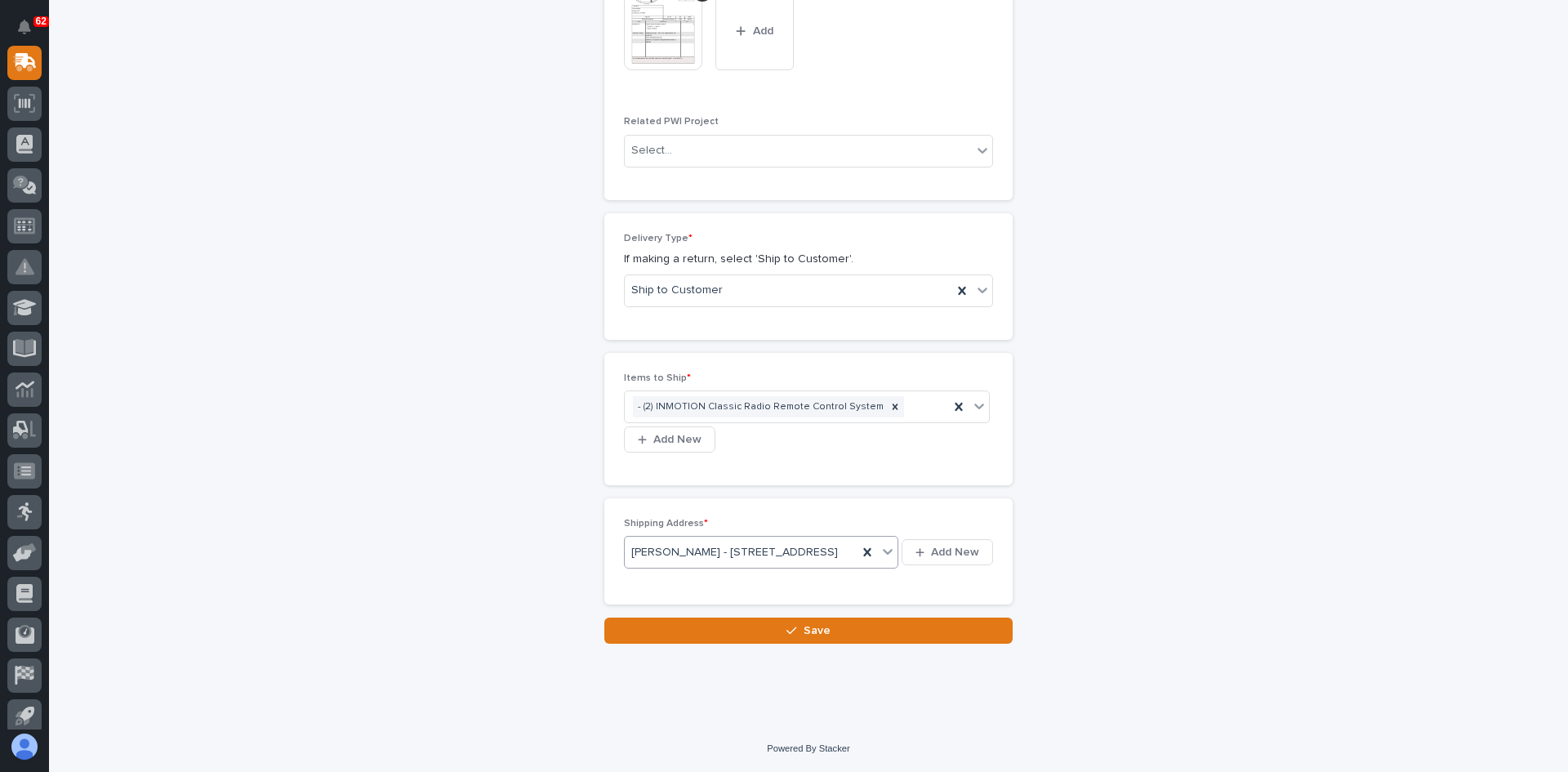
click at [811, 629] on span "Save" at bounding box center [817, 630] width 27 height 14
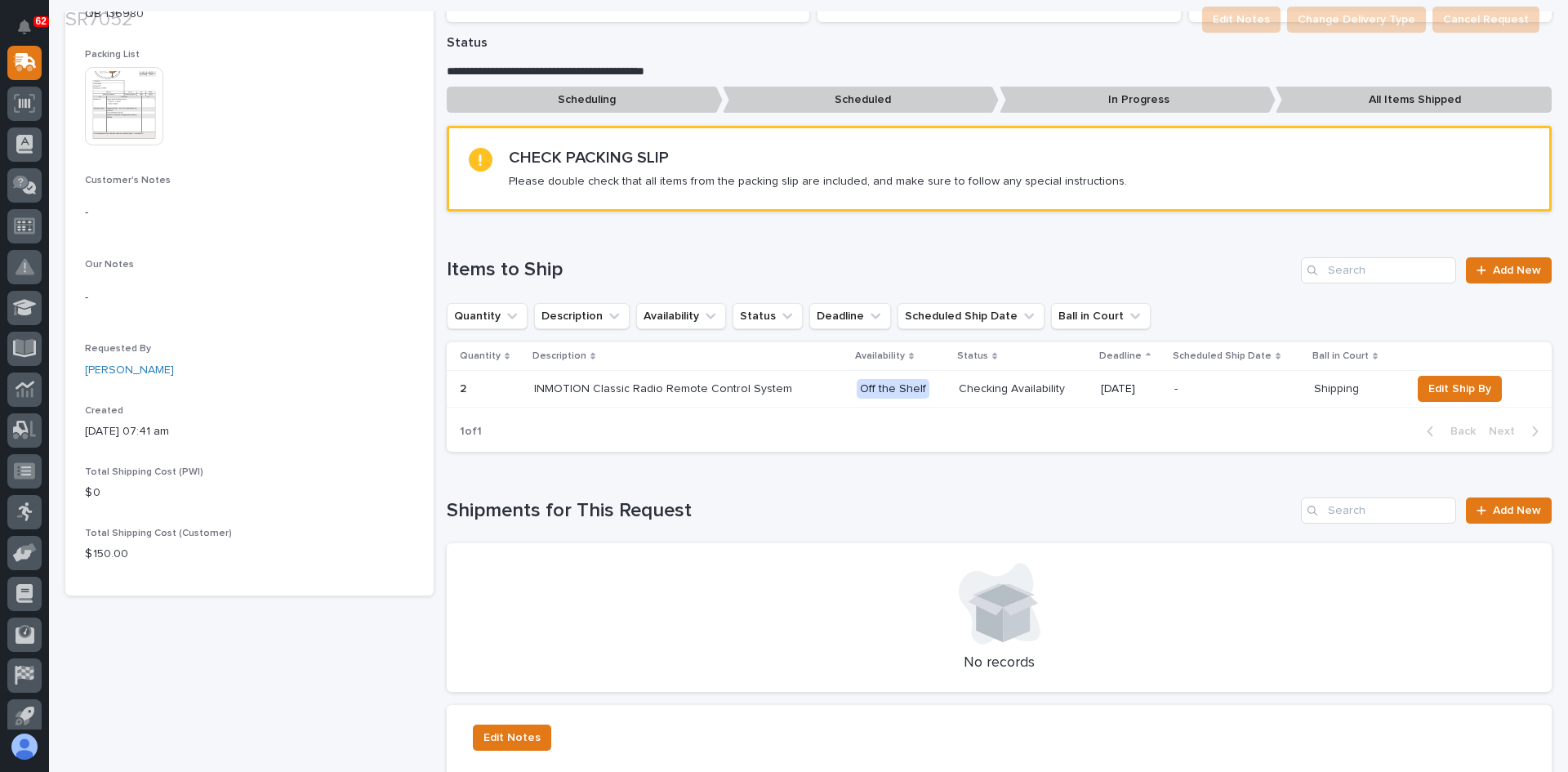
scroll to position [326, 0]
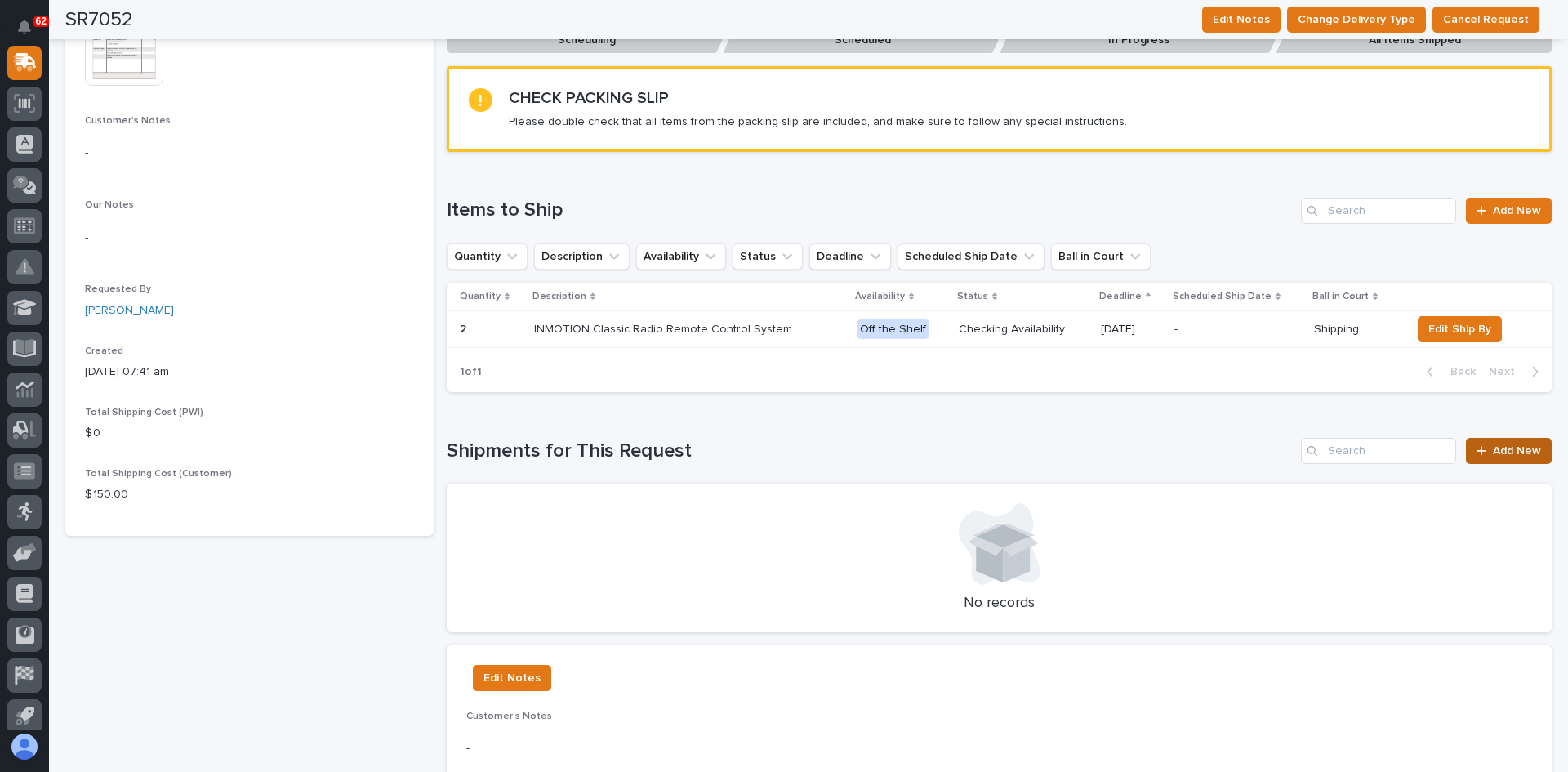
click at [1498, 455] on span "Add New" at bounding box center [1517, 450] width 48 height 12
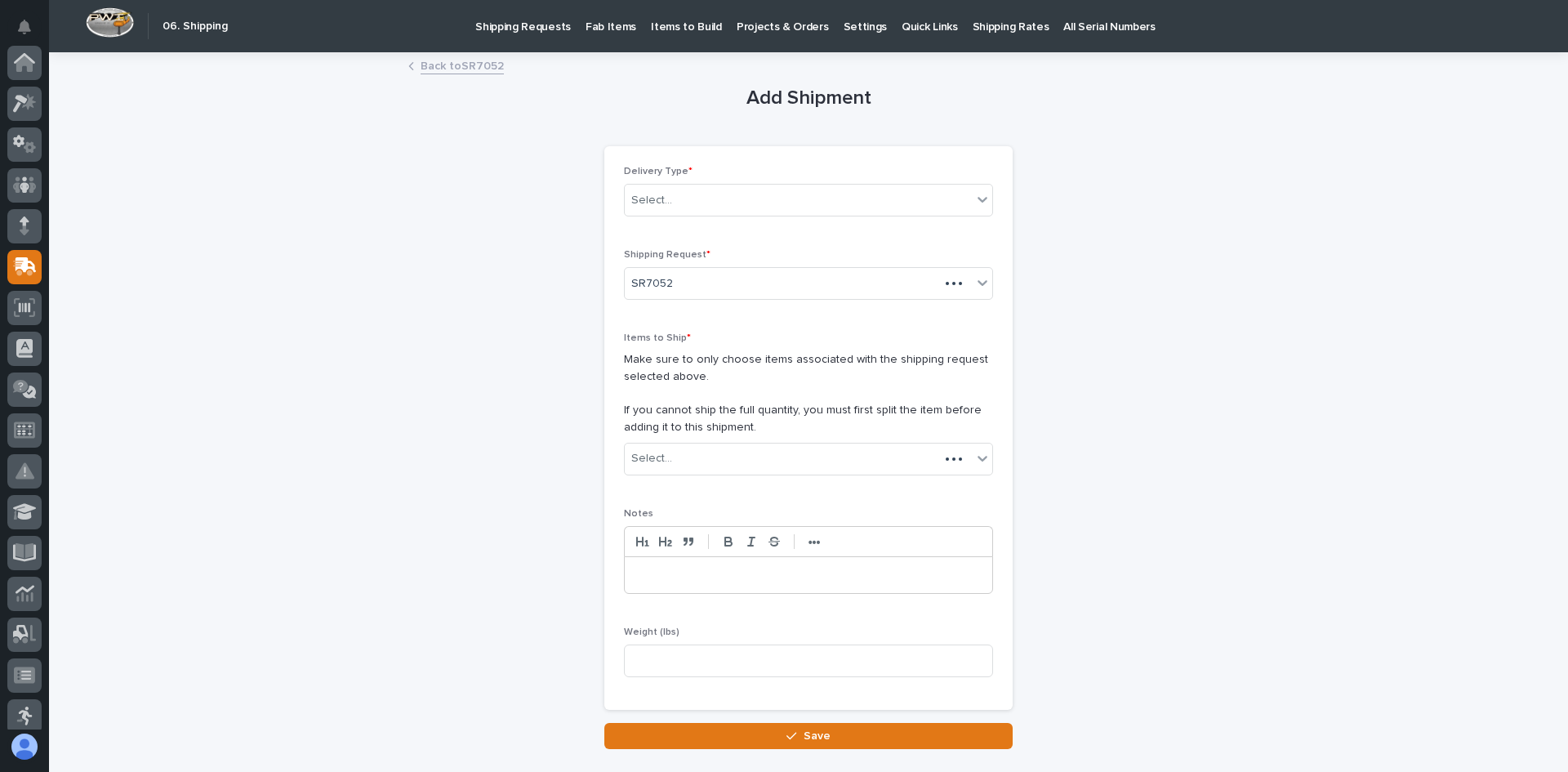
scroll to position [204, 0]
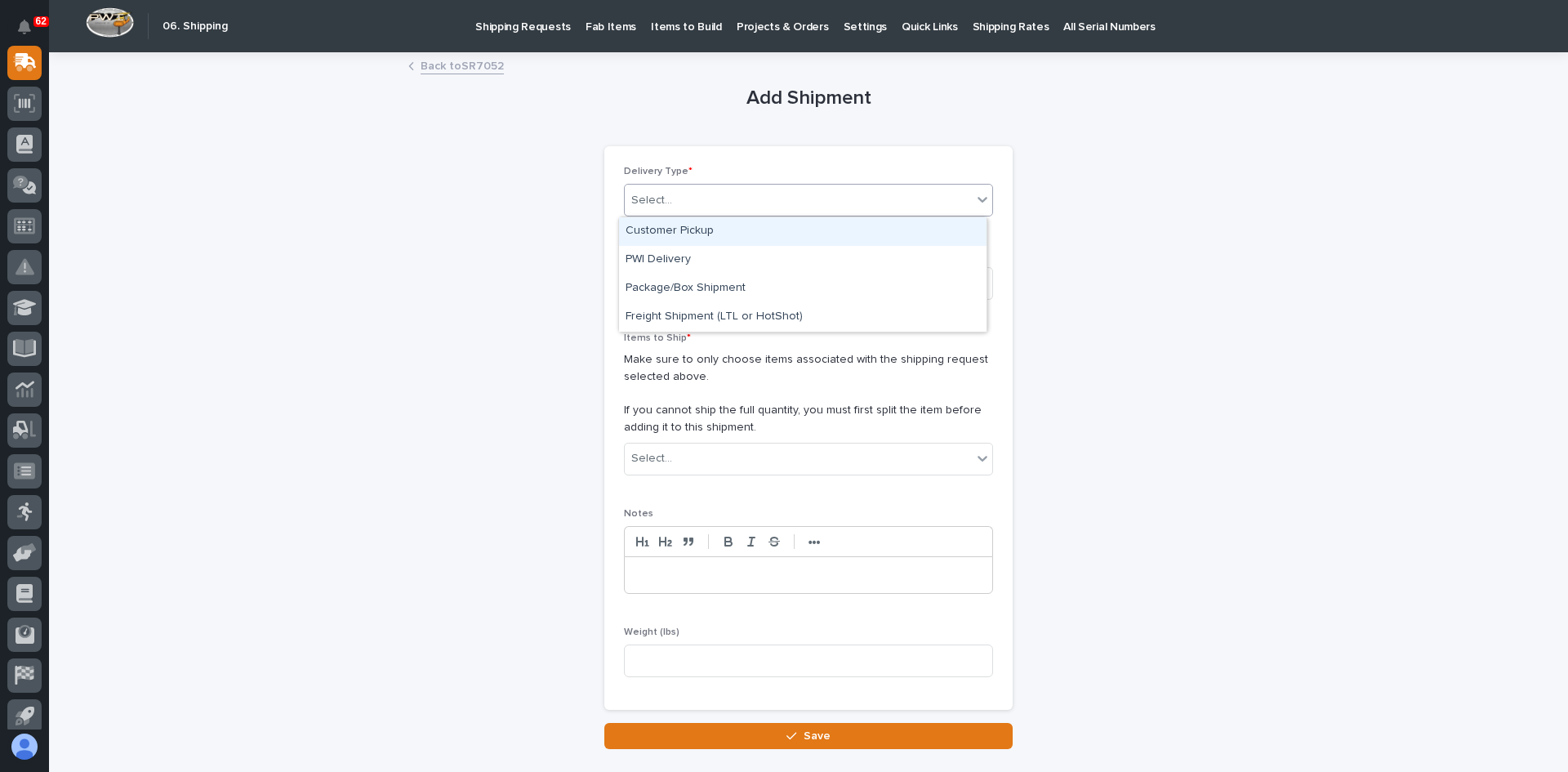
click at [733, 201] on div "Select..." at bounding box center [798, 201] width 347 height 27
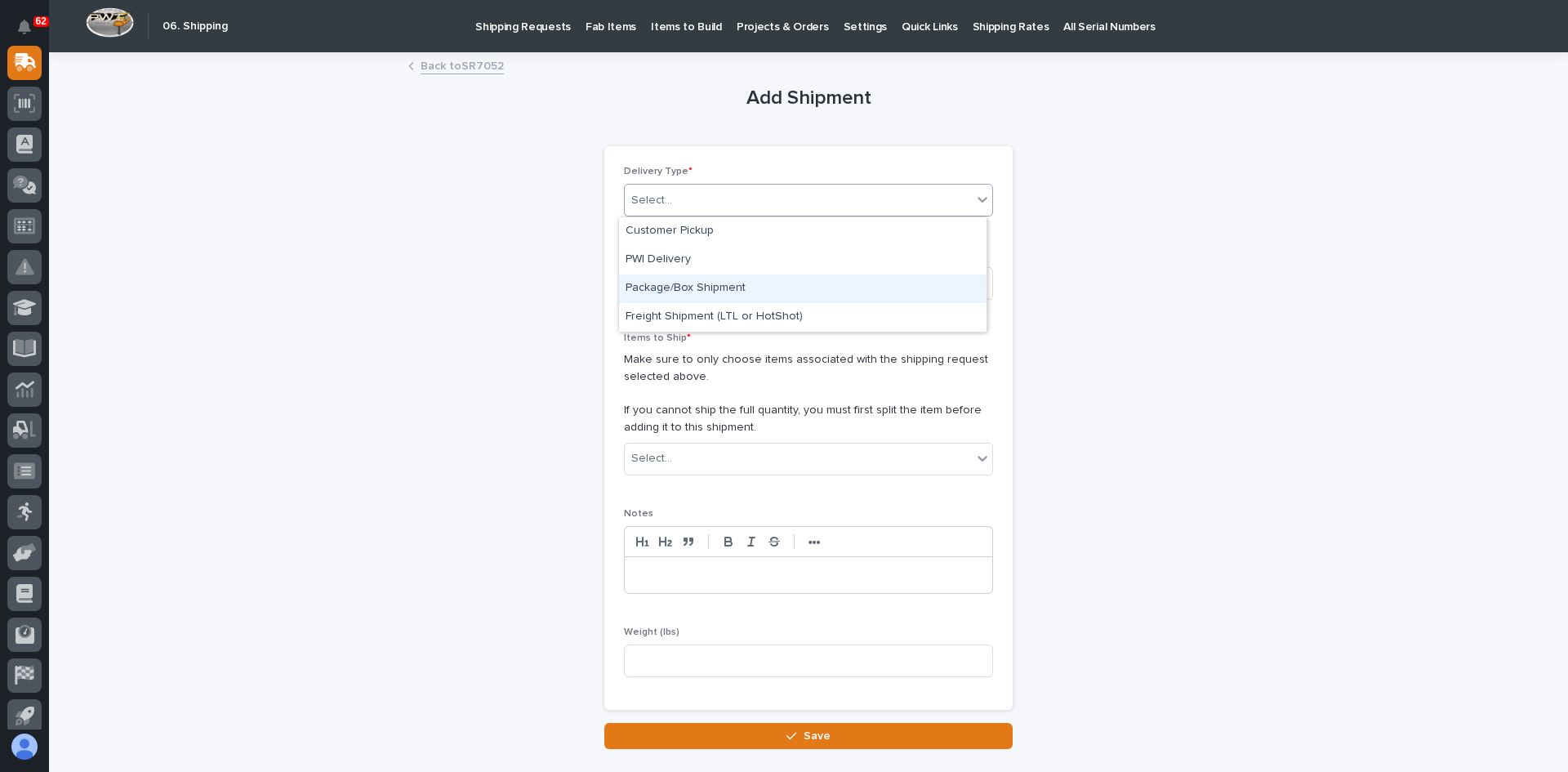
click at [693, 285] on div "Package/Box Shipment" at bounding box center [802, 289] width 367 height 29
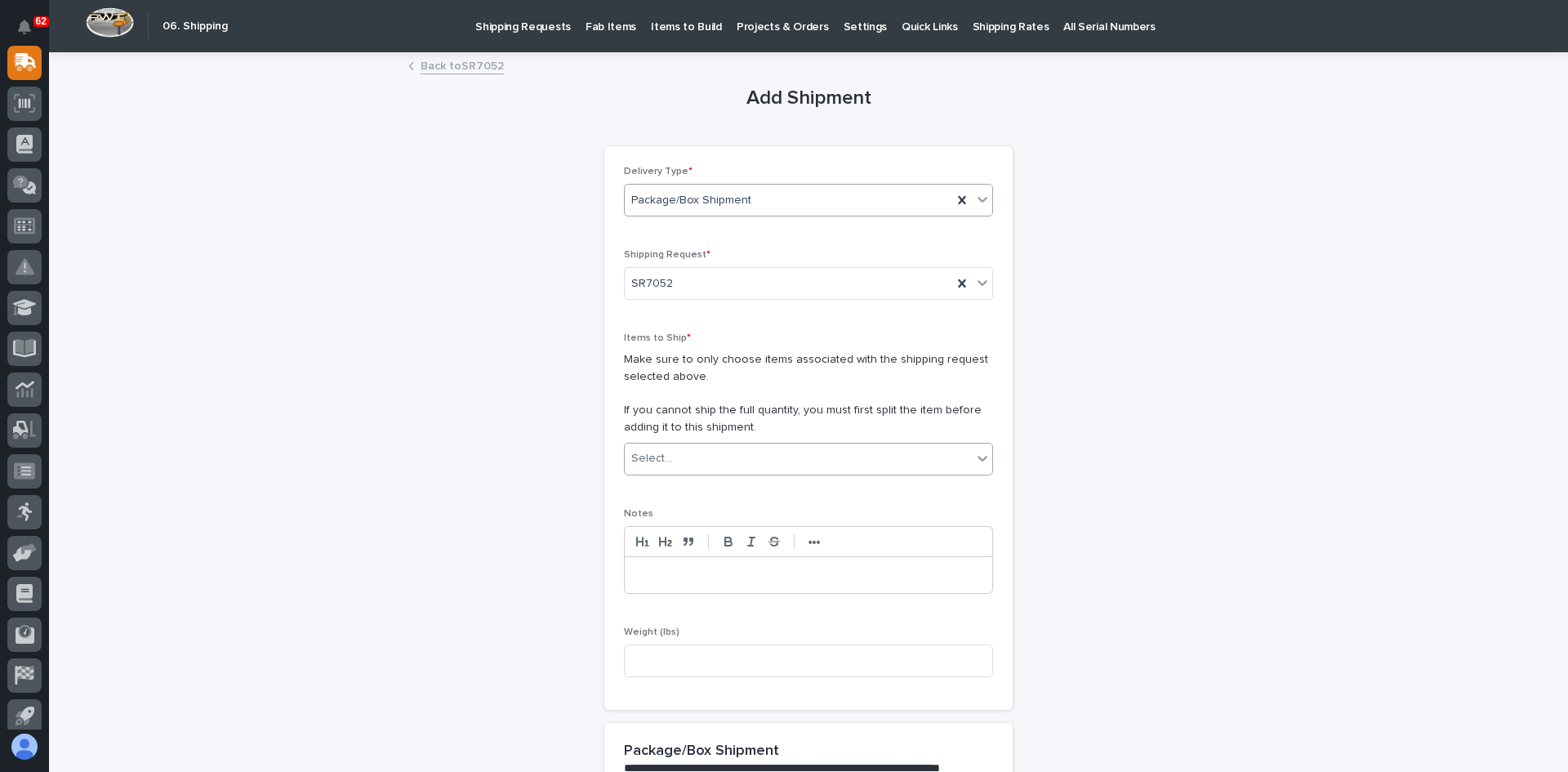
click at [678, 462] on div "Select..." at bounding box center [798, 458] width 347 height 27
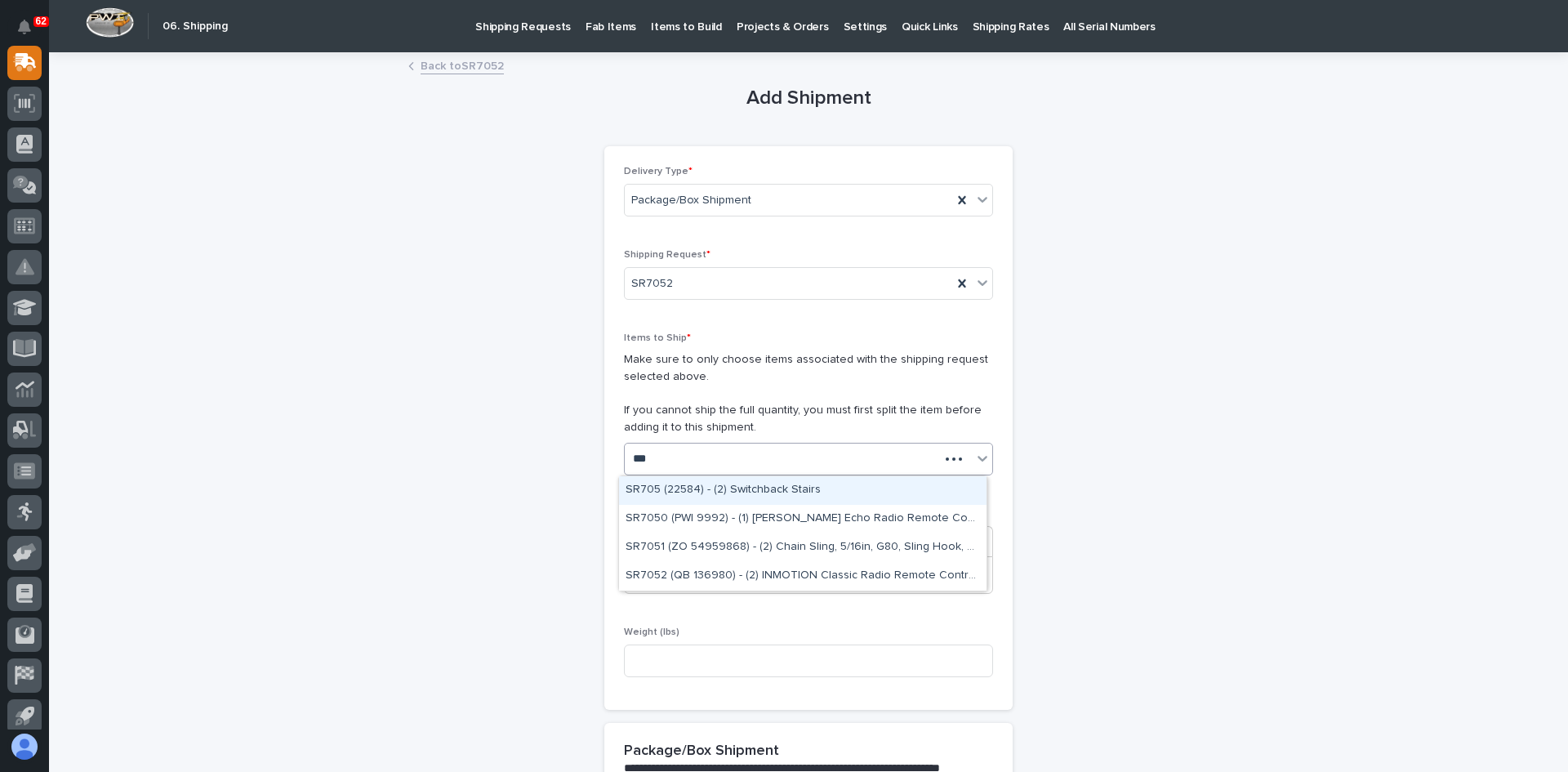
type input "****"
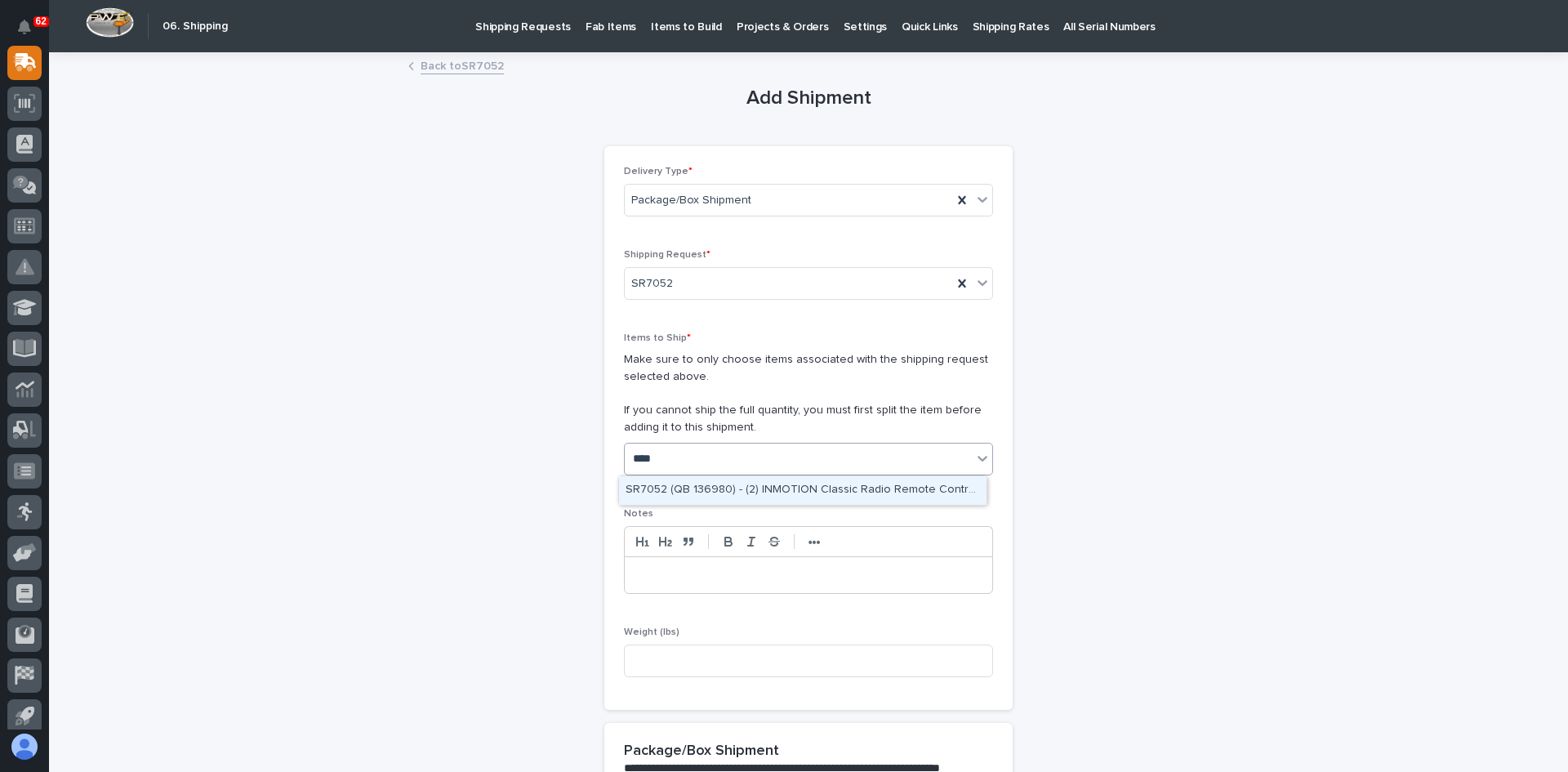
click at [770, 490] on div "SR7052 (QB 136980) - (2) INMOTION Classic Radio Remote Control System" at bounding box center [802, 490] width 367 height 29
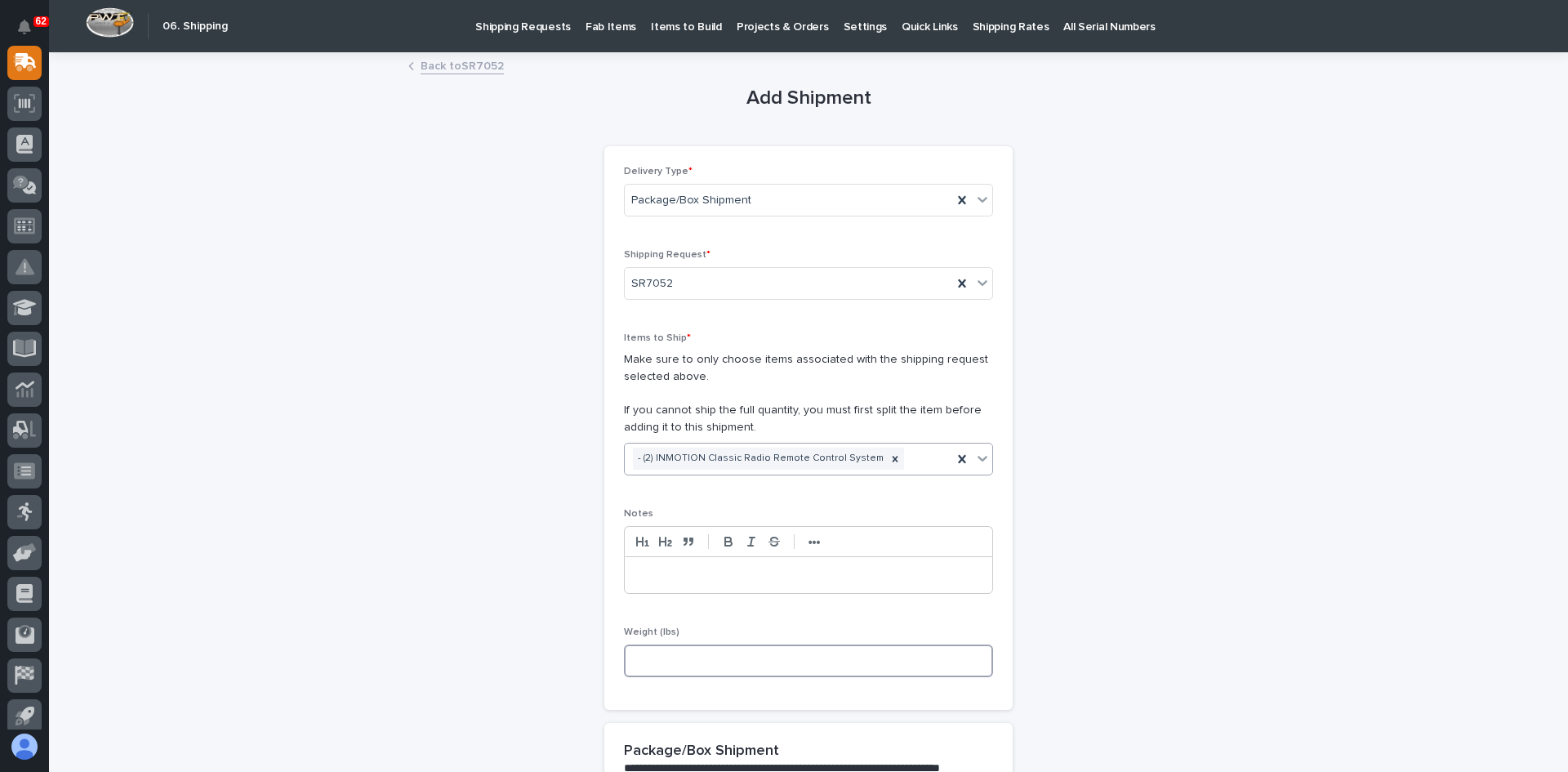
click at [674, 660] on input at bounding box center [809, 661] width 369 height 33
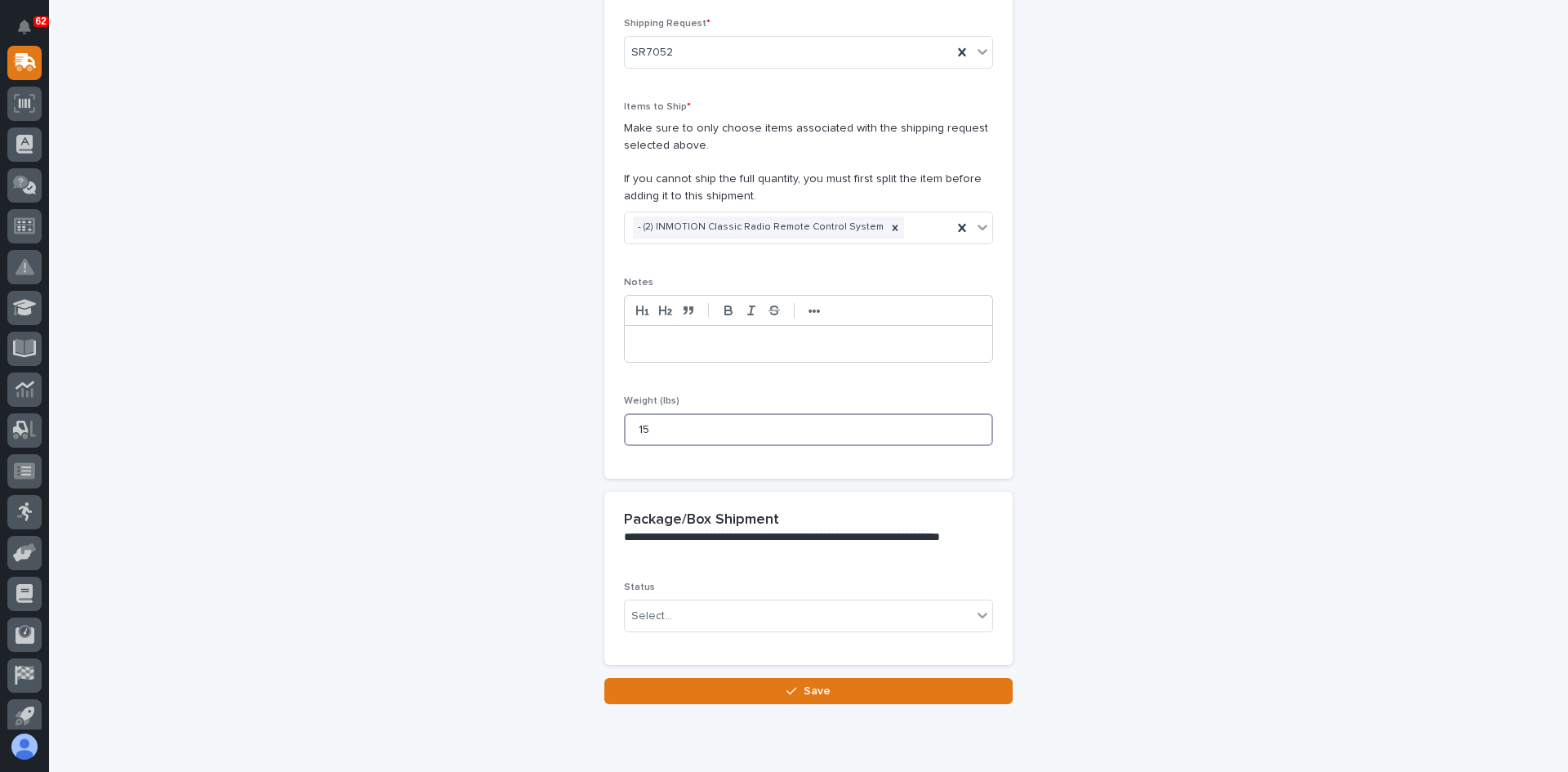
scroll to position [245, 0]
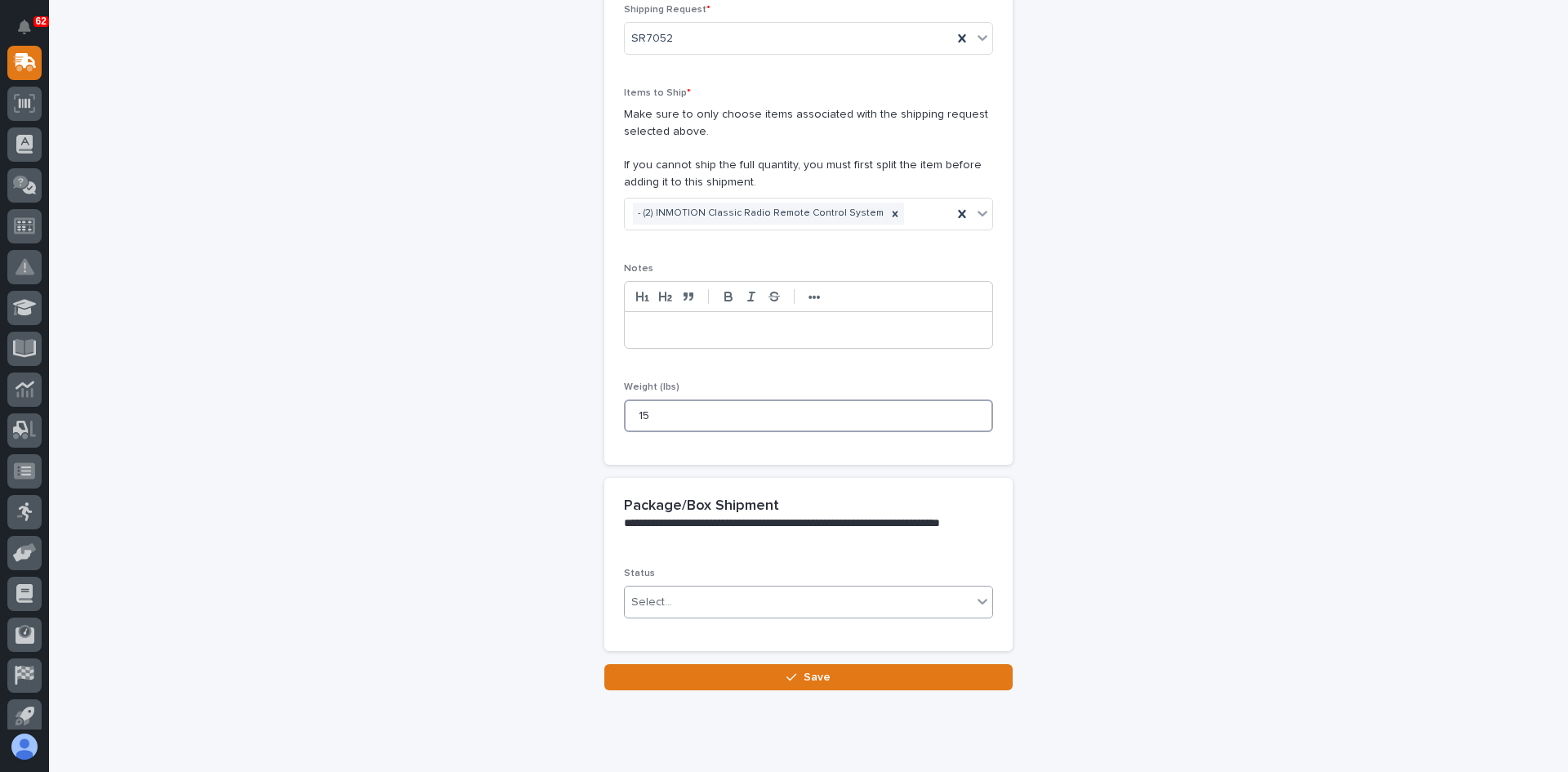
type input "15"
click at [694, 614] on div "Select..." at bounding box center [798, 603] width 347 height 27
click at [639, 661] on span "Shipped" at bounding box center [651, 661] width 50 height 18
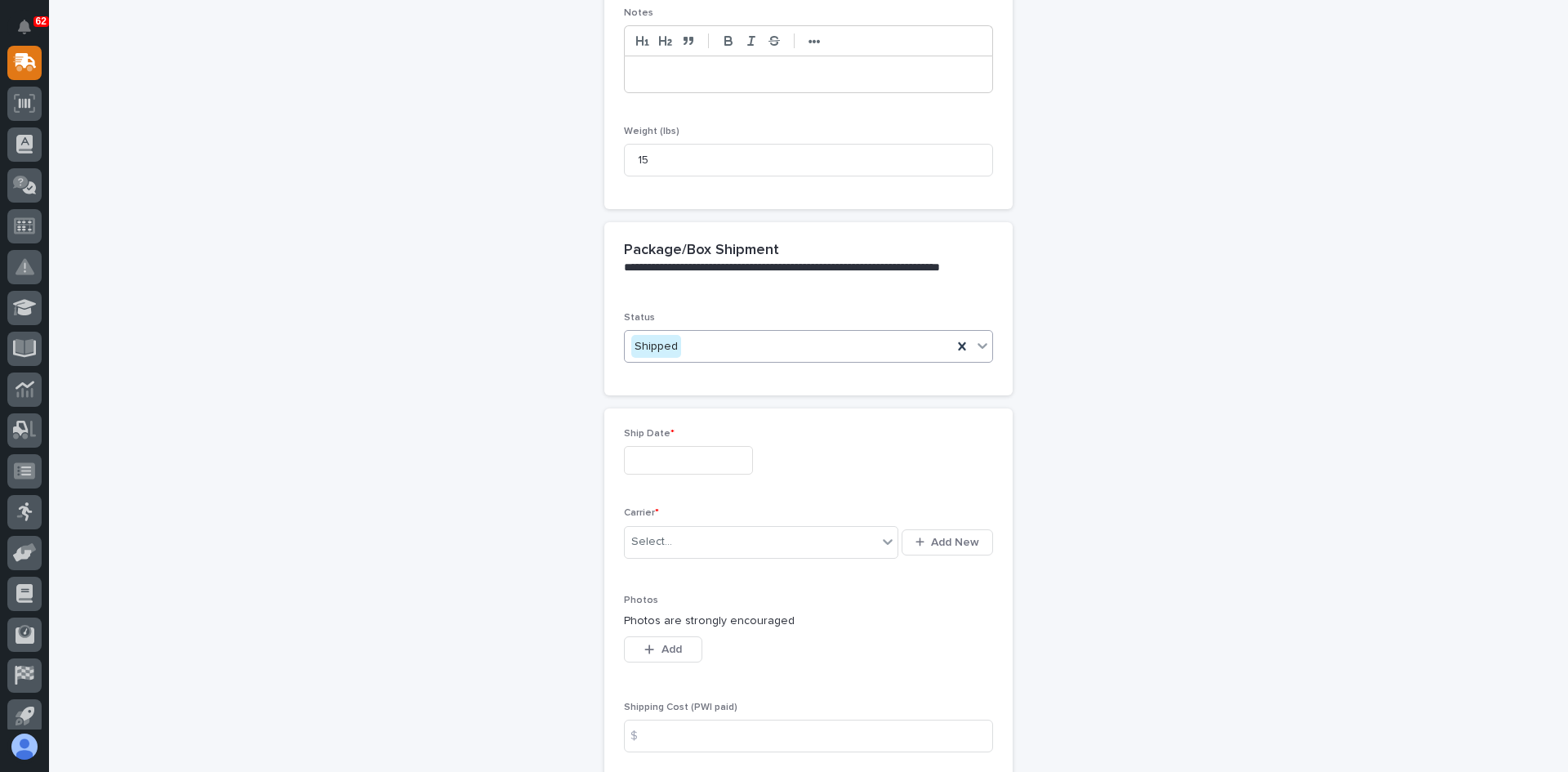
scroll to position [523, 0]
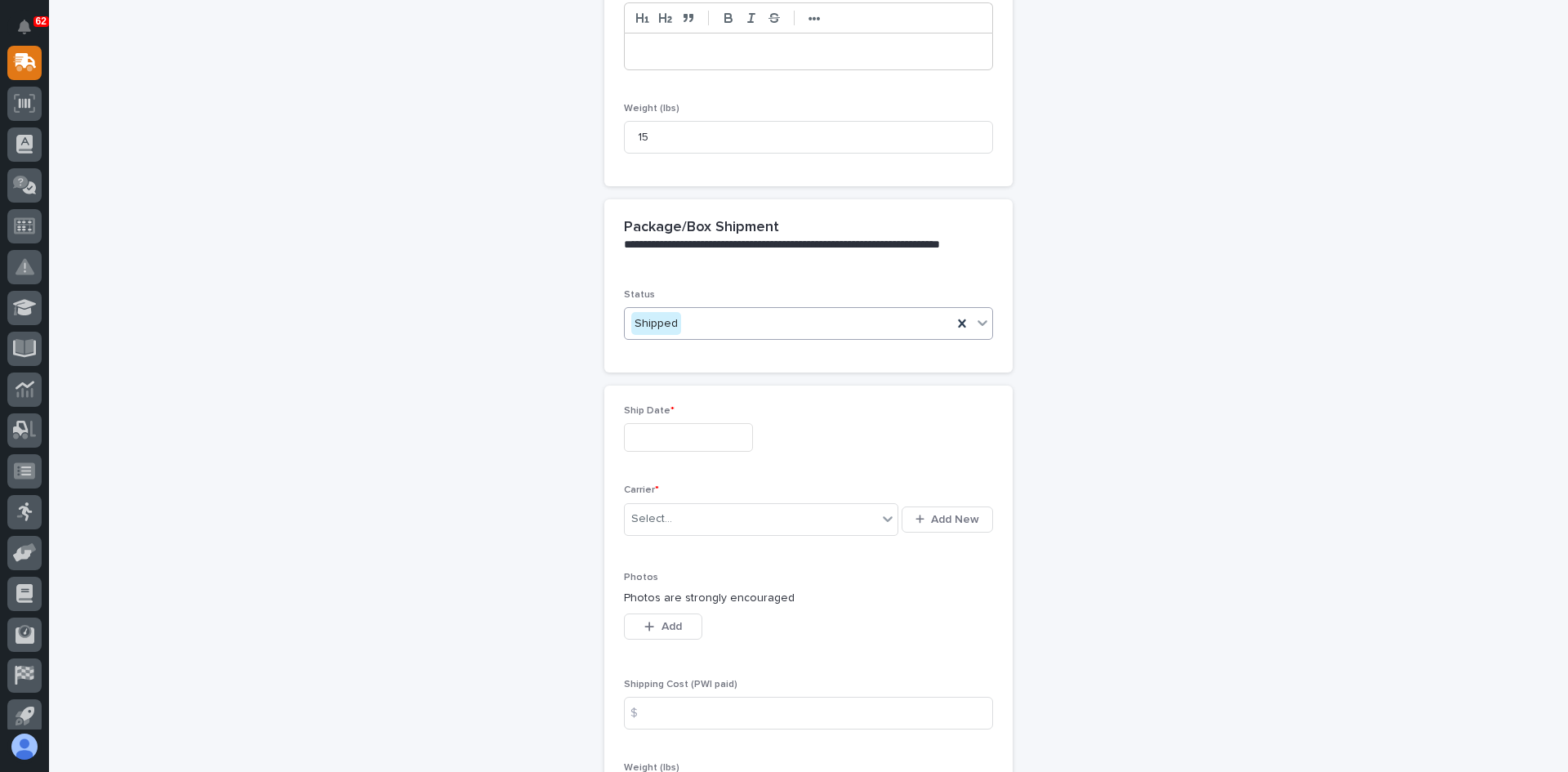
click at [656, 440] on input "text" at bounding box center [688, 438] width 129 height 29
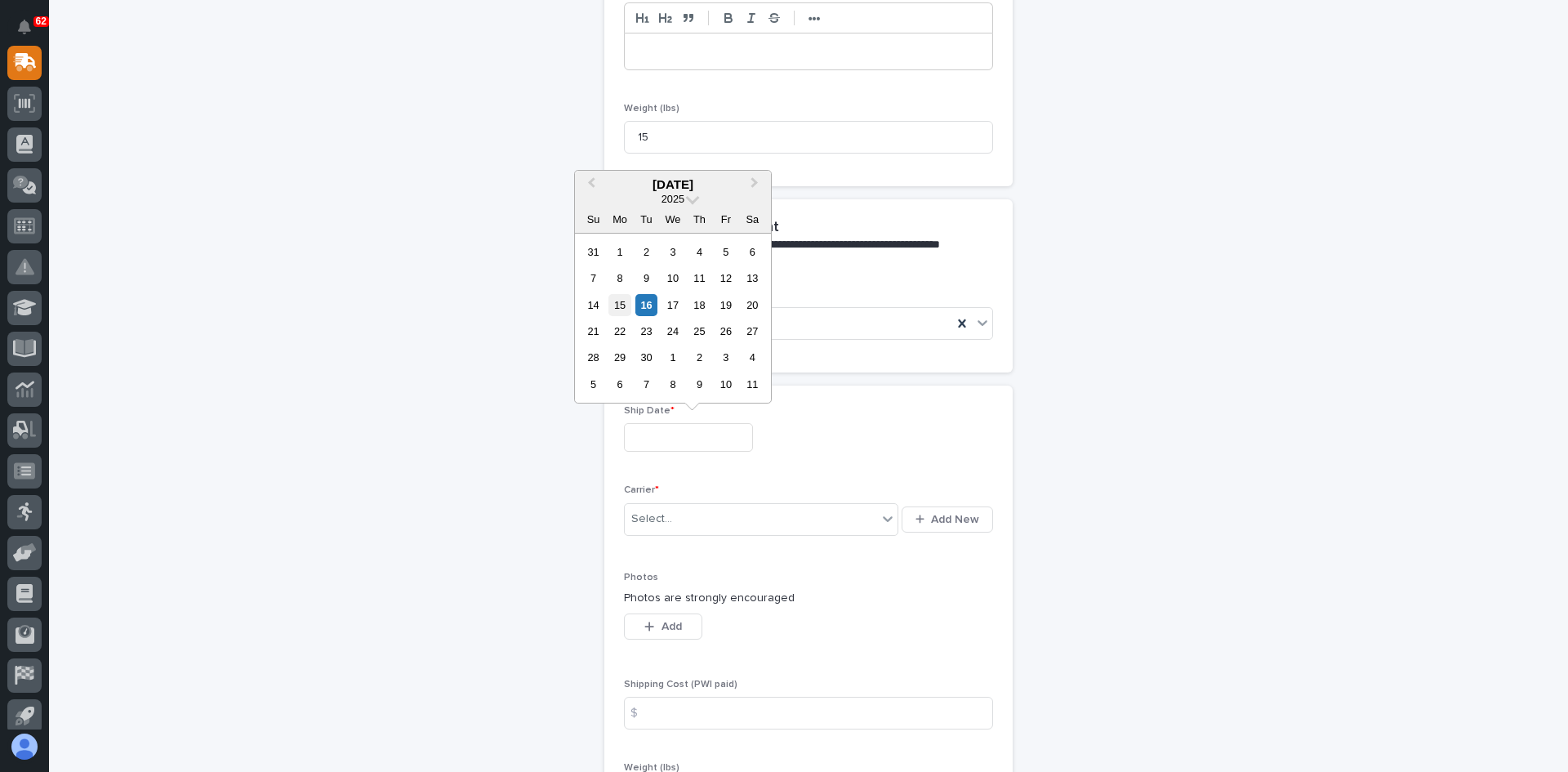
click at [618, 303] on div "15" at bounding box center [620, 305] width 22 height 22
type input "**********"
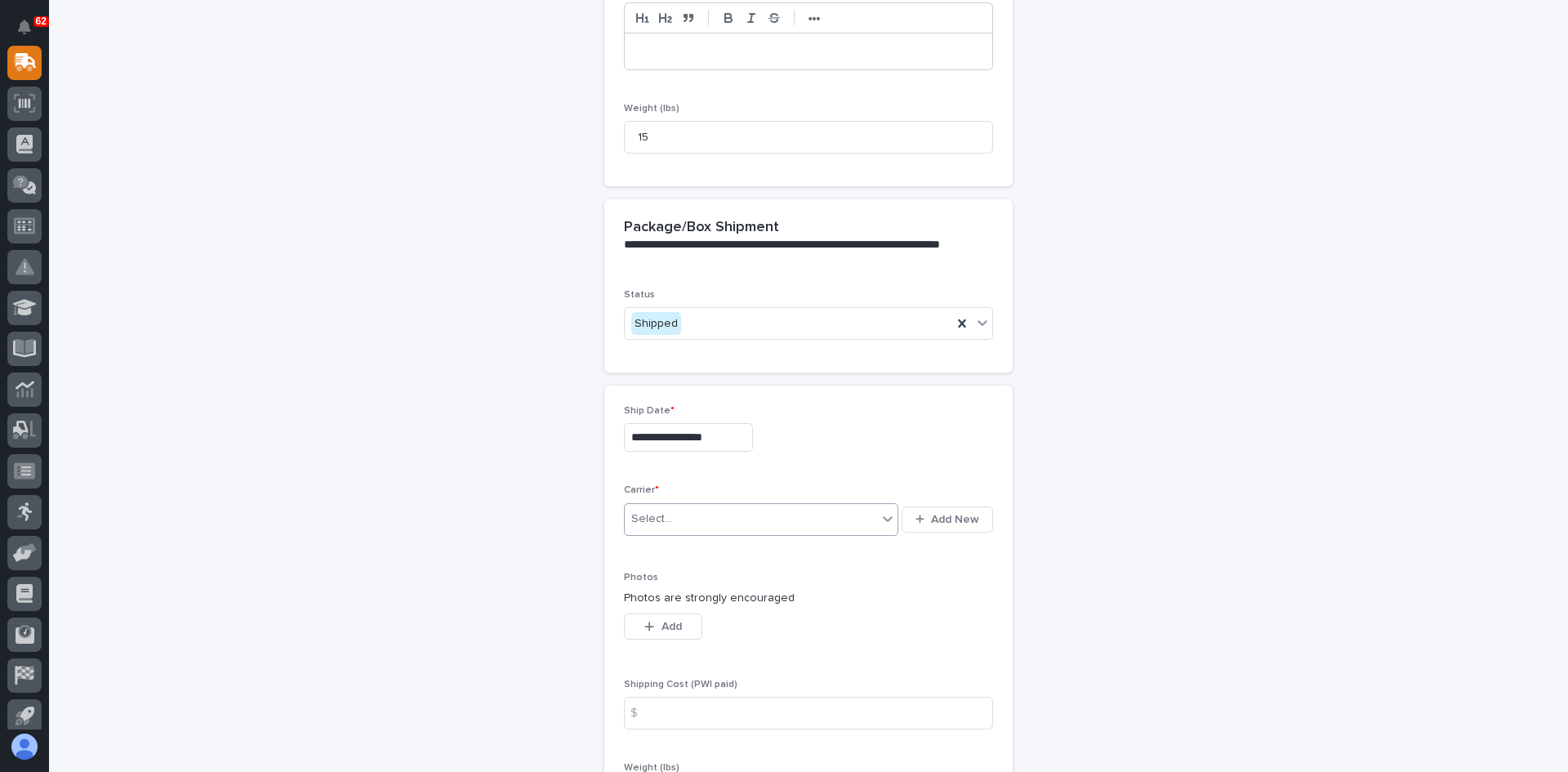
click at [699, 522] on div "Select..." at bounding box center [751, 519] width 252 height 27
type input "***"
click at [690, 553] on div "UPS" at bounding box center [755, 551] width 274 height 29
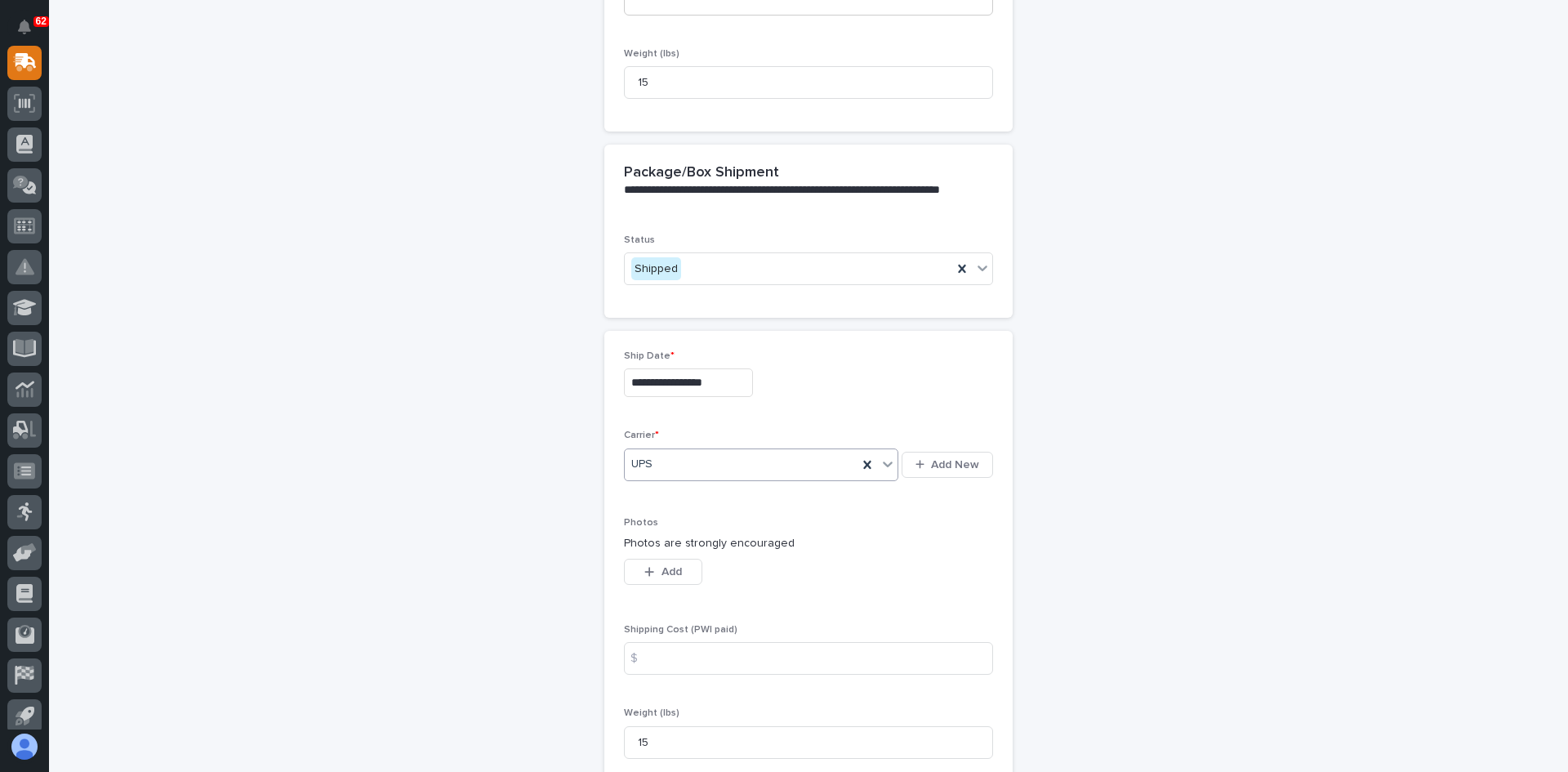
scroll to position [686, 0]
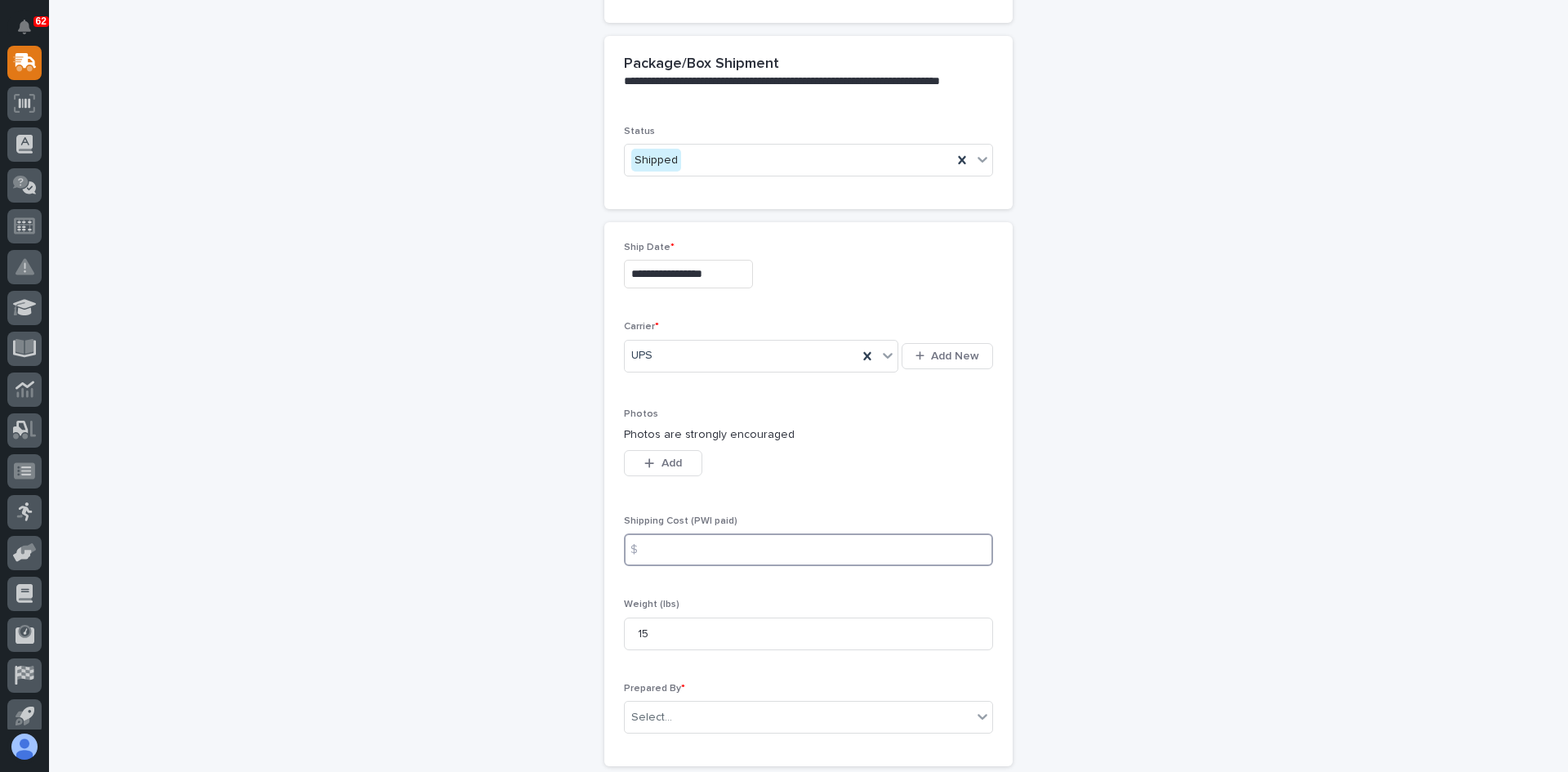
click at [658, 550] on input at bounding box center [809, 549] width 369 height 33
type input "93.64"
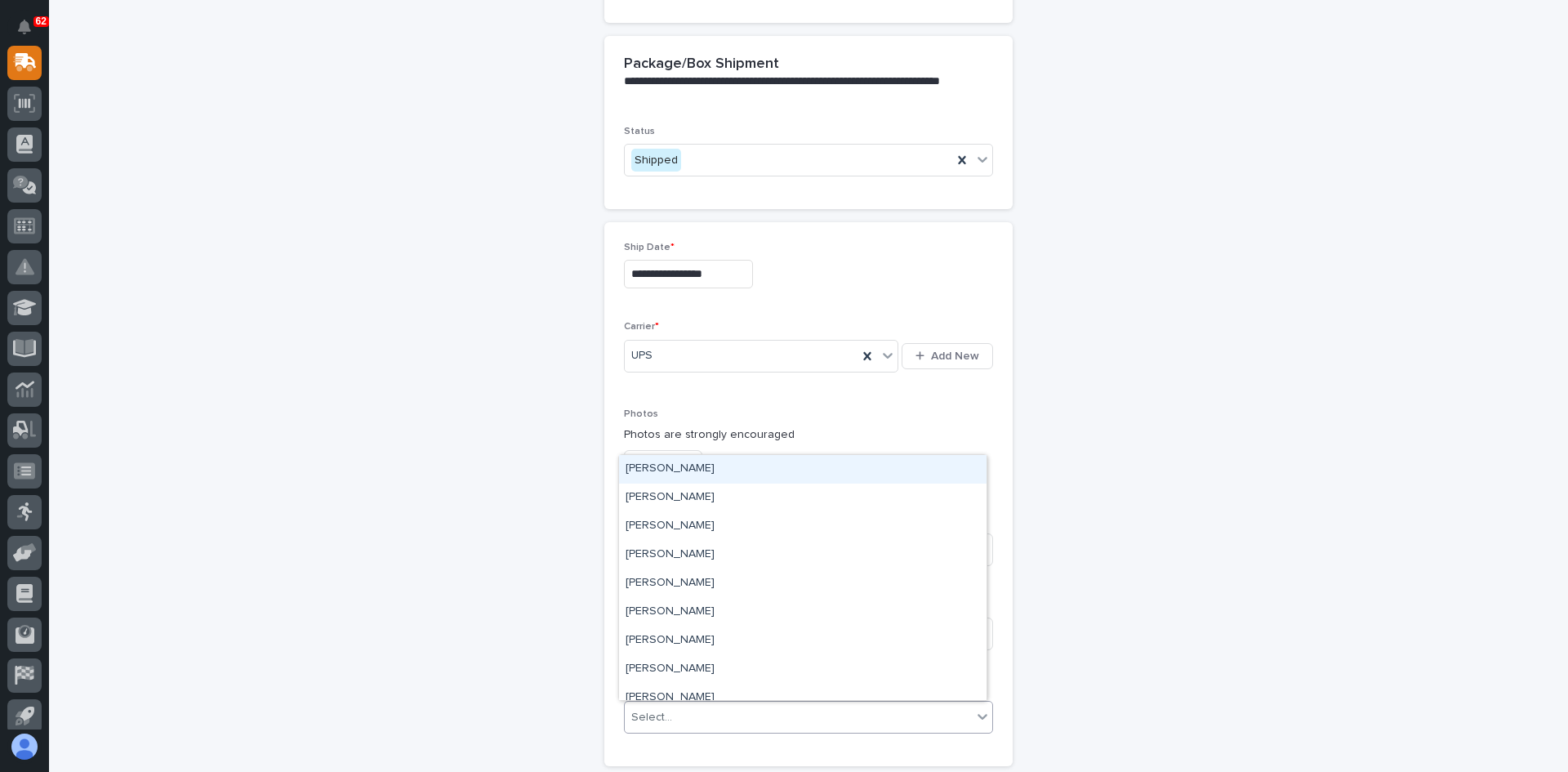
click at [679, 721] on div "Select..." at bounding box center [798, 718] width 347 height 27
type input "***"
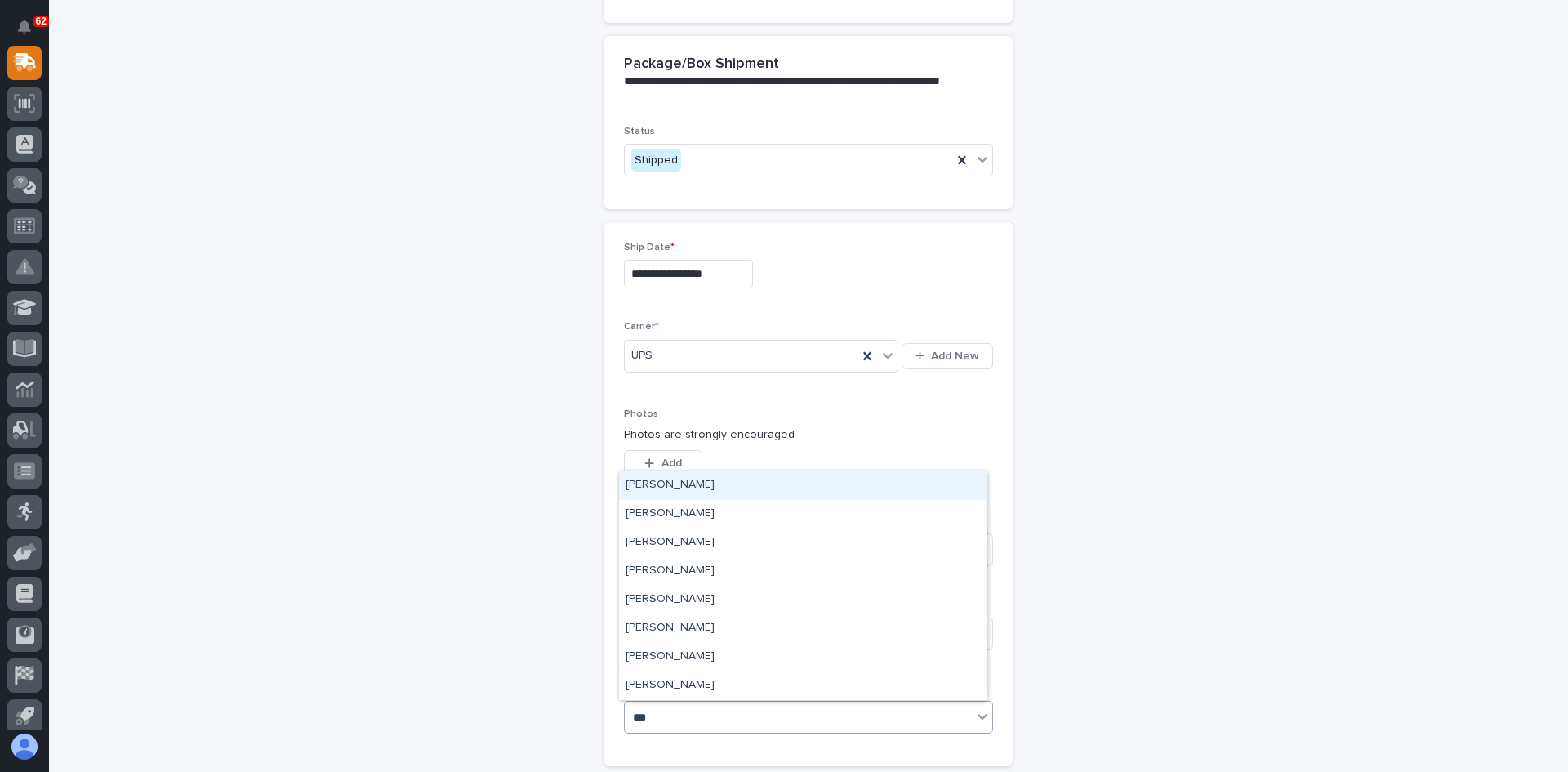
click at [677, 484] on div "[PERSON_NAME]" at bounding box center [802, 486] width 367 height 29
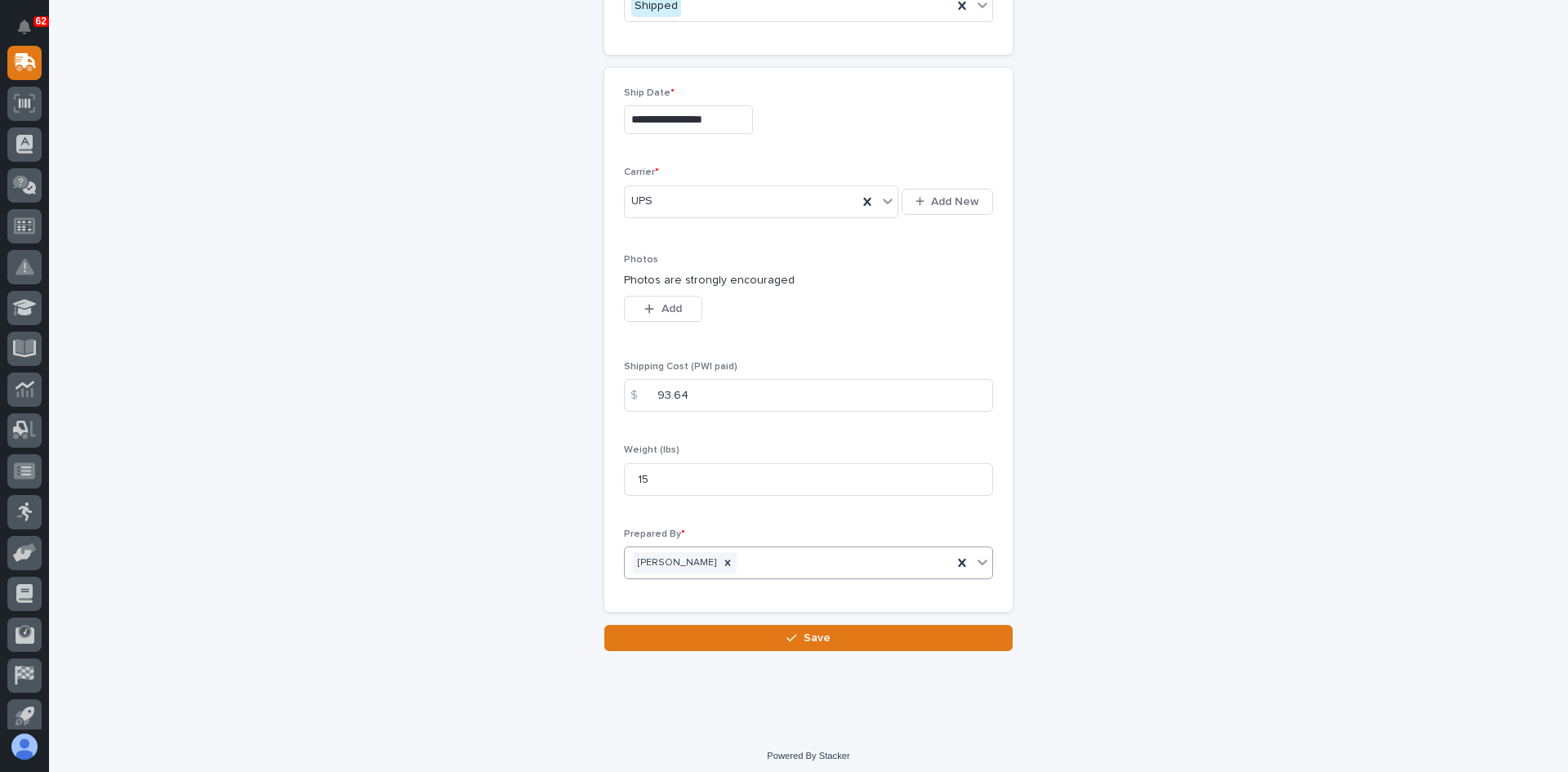
scroll to position [849, 0]
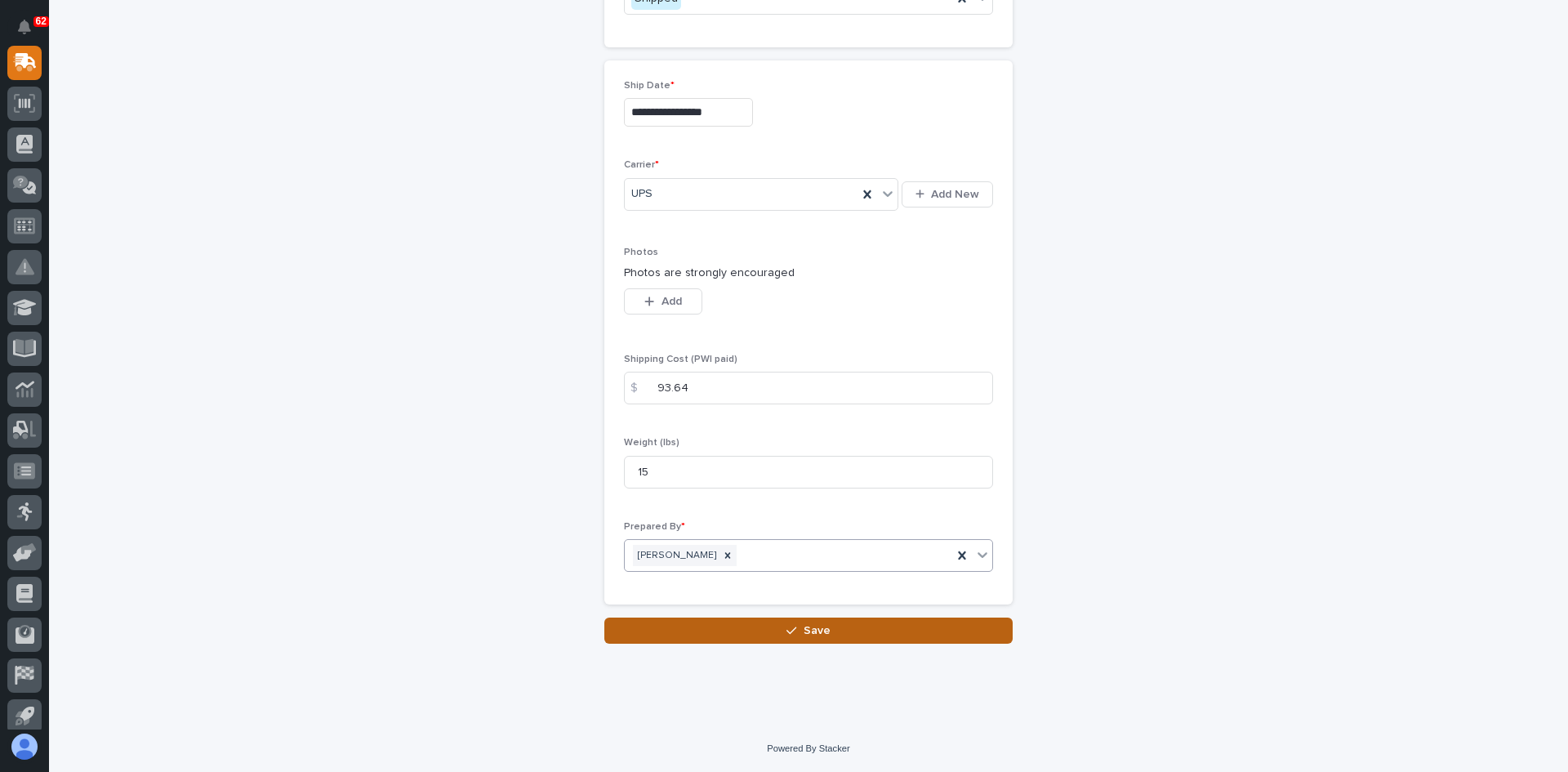
click at [812, 626] on span "Save" at bounding box center [817, 630] width 27 height 14
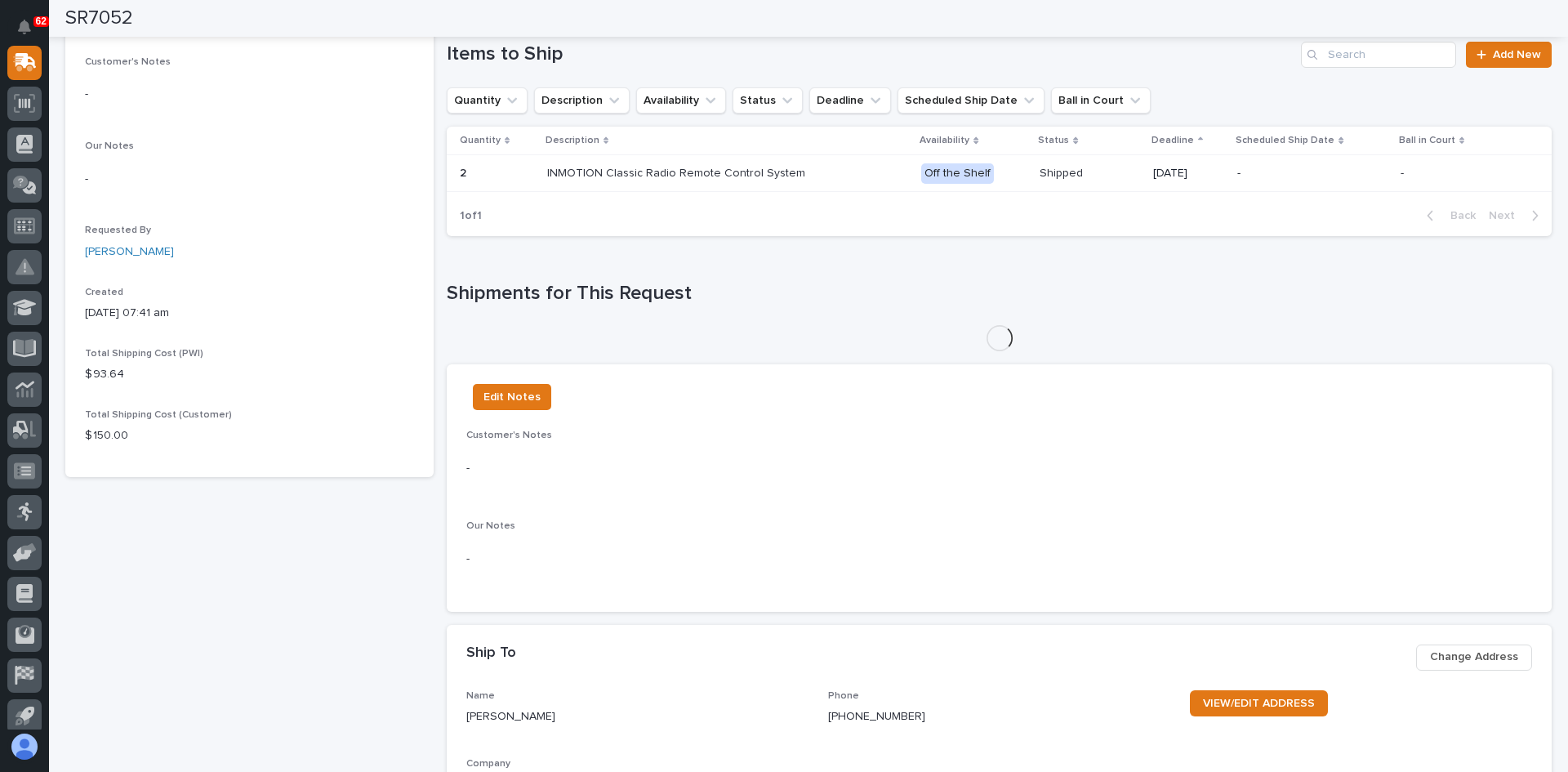
scroll to position [399, 0]
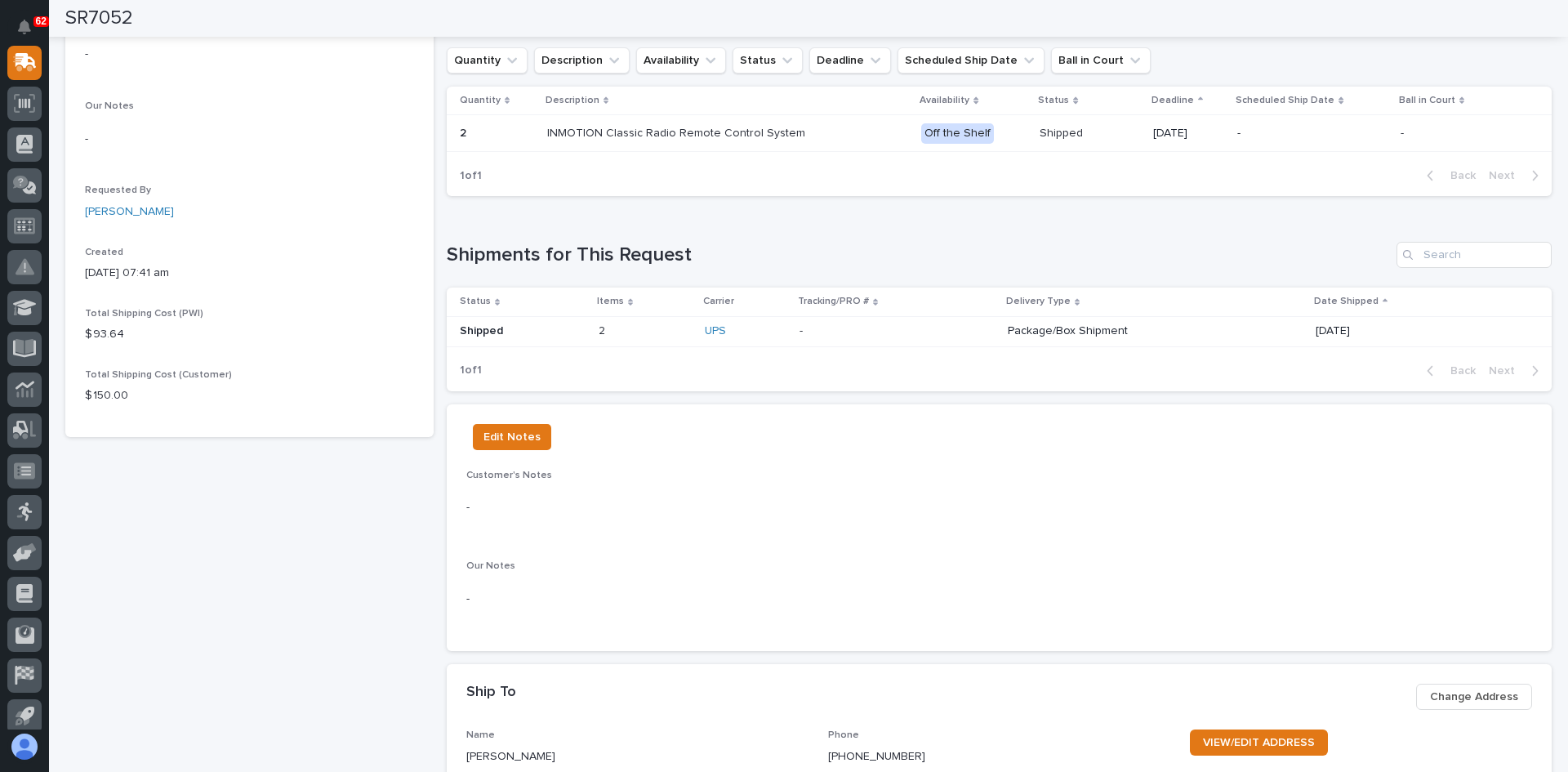
click at [800, 326] on p at bounding box center [897, 332] width 195 height 14
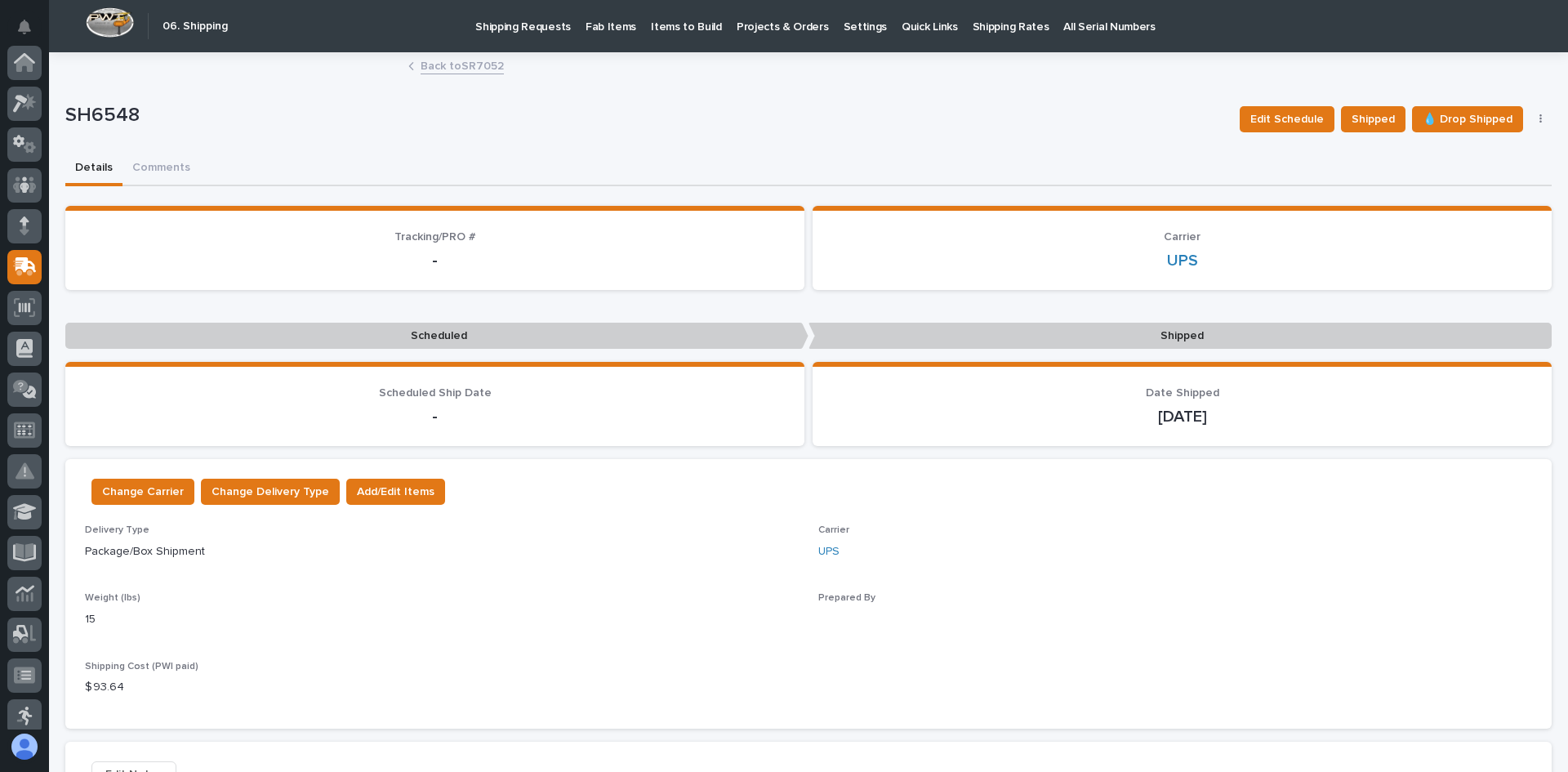
scroll to position [204, 0]
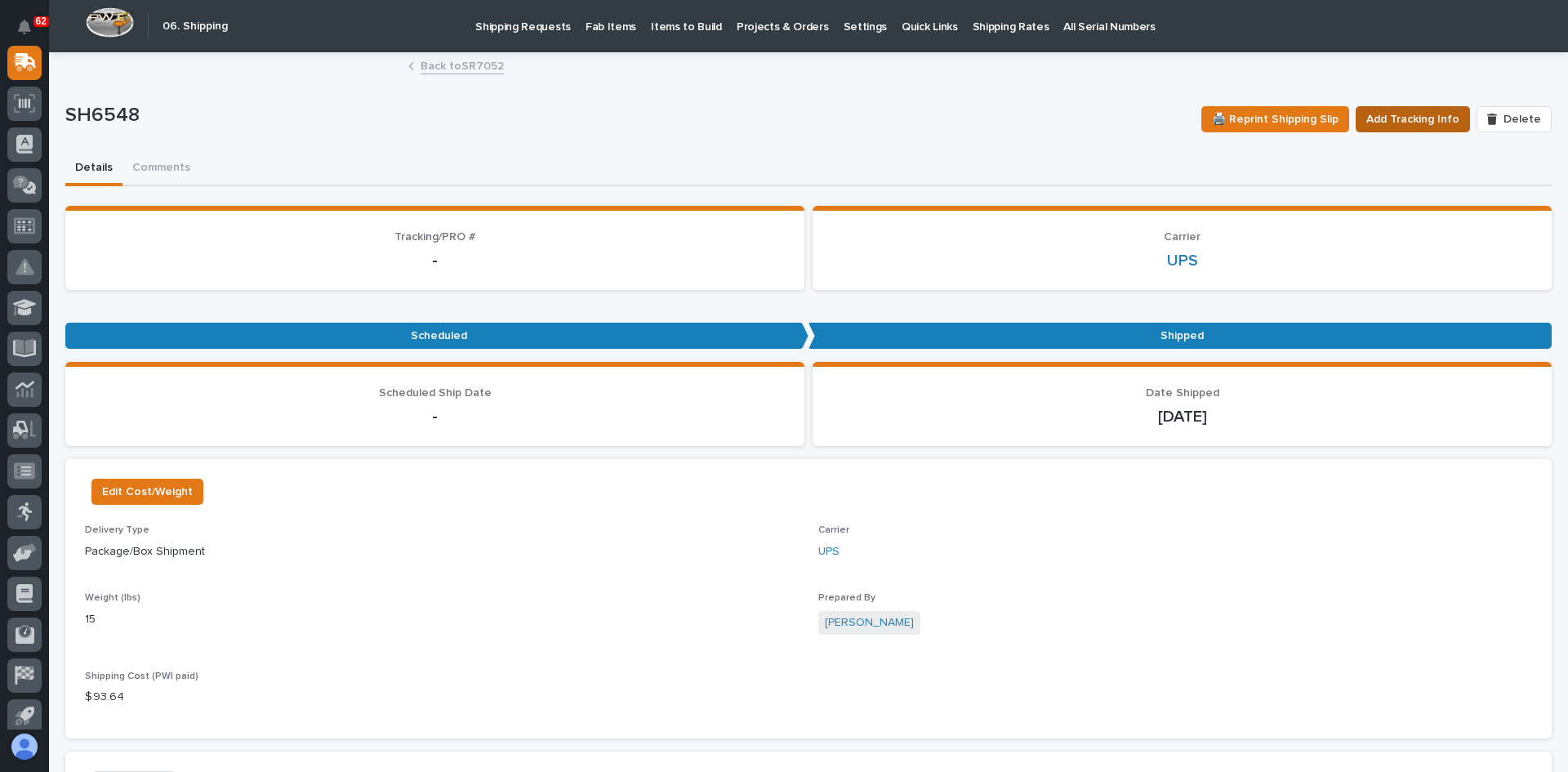
click at [1427, 125] on span "Add Tracking Info" at bounding box center [1413, 119] width 93 height 20
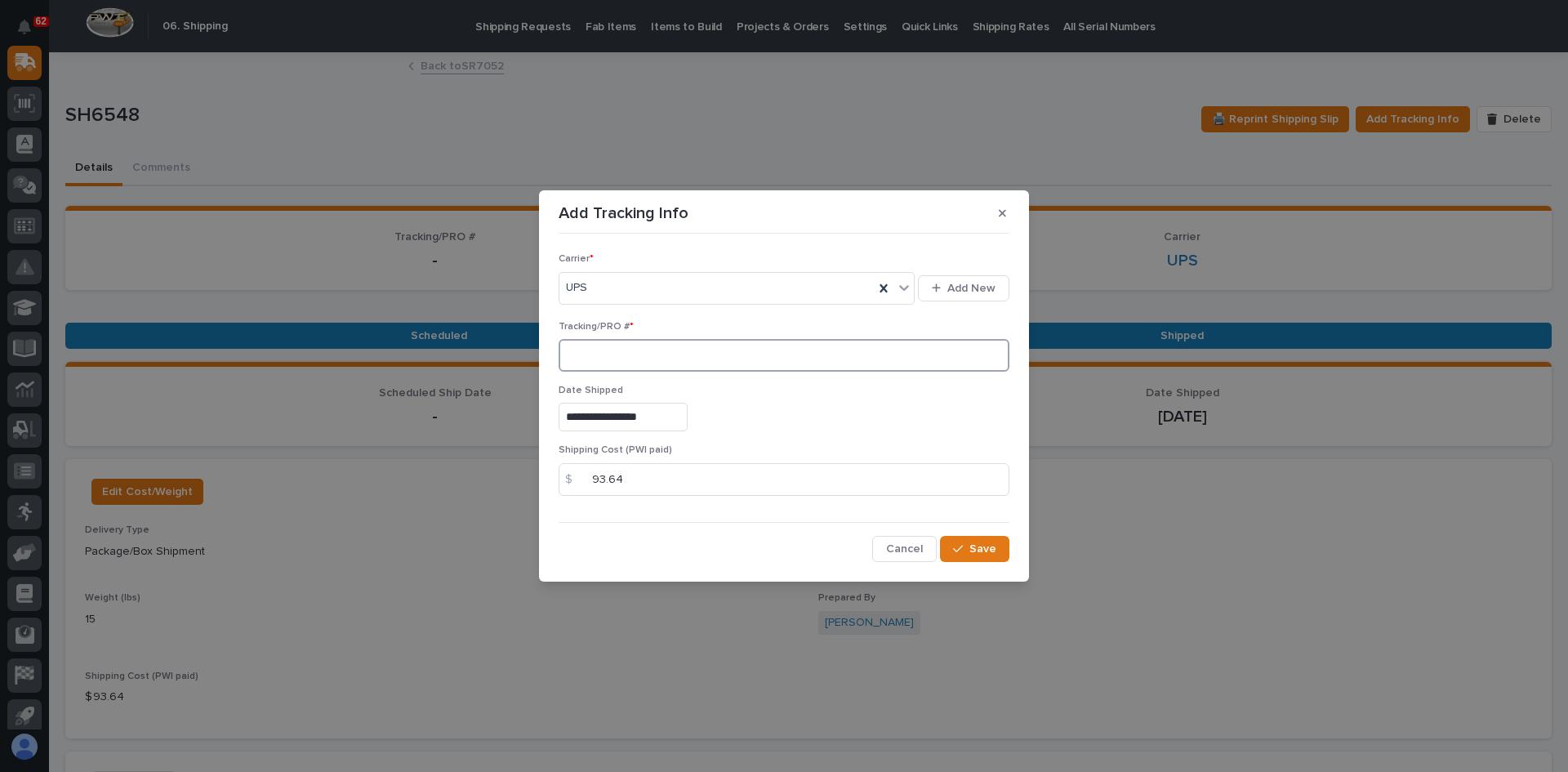
paste input "1Z831R2E1594413079"
type input "1Z831R2E1594413079"
click at [981, 550] on span "Save" at bounding box center [982, 548] width 27 height 14
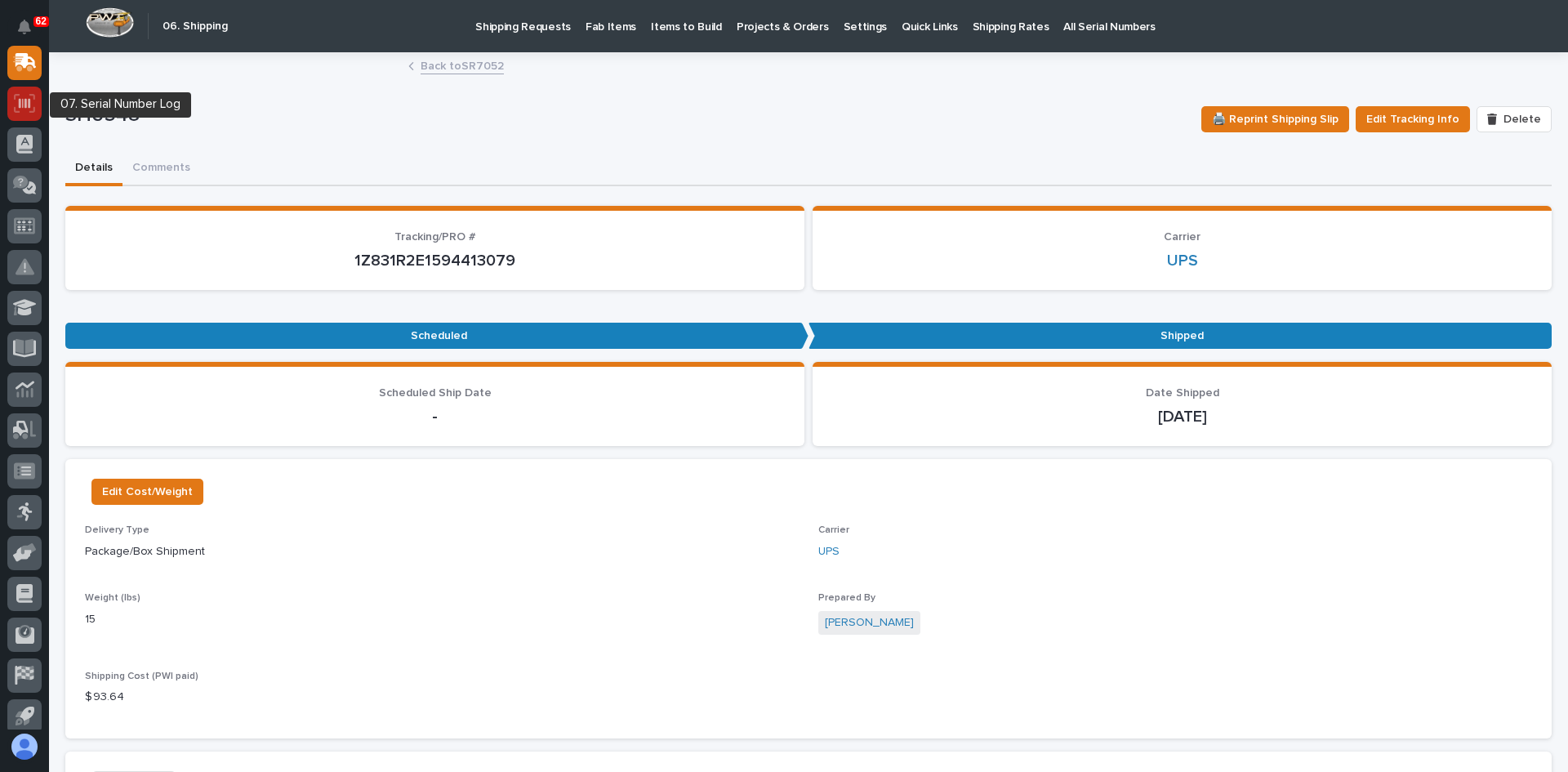
click at [25, 103] on icon at bounding box center [24, 103] width 12 height 10
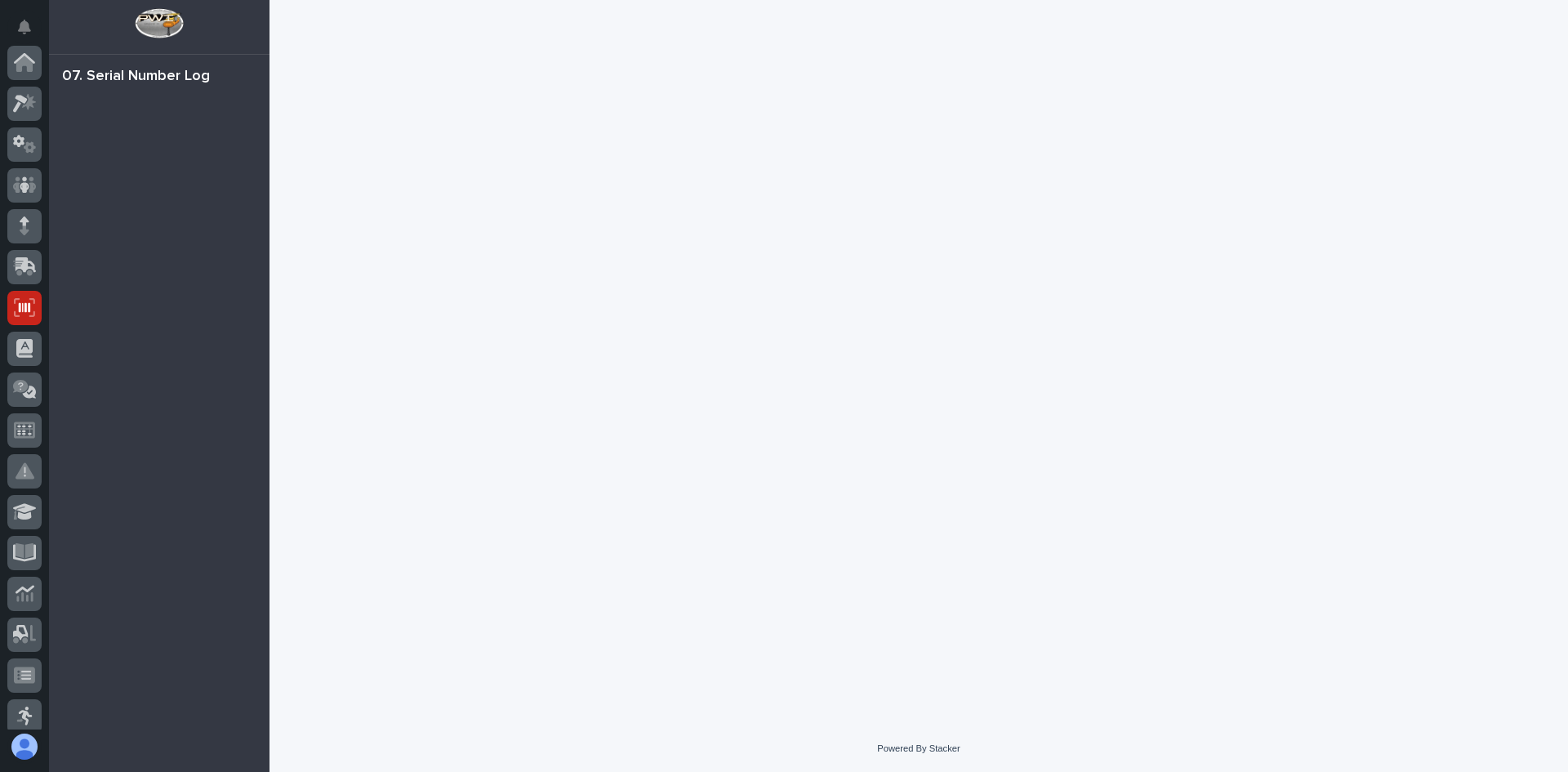
scroll to position [245, 0]
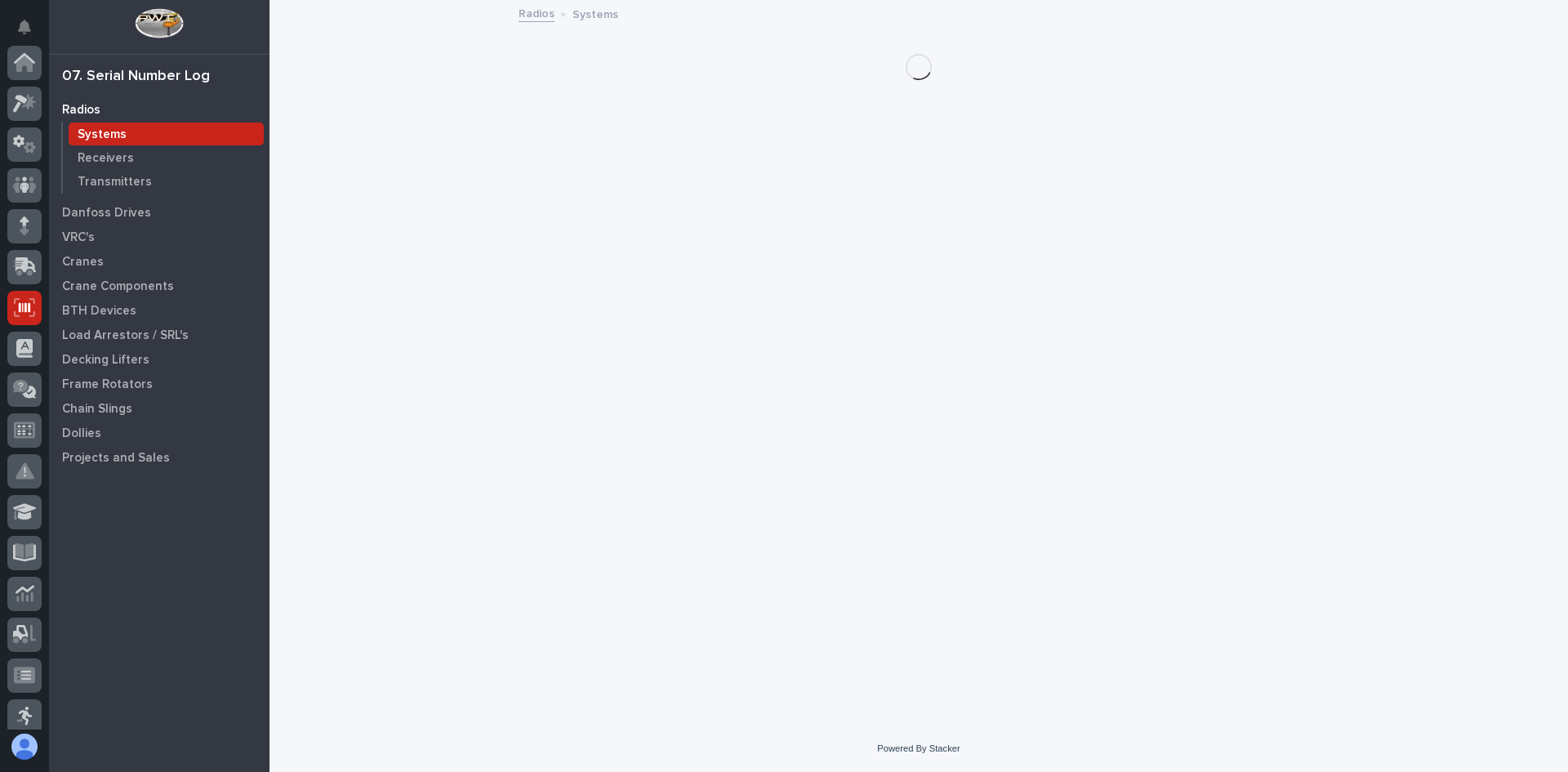
scroll to position [245, 0]
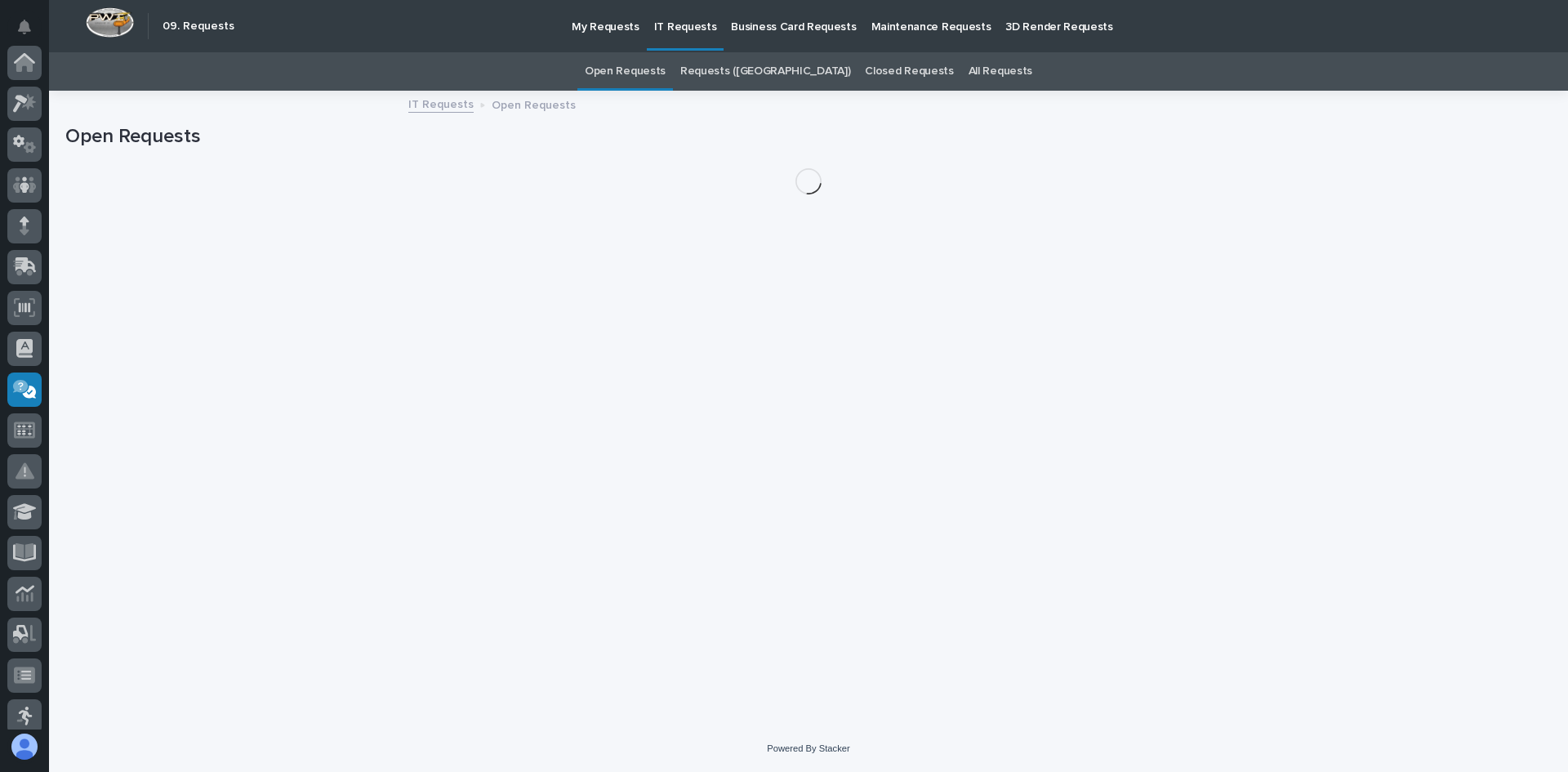
scroll to position [297, 0]
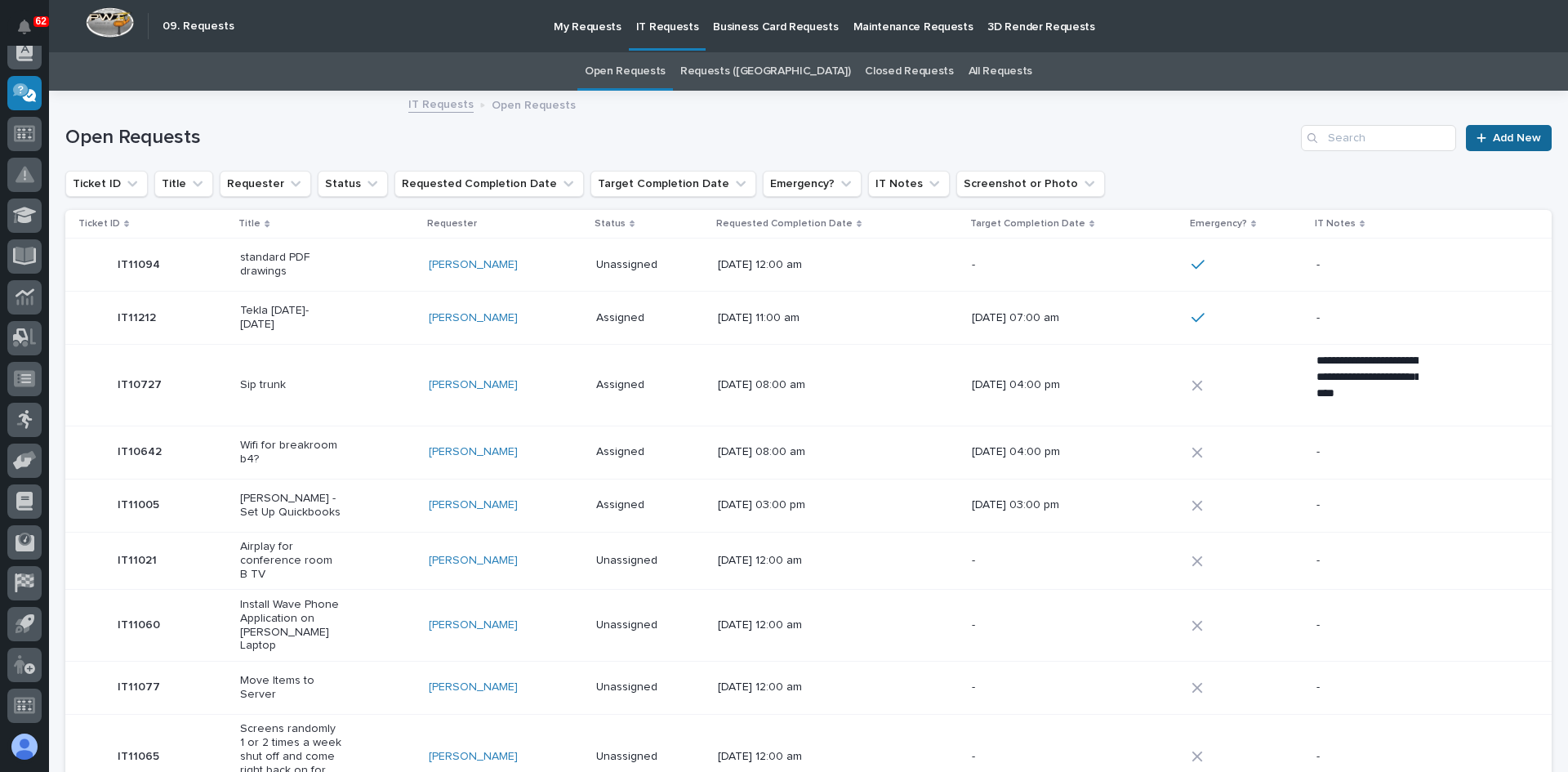
click at [1499, 141] on span "Add New" at bounding box center [1517, 137] width 48 height 12
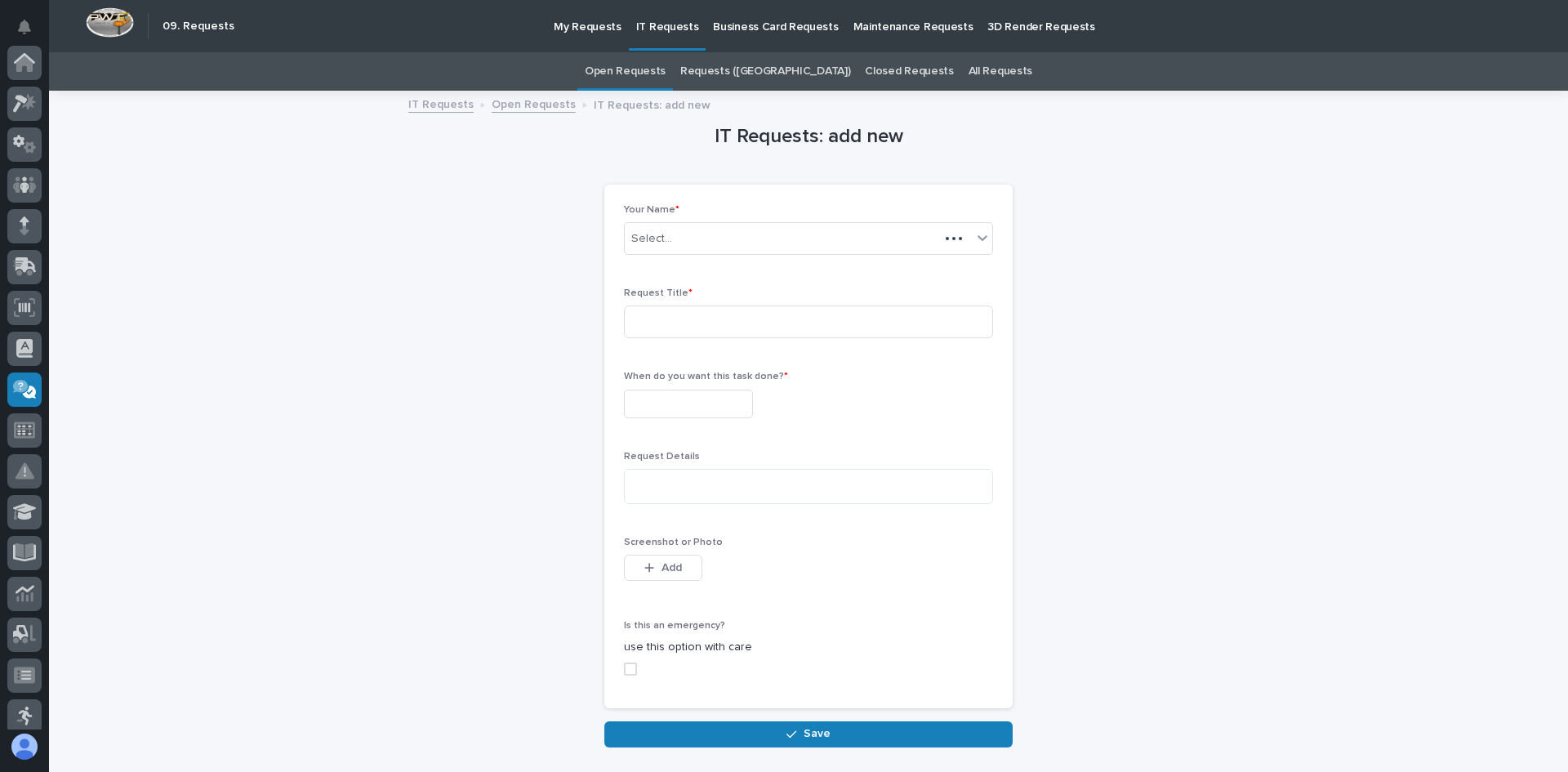
scroll to position [297, 0]
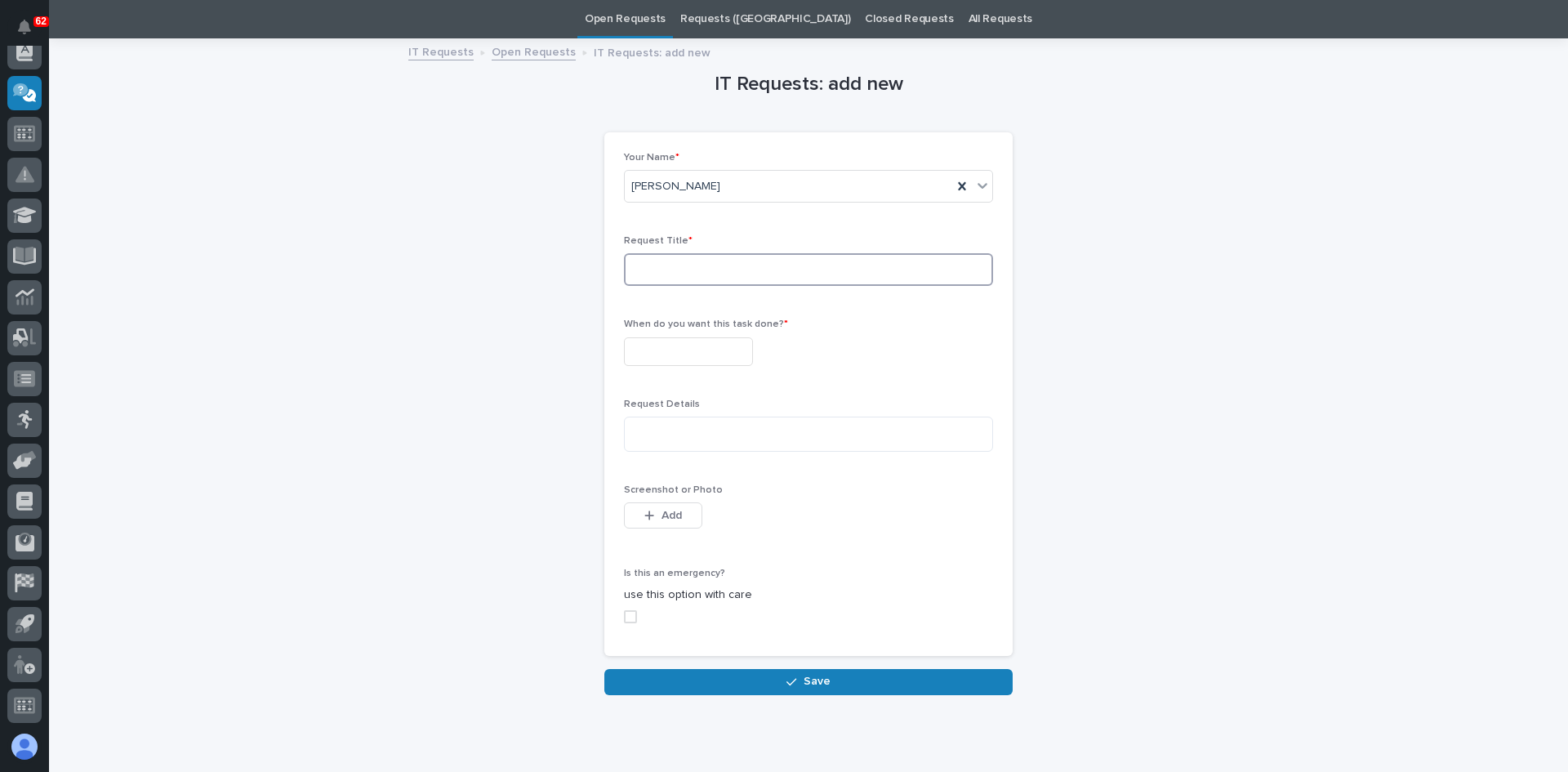
click at [655, 262] on input at bounding box center [809, 269] width 369 height 33
type input "n"
type input "NEW PHONE"
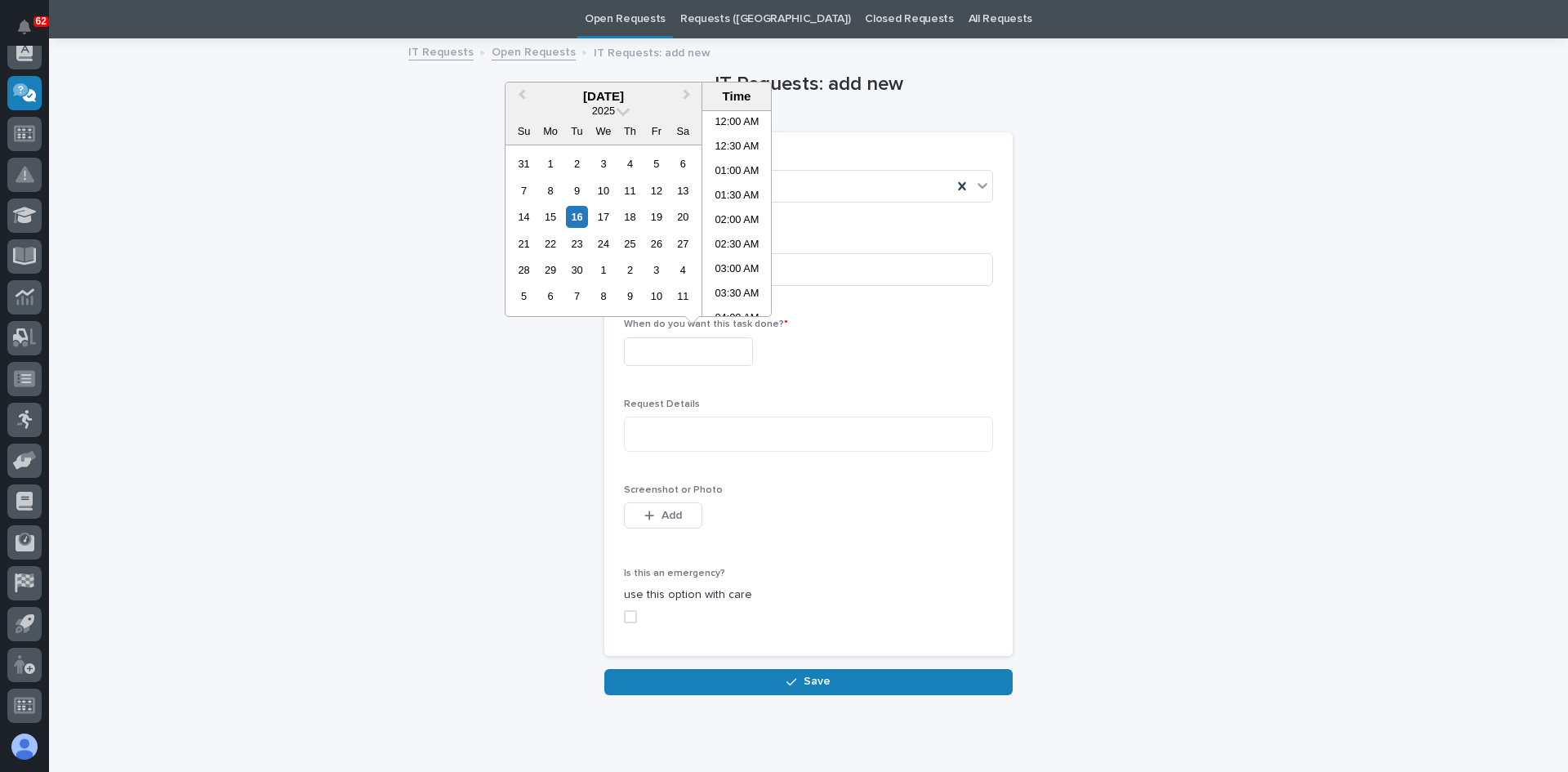
click at [702, 354] on input "text" at bounding box center [688, 351] width 129 height 29
click at [602, 217] on div "17" at bounding box center [603, 217] width 22 height 22
type input "**********"
click at [646, 424] on textarea at bounding box center [809, 433] width 369 height 35
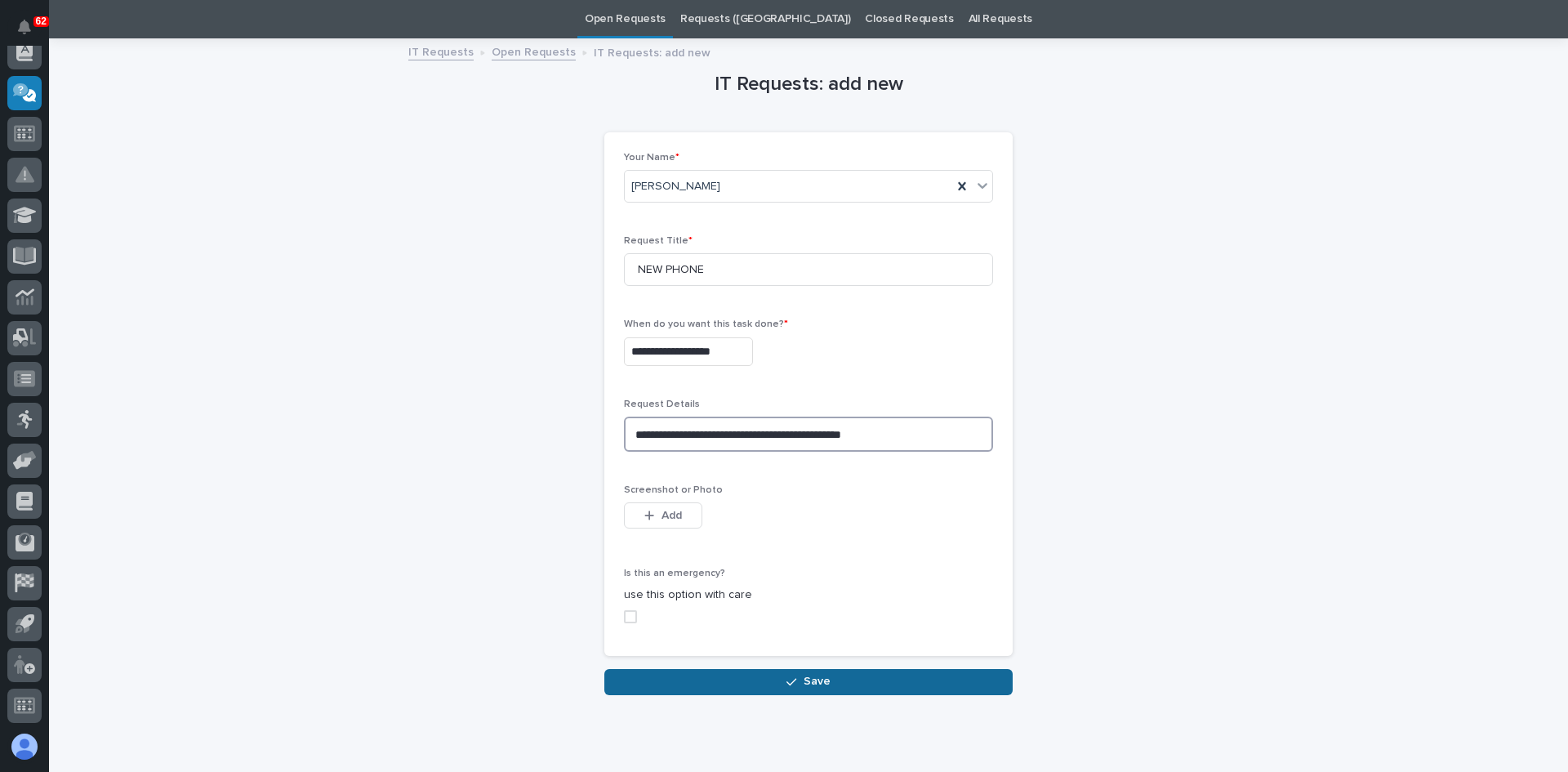
type textarea "**********"
click at [803, 678] on span "Save" at bounding box center [817, 681] width 27 height 14
